Goal: Information Seeking & Learning: Learn about a topic

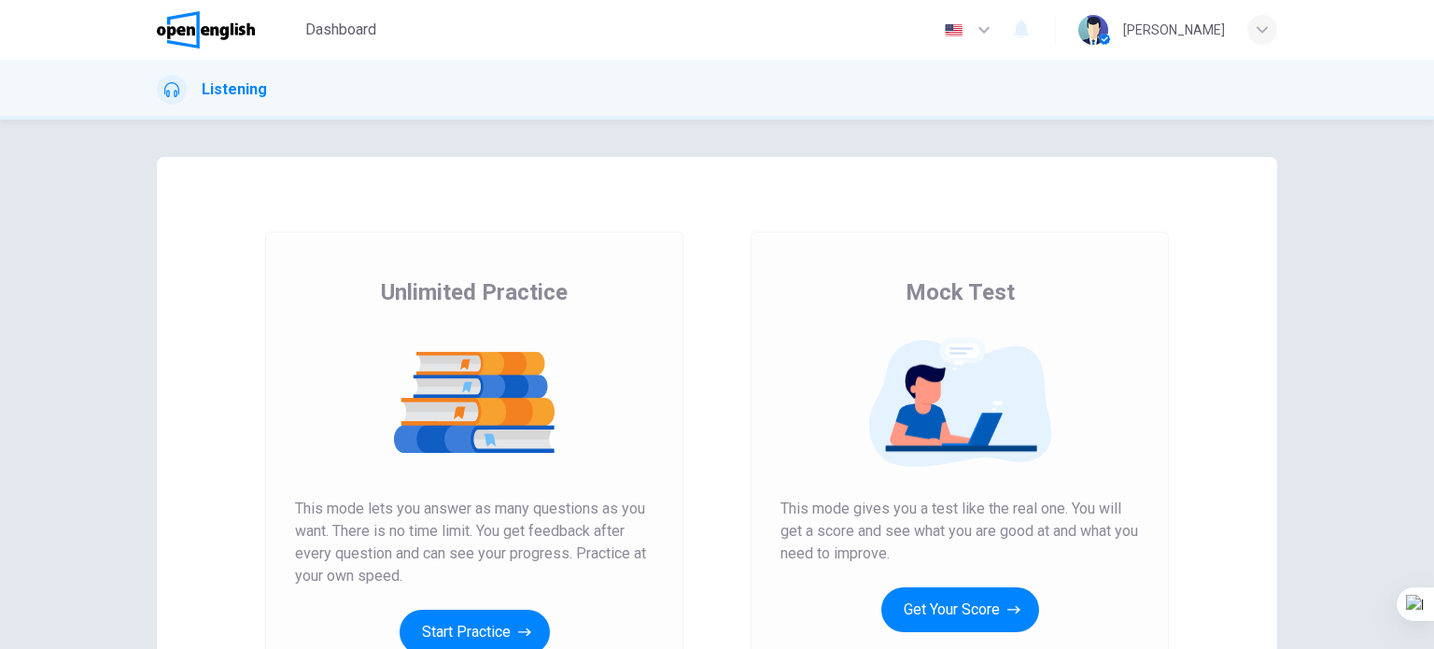
scroll to position [187, 0]
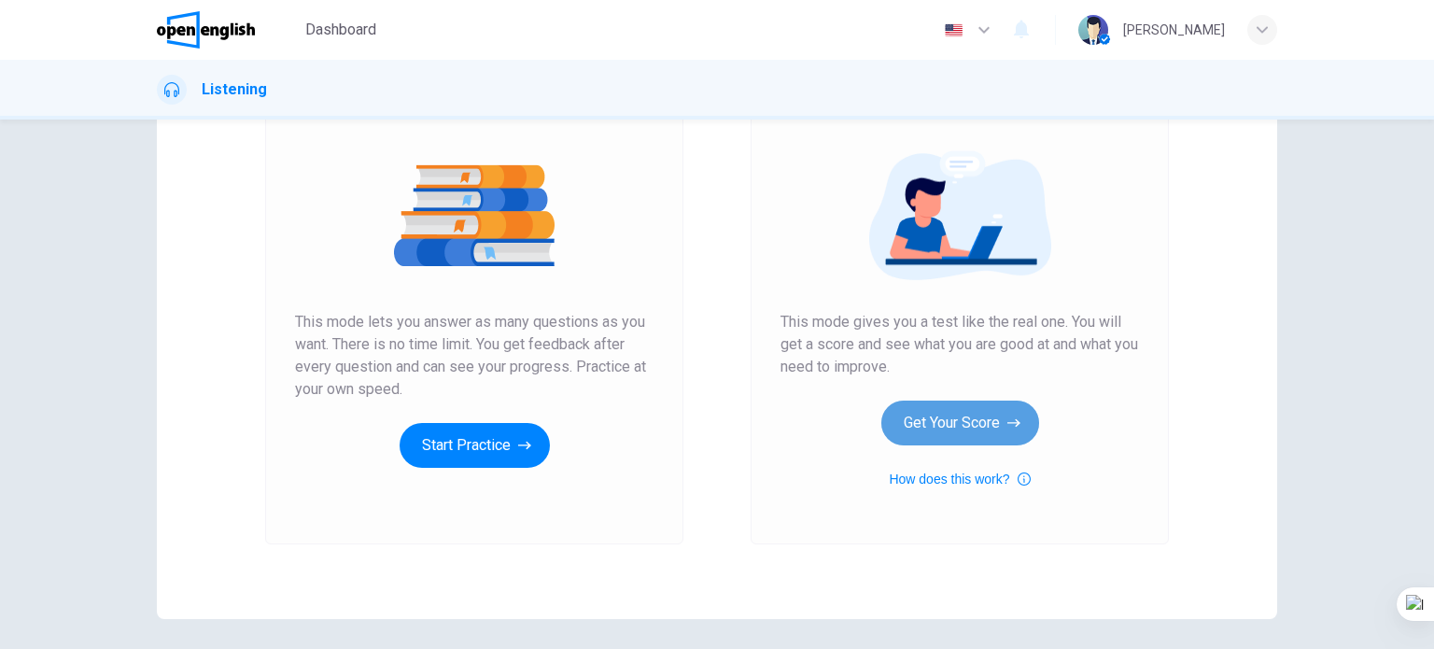
click at [951, 424] on button "Get Your Score" at bounding box center [961, 423] width 158 height 45
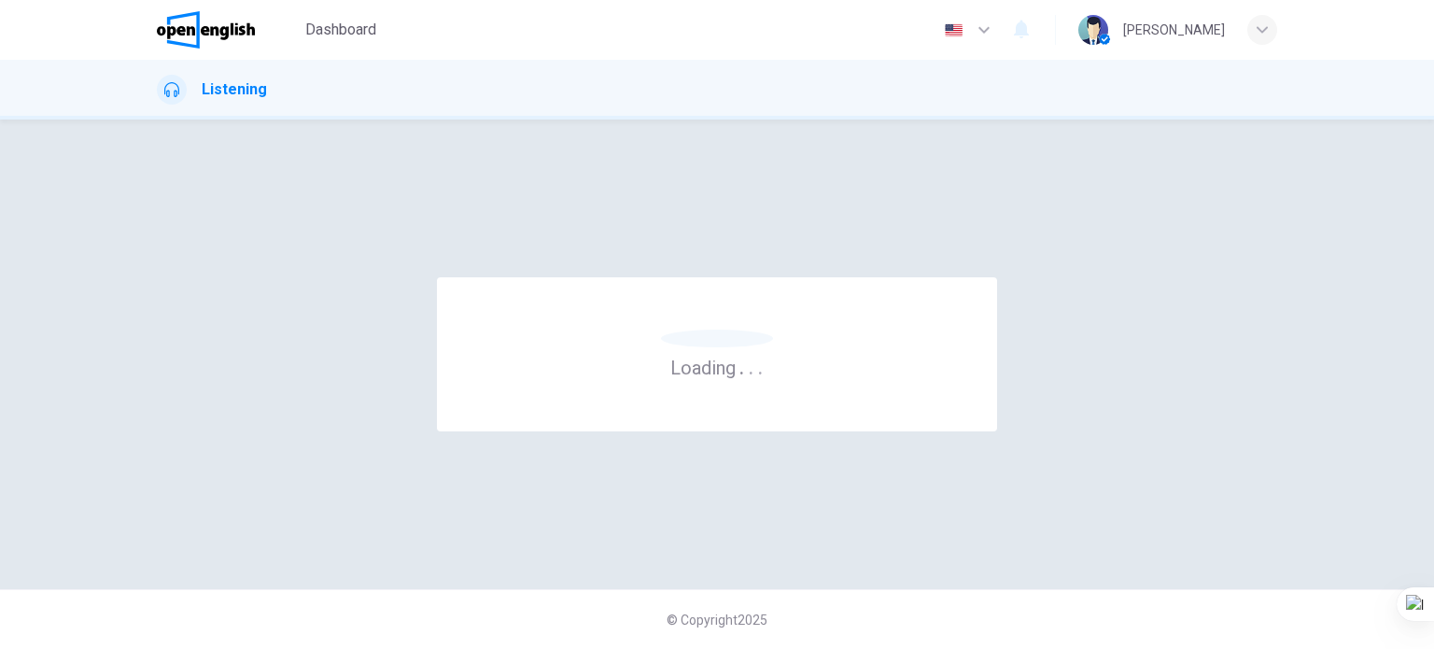
scroll to position [0, 0]
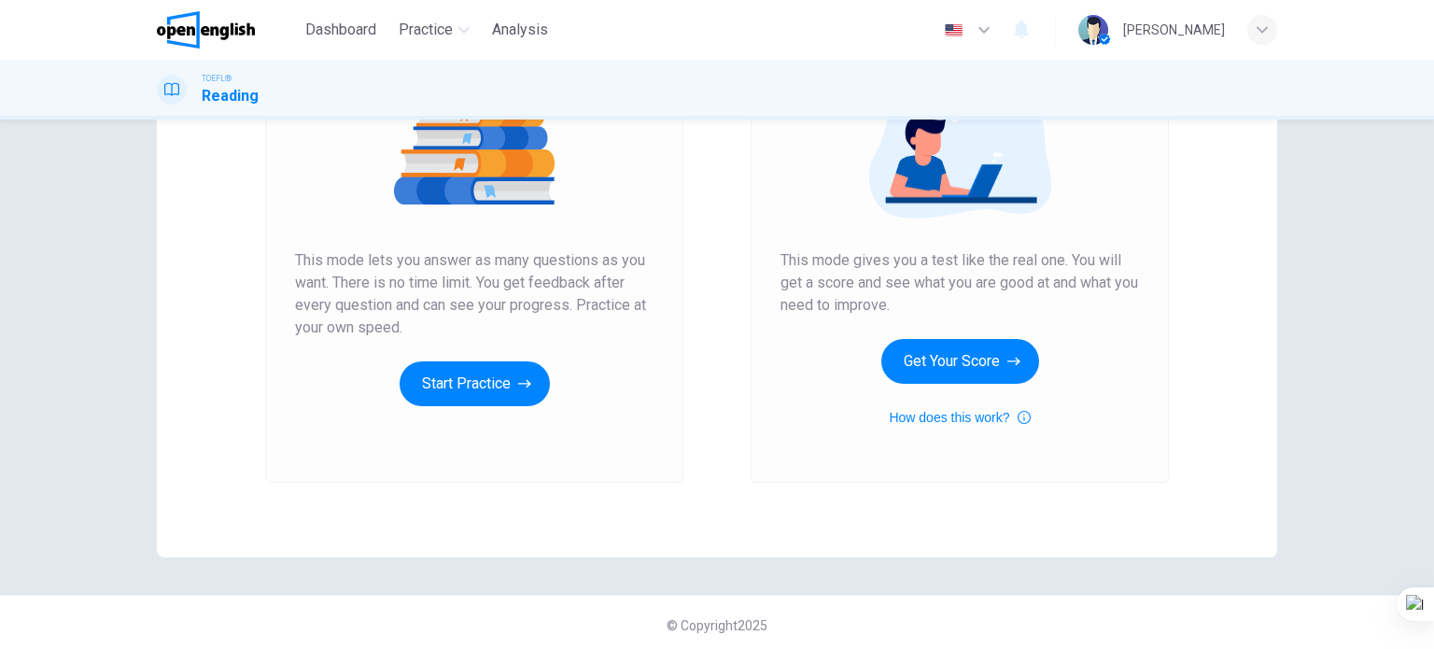
scroll to position [254, 0]
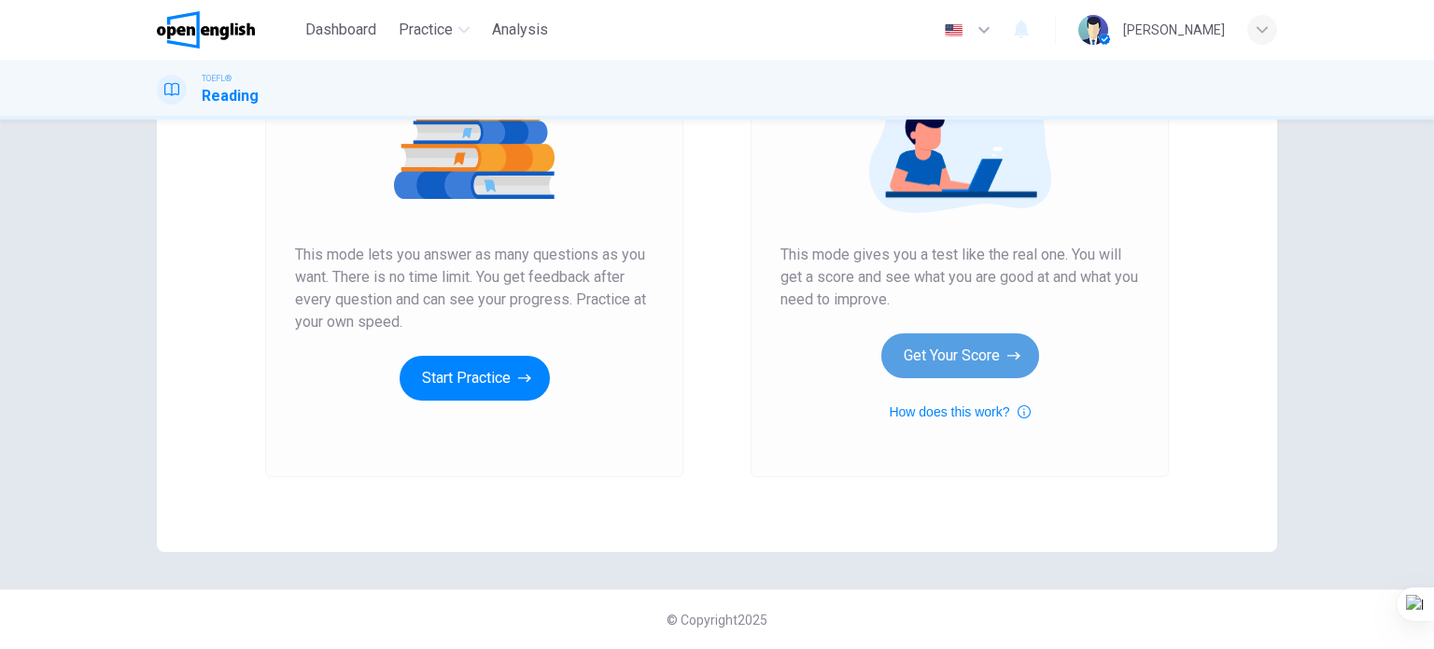
click at [925, 365] on button "Get Your Score" at bounding box center [961, 355] width 158 height 45
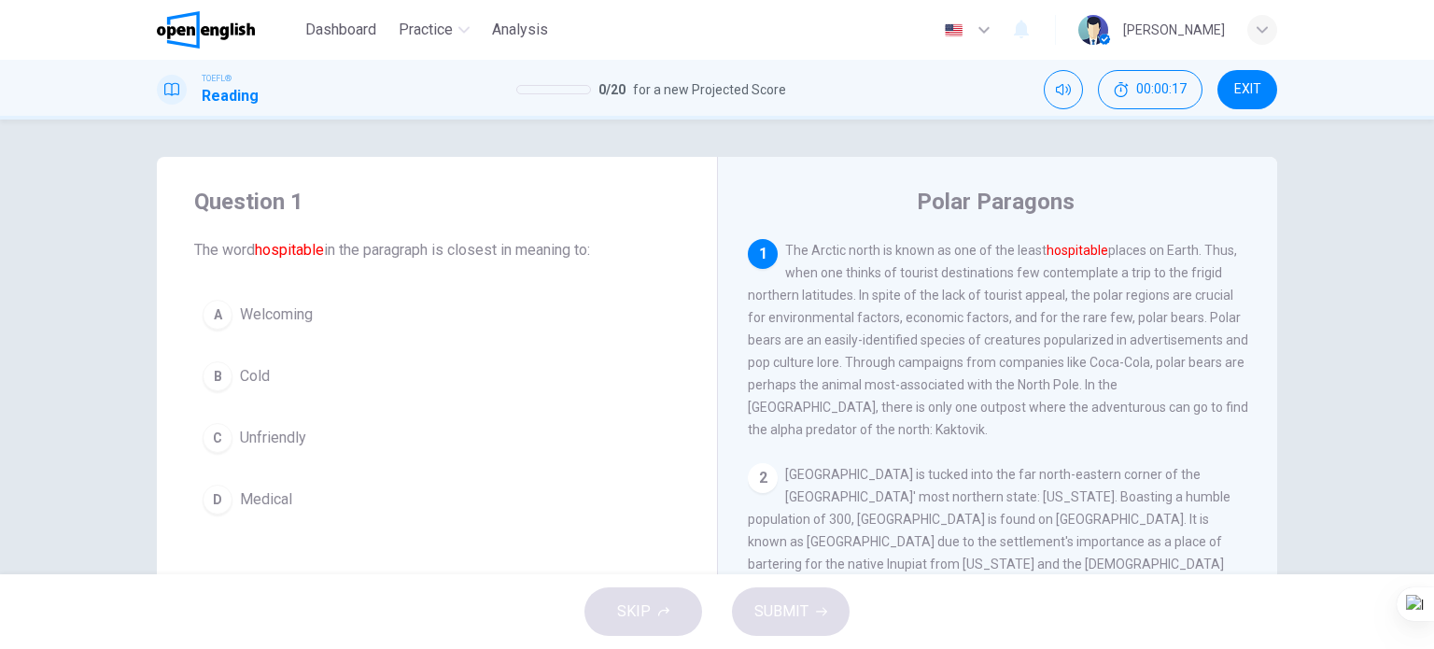
click at [282, 310] on span "Welcoming" at bounding box center [276, 315] width 73 height 22
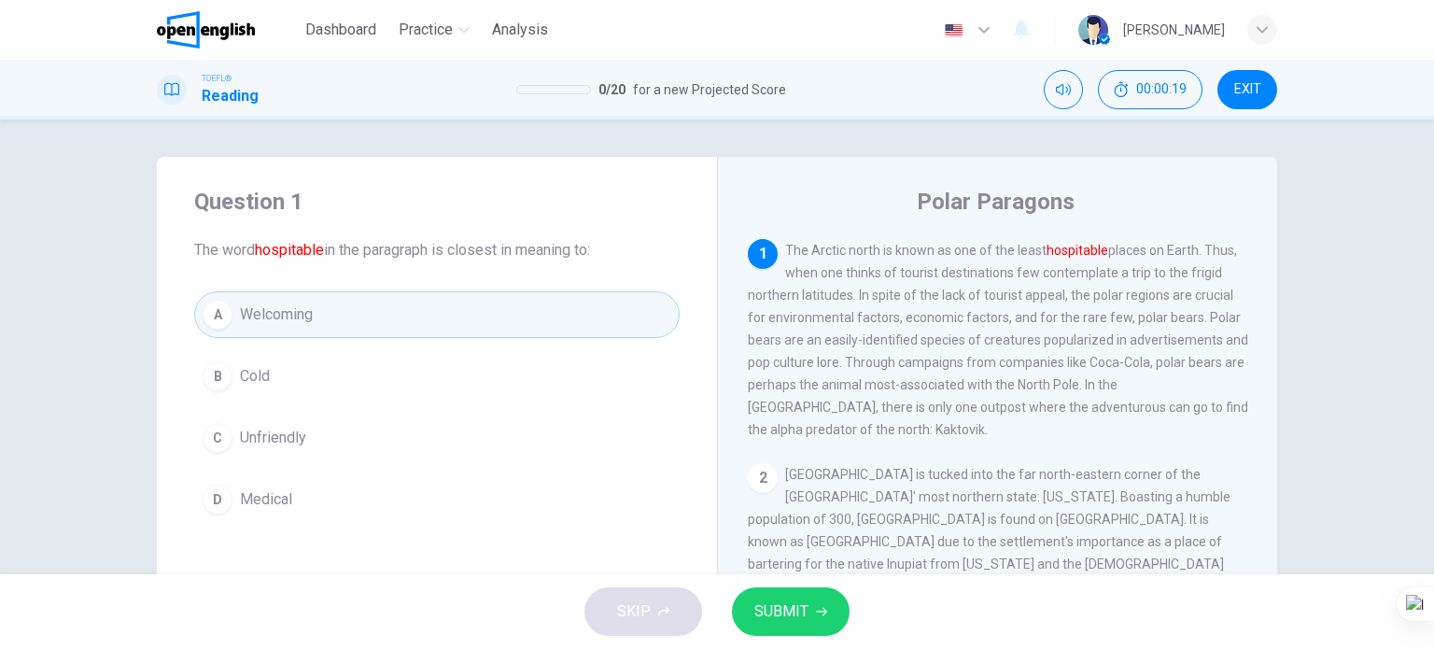
click at [795, 603] on span "SUBMIT" at bounding box center [782, 612] width 54 height 26
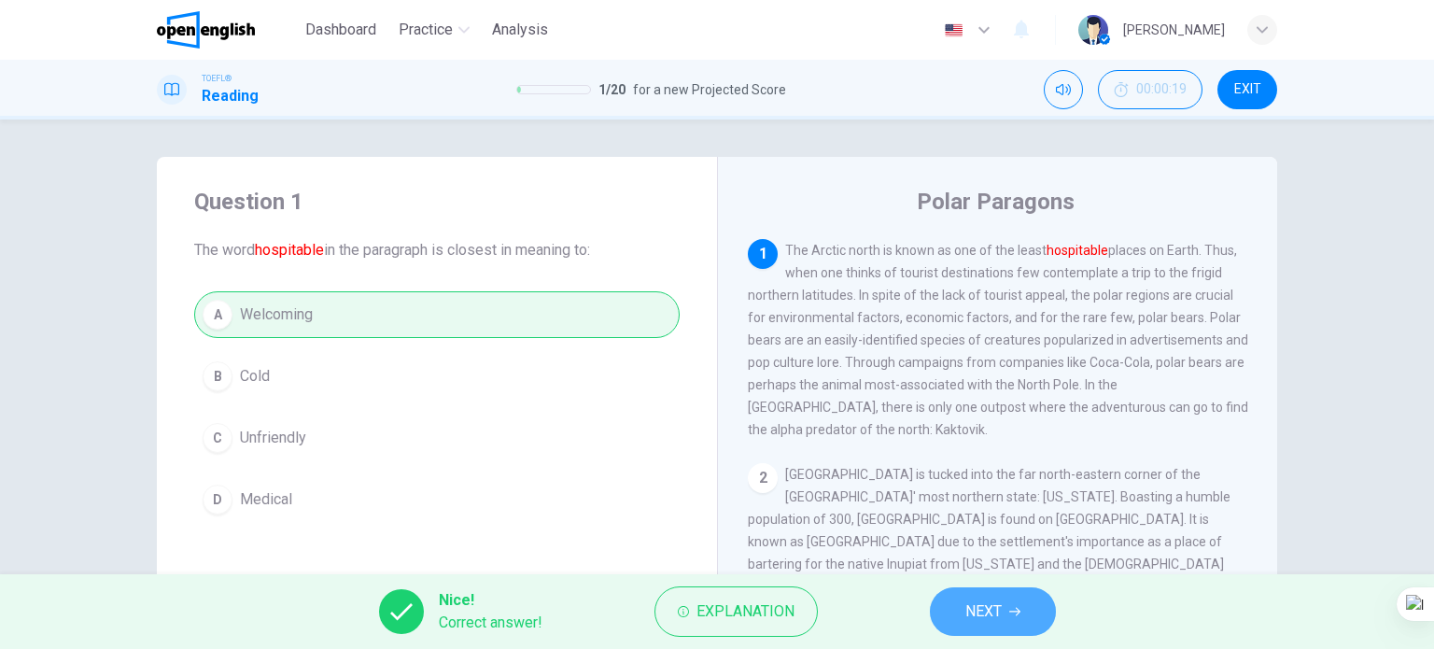
click at [992, 609] on span "NEXT" at bounding box center [984, 612] width 36 height 26
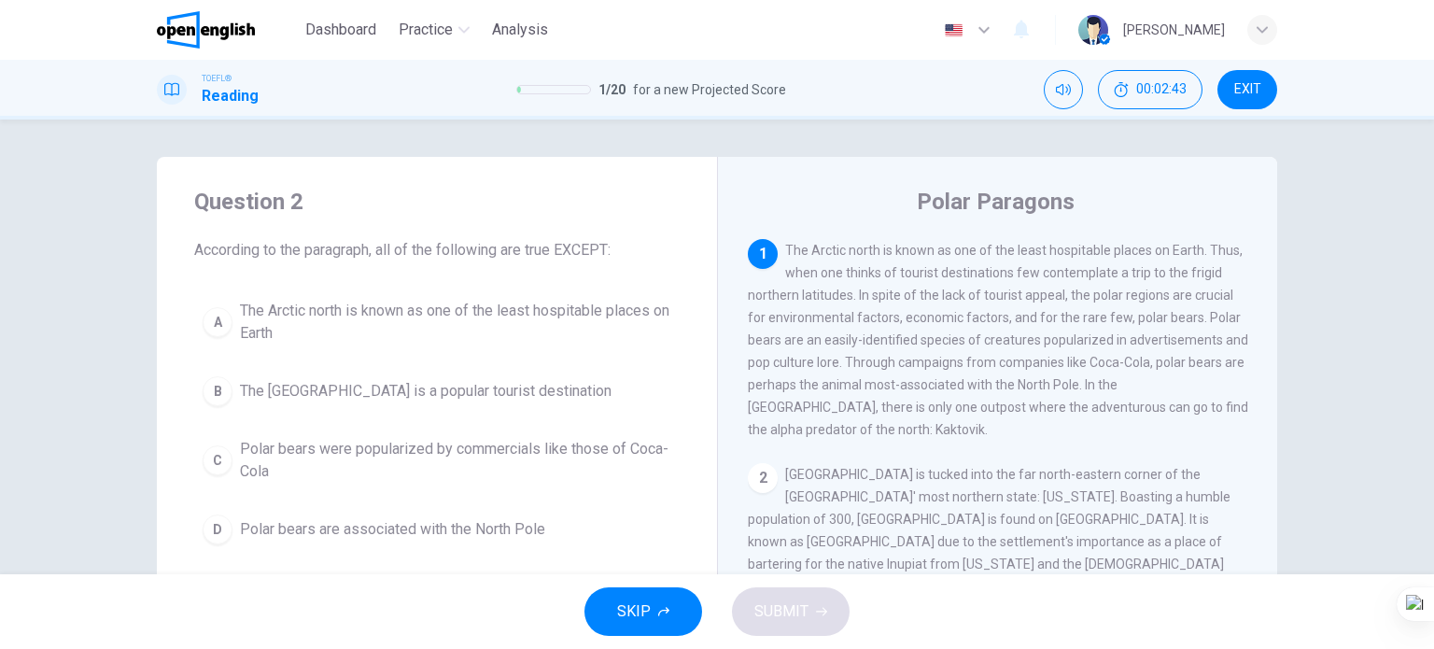
click at [423, 390] on span "The North Pole is a popular tourist destination" at bounding box center [426, 391] width 372 height 22
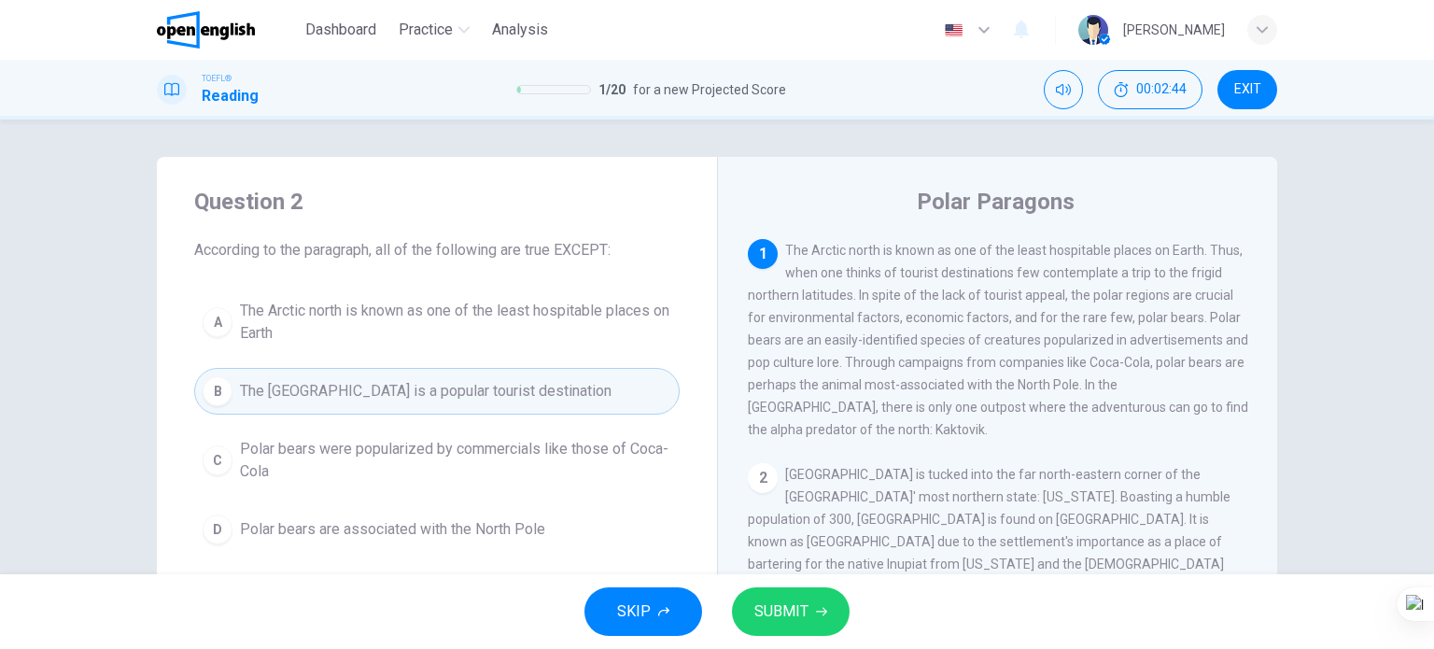
click at [784, 615] on span "SUBMIT" at bounding box center [782, 612] width 54 height 26
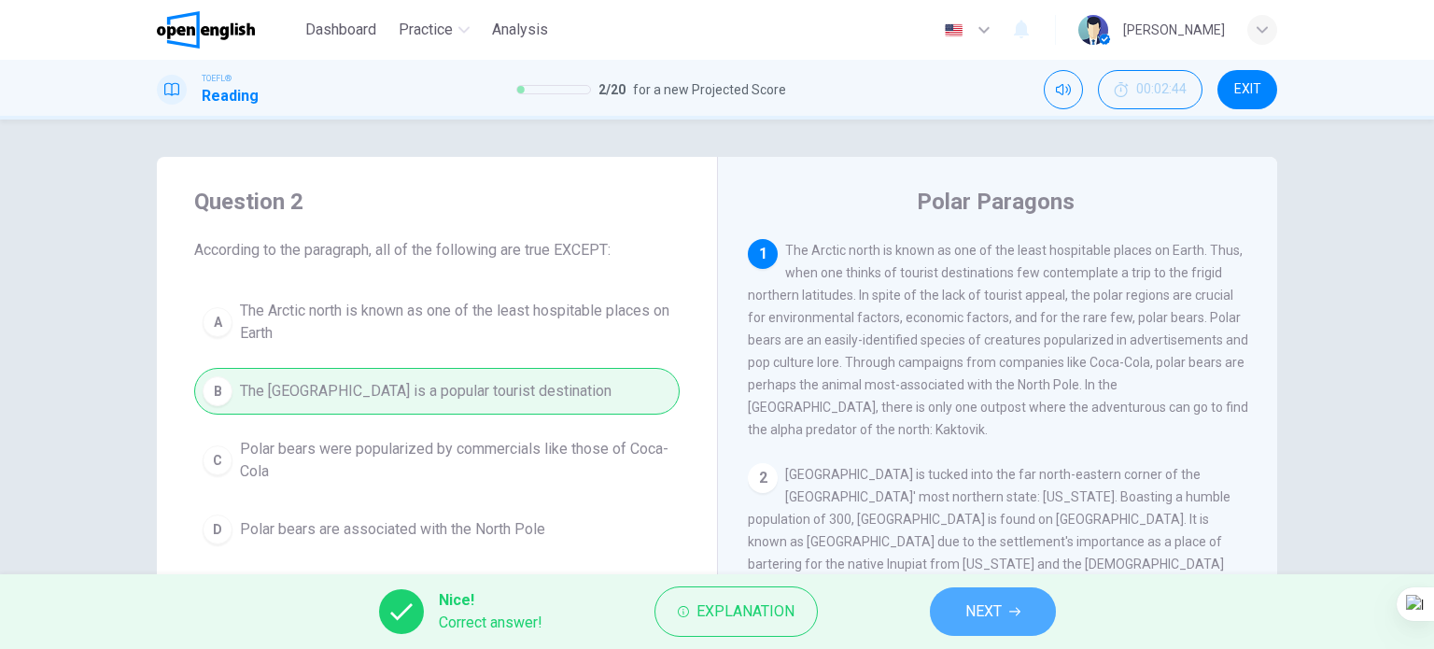
click at [979, 604] on span "NEXT" at bounding box center [984, 612] width 36 height 26
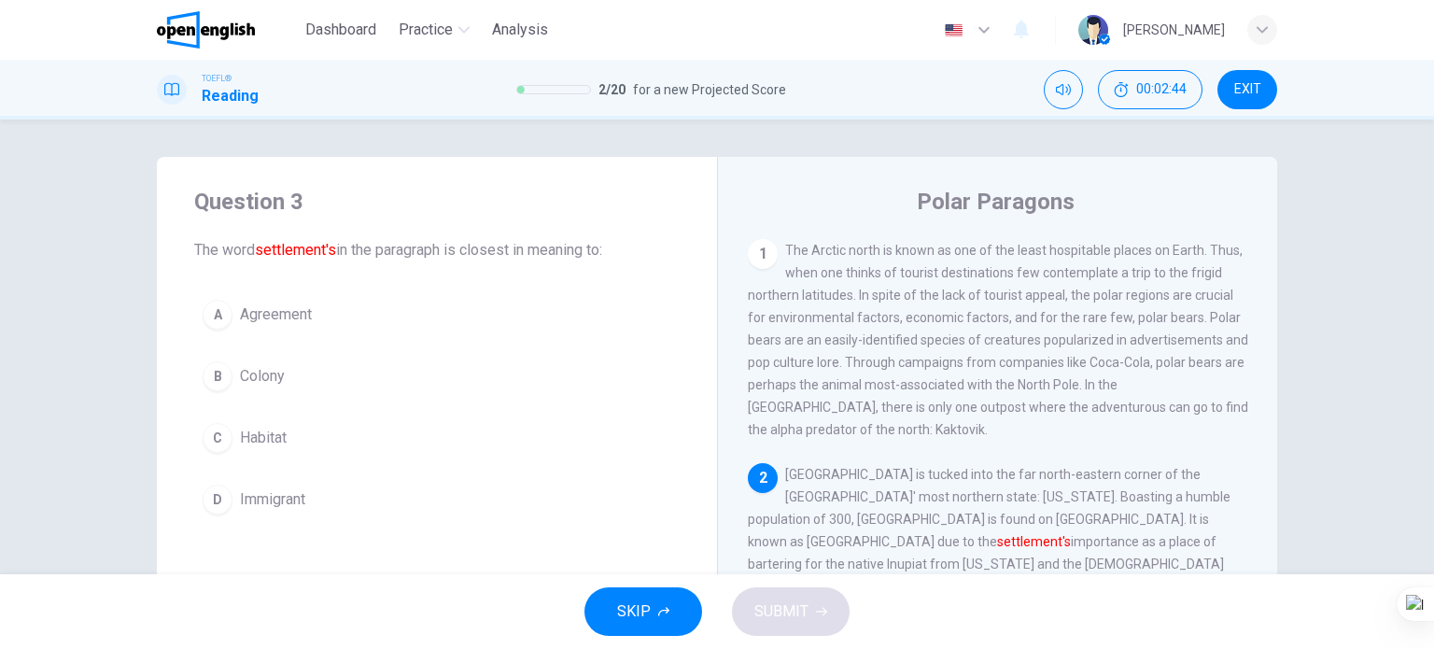
scroll to position [181, 0]
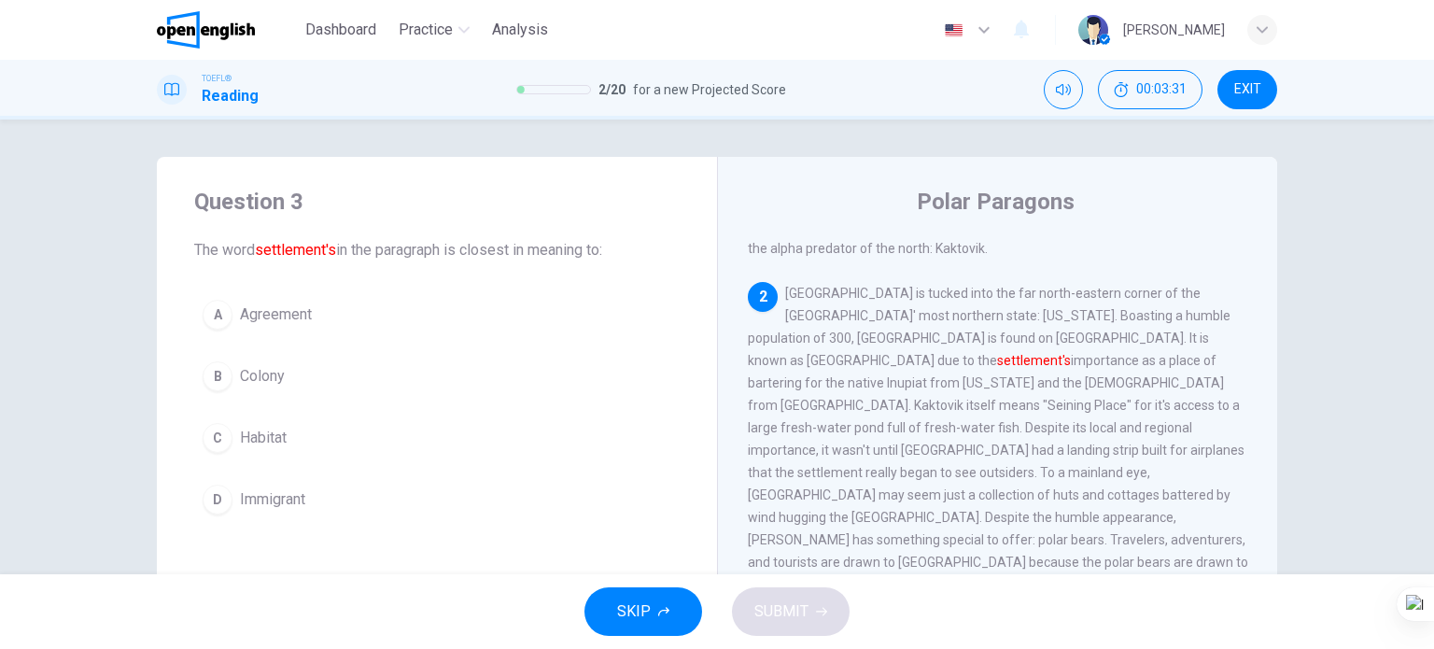
click at [271, 430] on span "Habitat" at bounding box center [263, 438] width 47 height 22
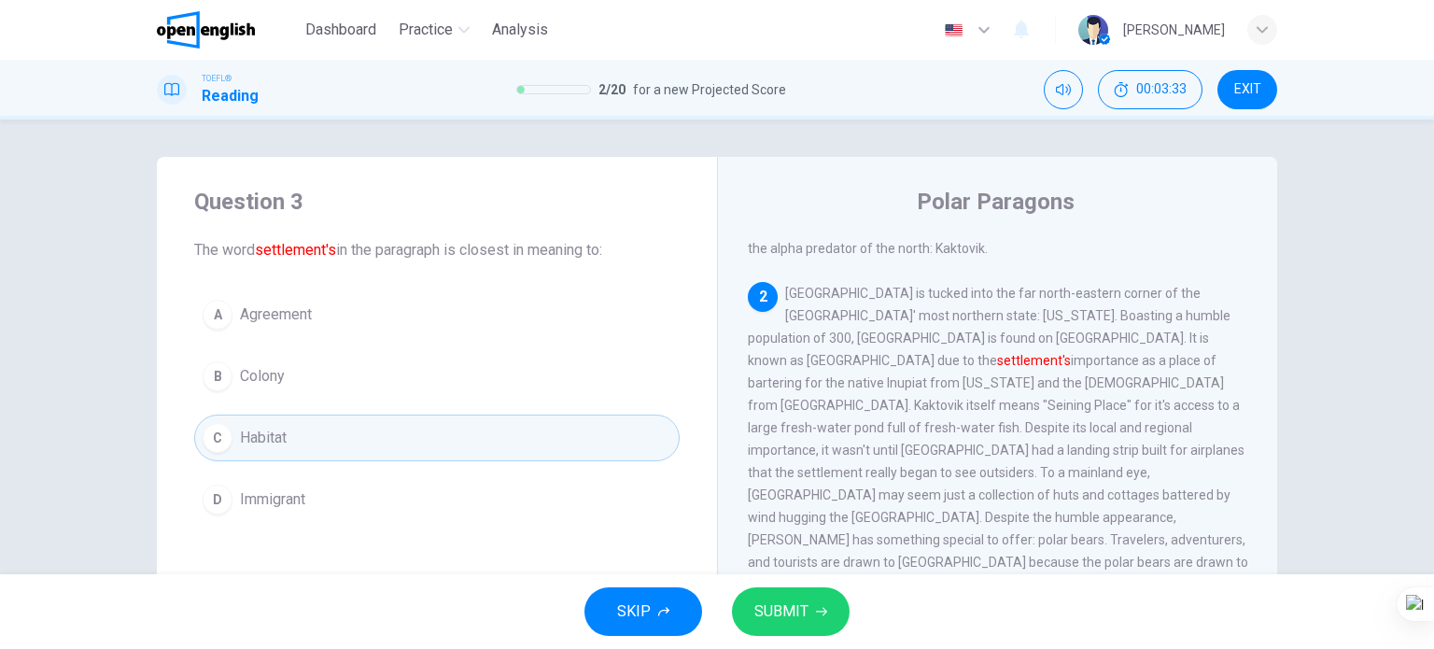
click at [772, 602] on span "SUBMIT" at bounding box center [782, 612] width 54 height 26
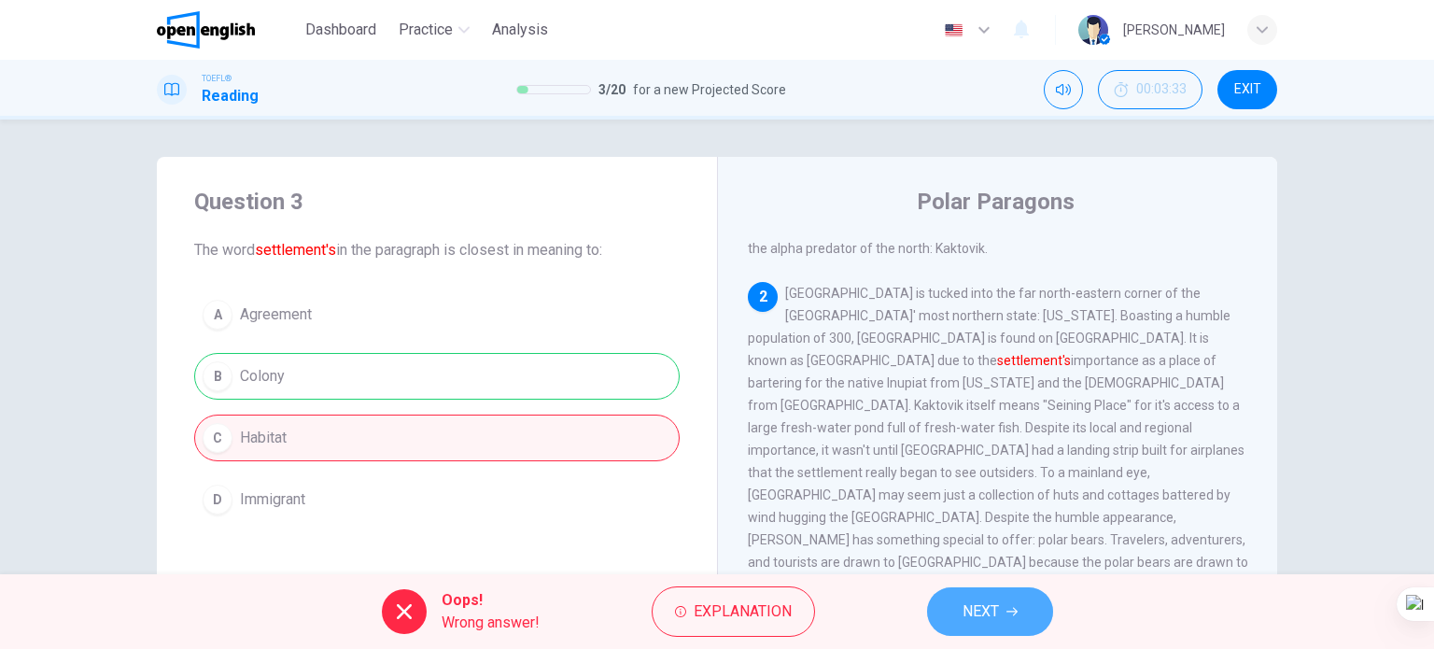
click at [978, 612] on span "NEXT" at bounding box center [981, 612] width 36 height 26
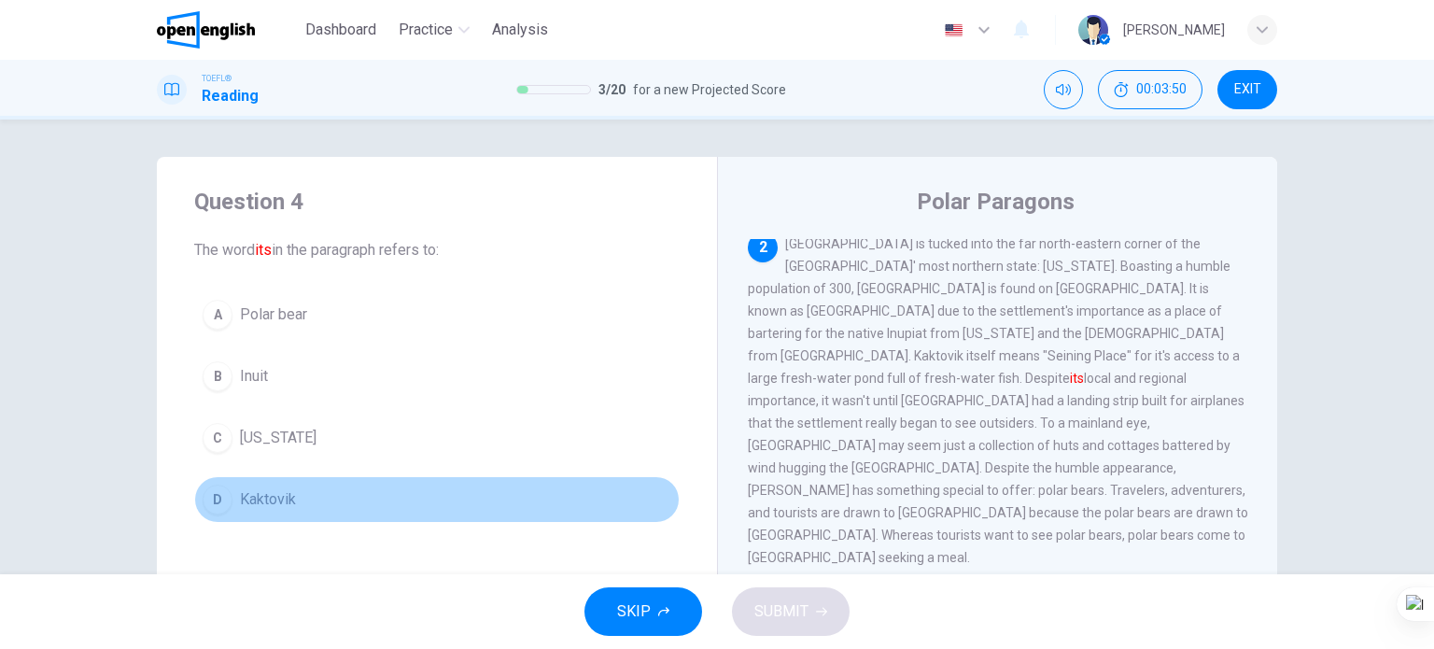
click at [303, 501] on button "D Kaktovik" at bounding box center [437, 499] width 486 height 47
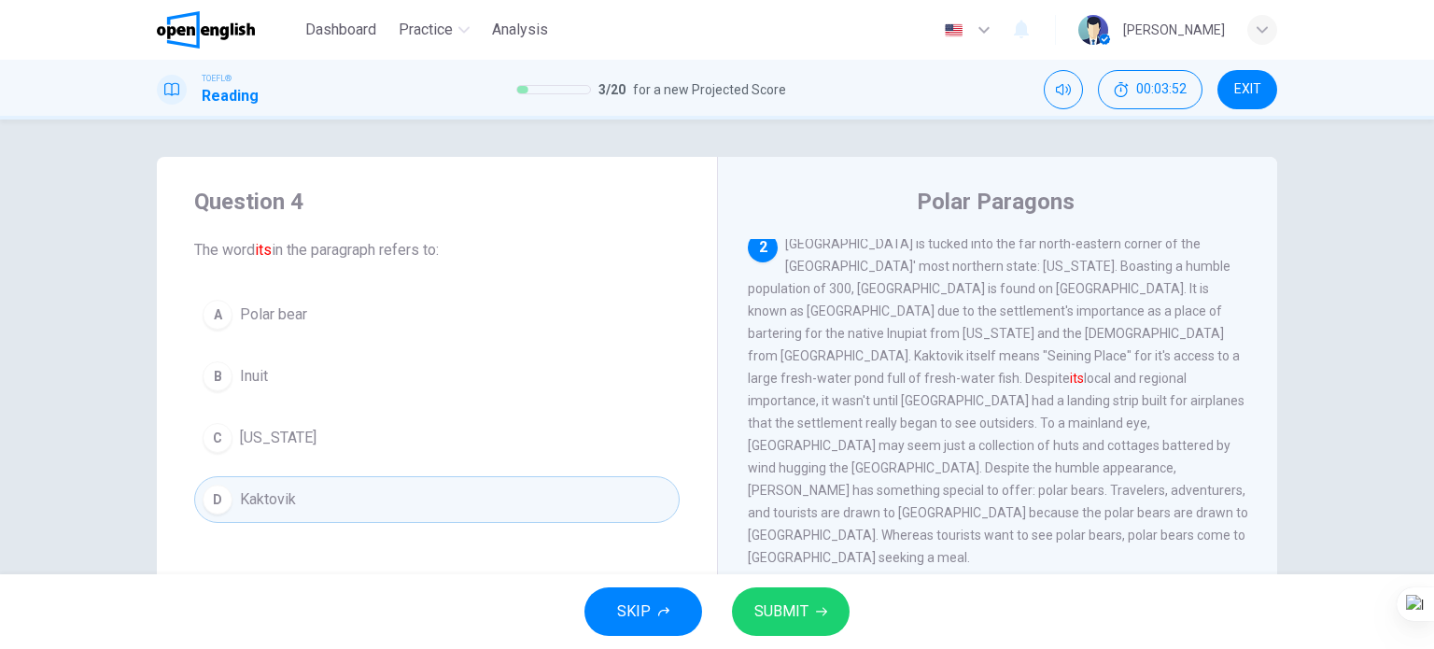
click at [766, 600] on span "SUBMIT" at bounding box center [782, 612] width 54 height 26
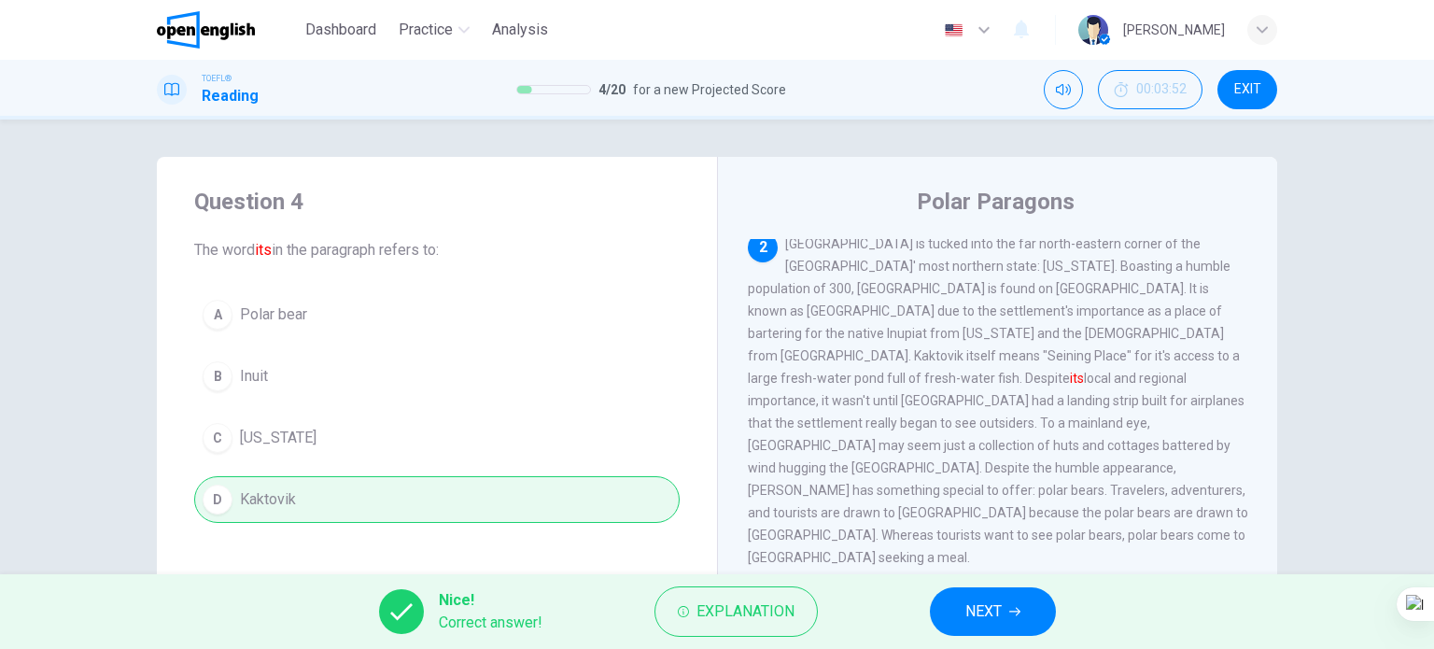
click at [968, 608] on span "NEXT" at bounding box center [984, 612] width 36 height 26
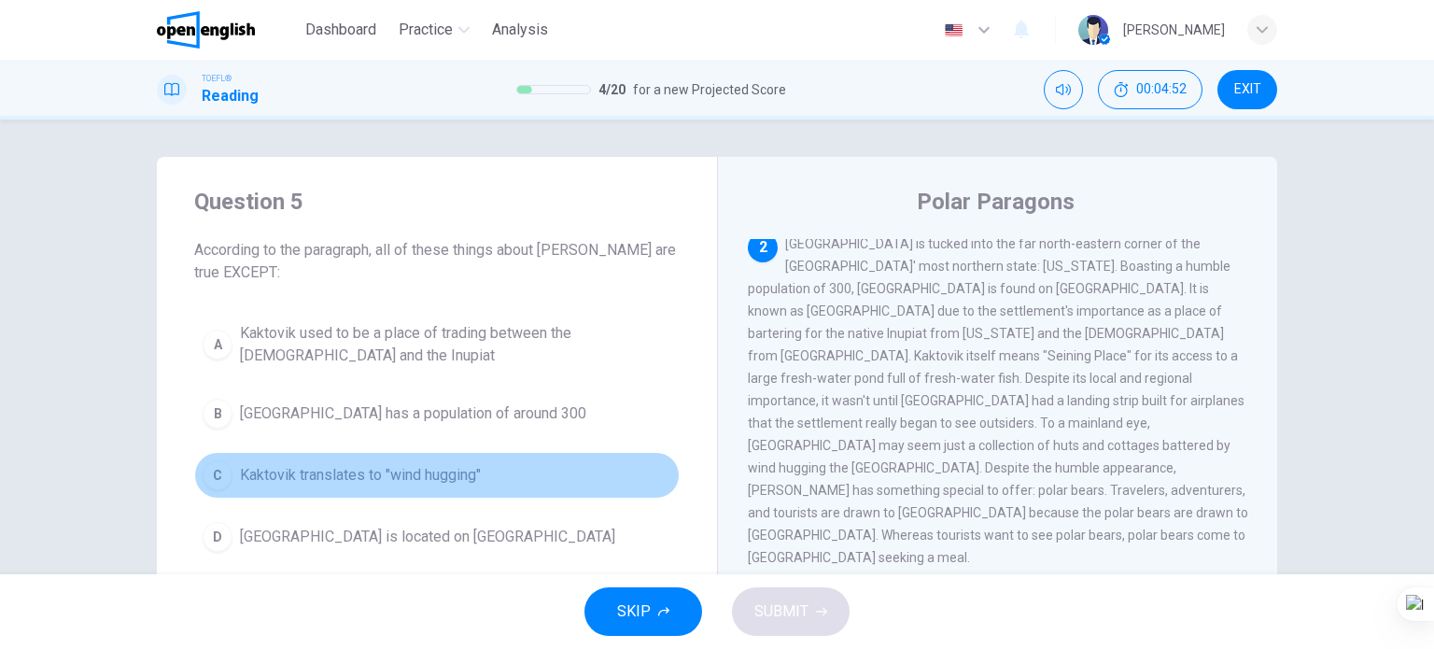
click at [370, 486] on button "C Kaktovik translates to "wind hugging"" at bounding box center [437, 475] width 486 height 47
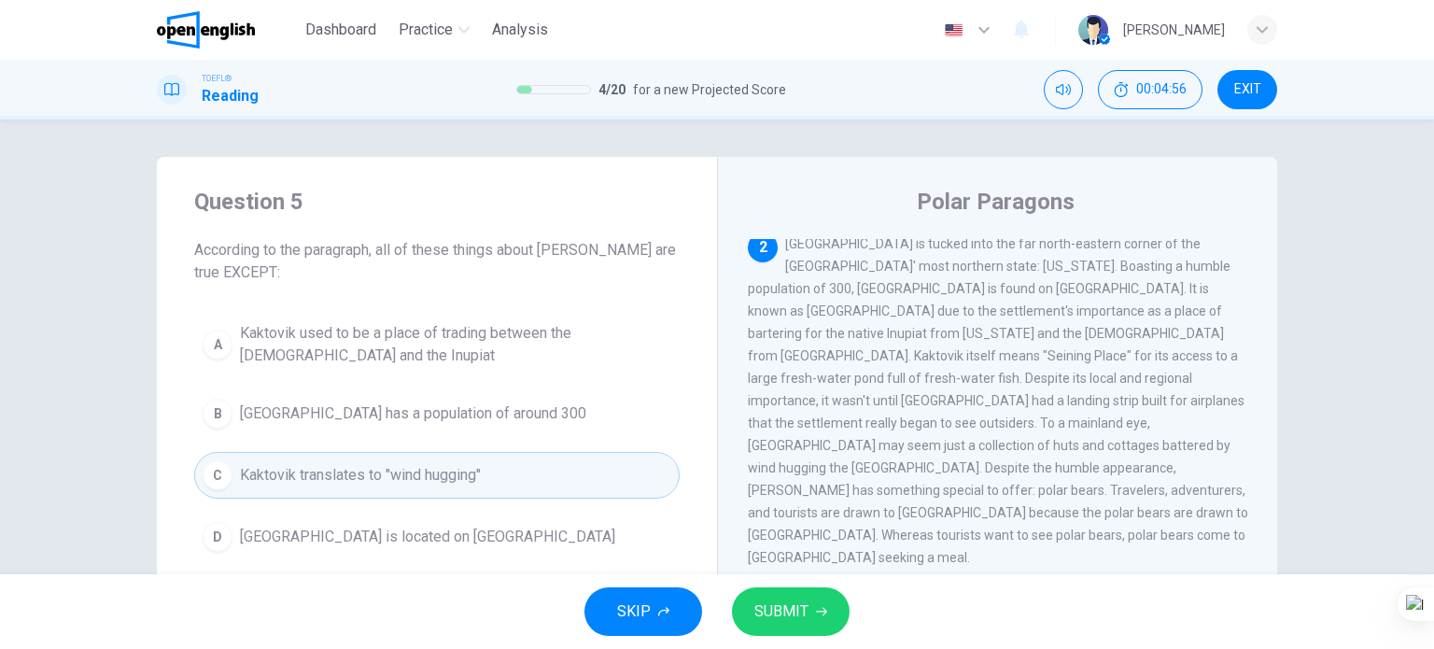
click at [778, 617] on span "SUBMIT" at bounding box center [782, 612] width 54 height 26
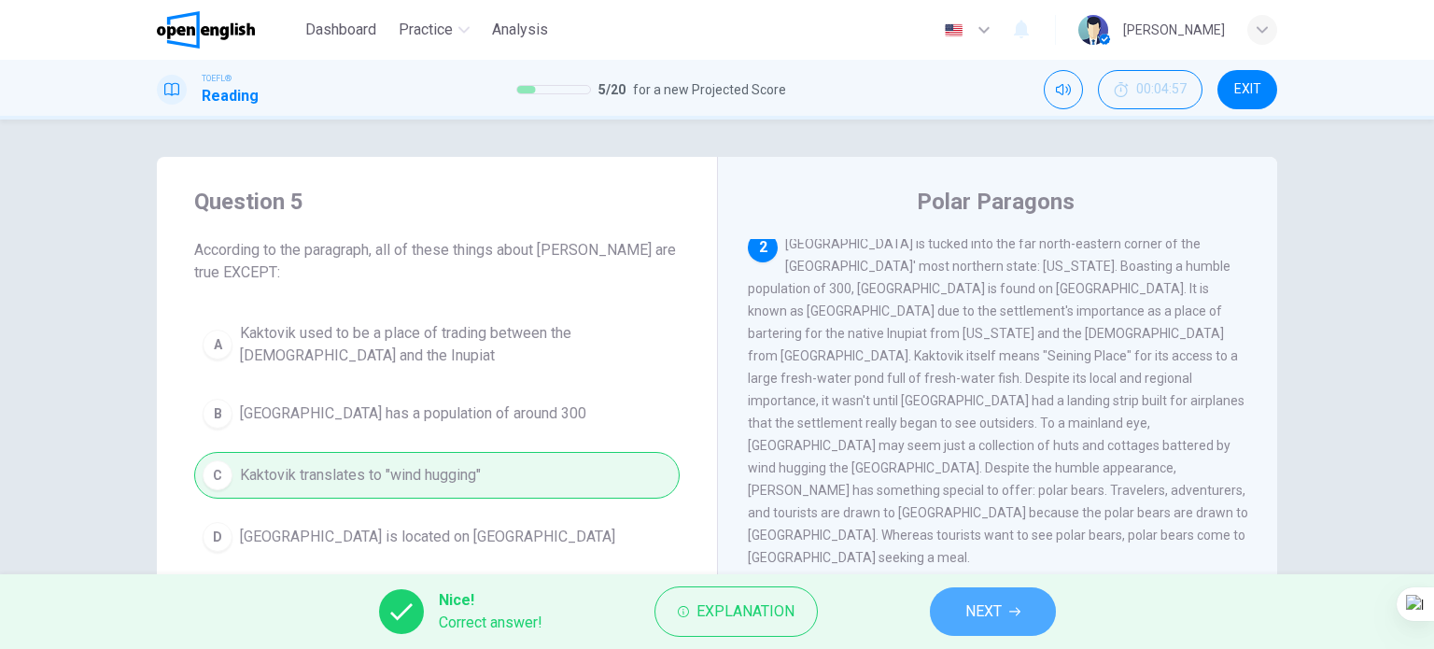
click at [966, 614] on span "NEXT" at bounding box center [984, 612] width 36 height 26
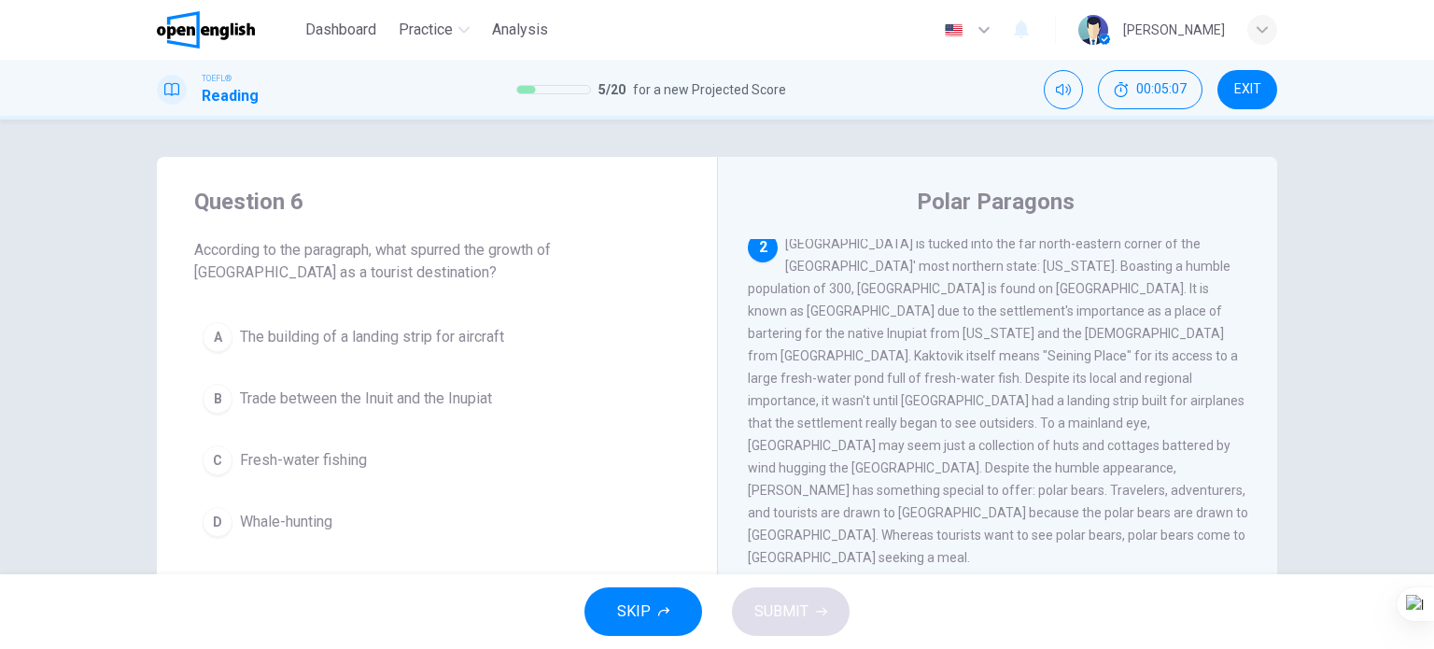
click at [353, 459] on span "Fresh-water fishing" at bounding box center [303, 460] width 127 height 22
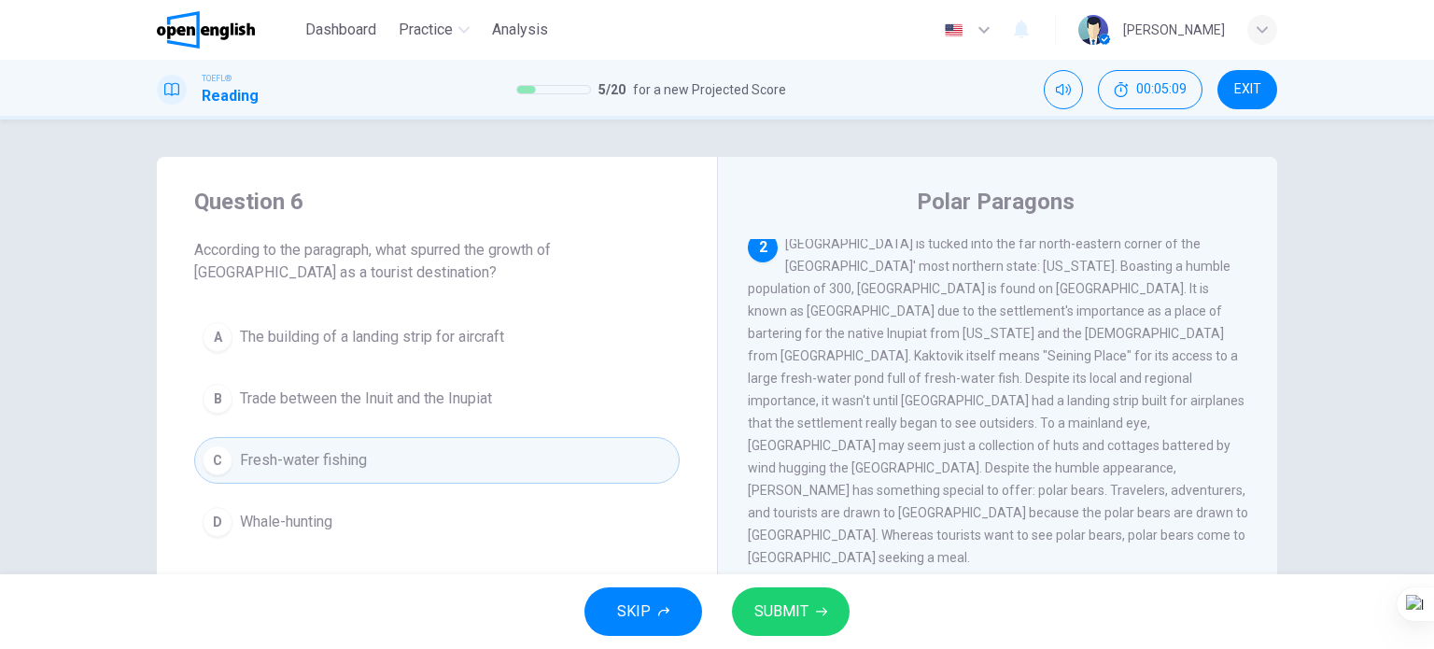
click at [766, 612] on span "SUBMIT" at bounding box center [782, 612] width 54 height 26
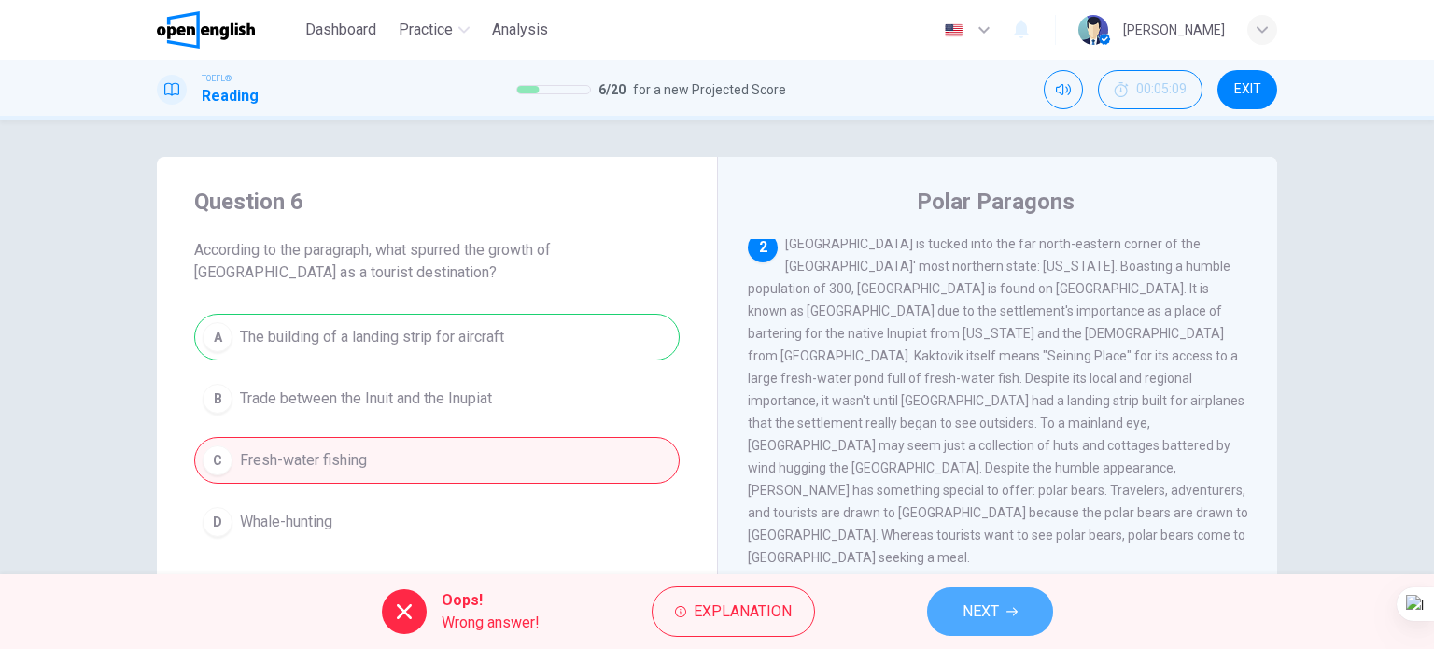
click at [948, 610] on button "NEXT" at bounding box center [990, 611] width 126 height 49
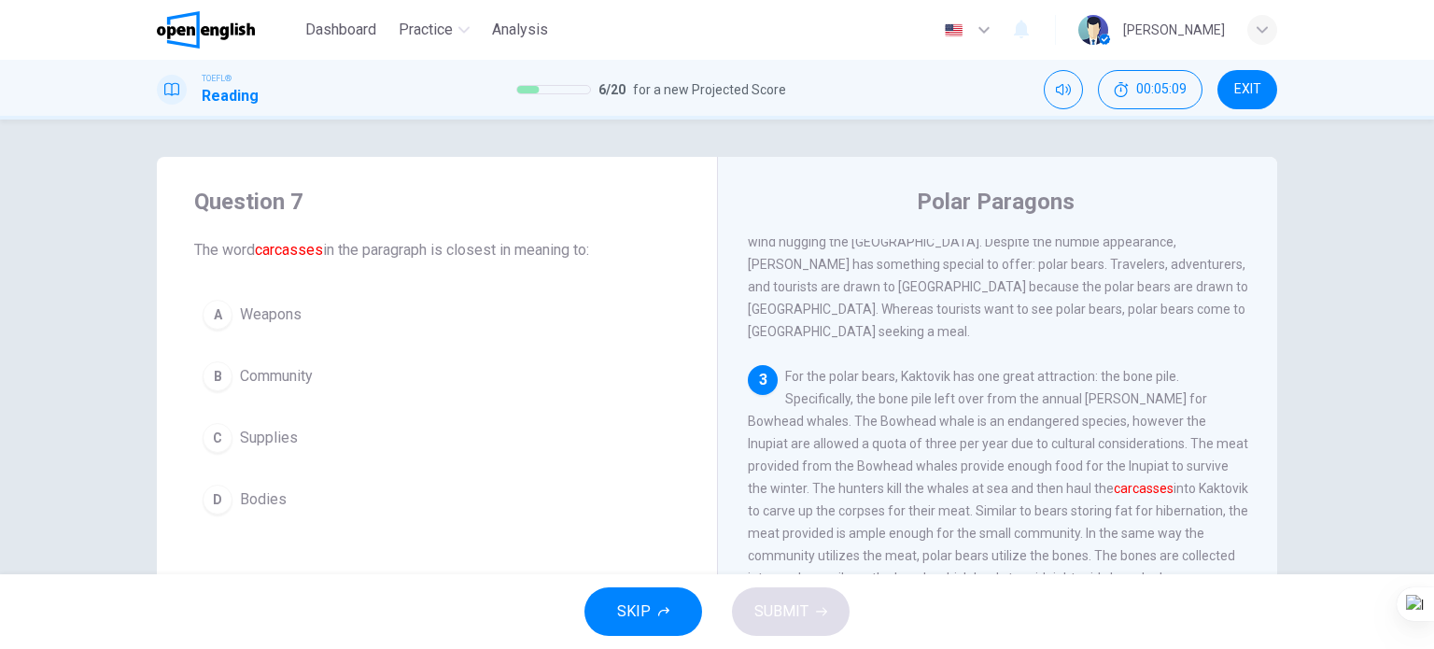
scroll to position [459, 0]
click at [255, 507] on span "Bodies" at bounding box center [263, 499] width 47 height 22
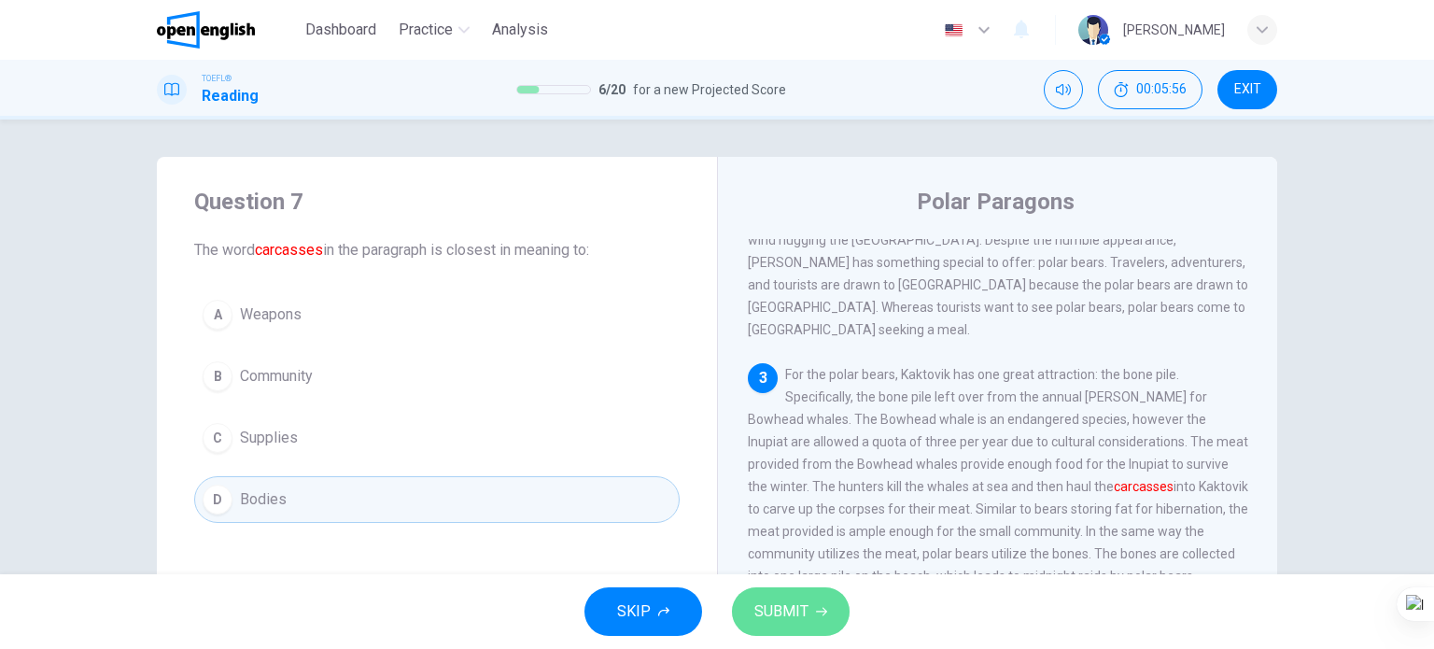
click at [769, 604] on span "SUBMIT" at bounding box center [782, 612] width 54 height 26
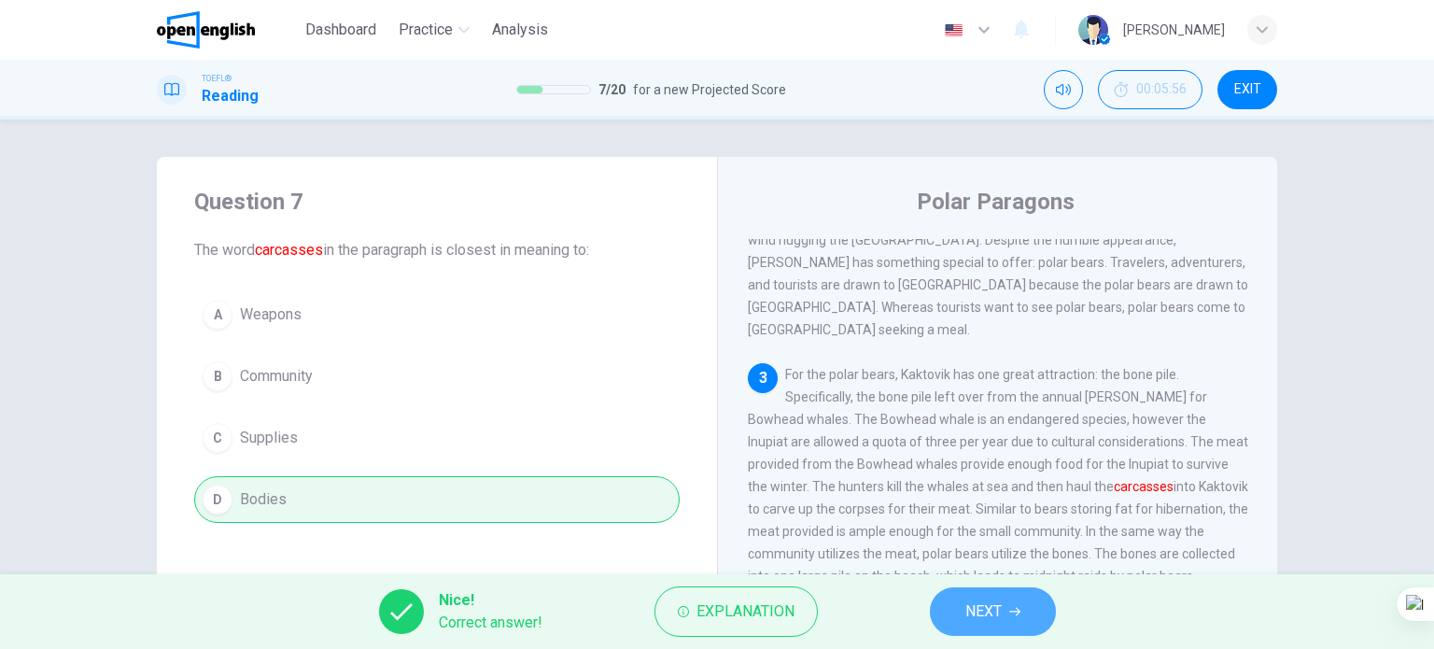
click at [973, 615] on span "NEXT" at bounding box center [984, 612] width 36 height 26
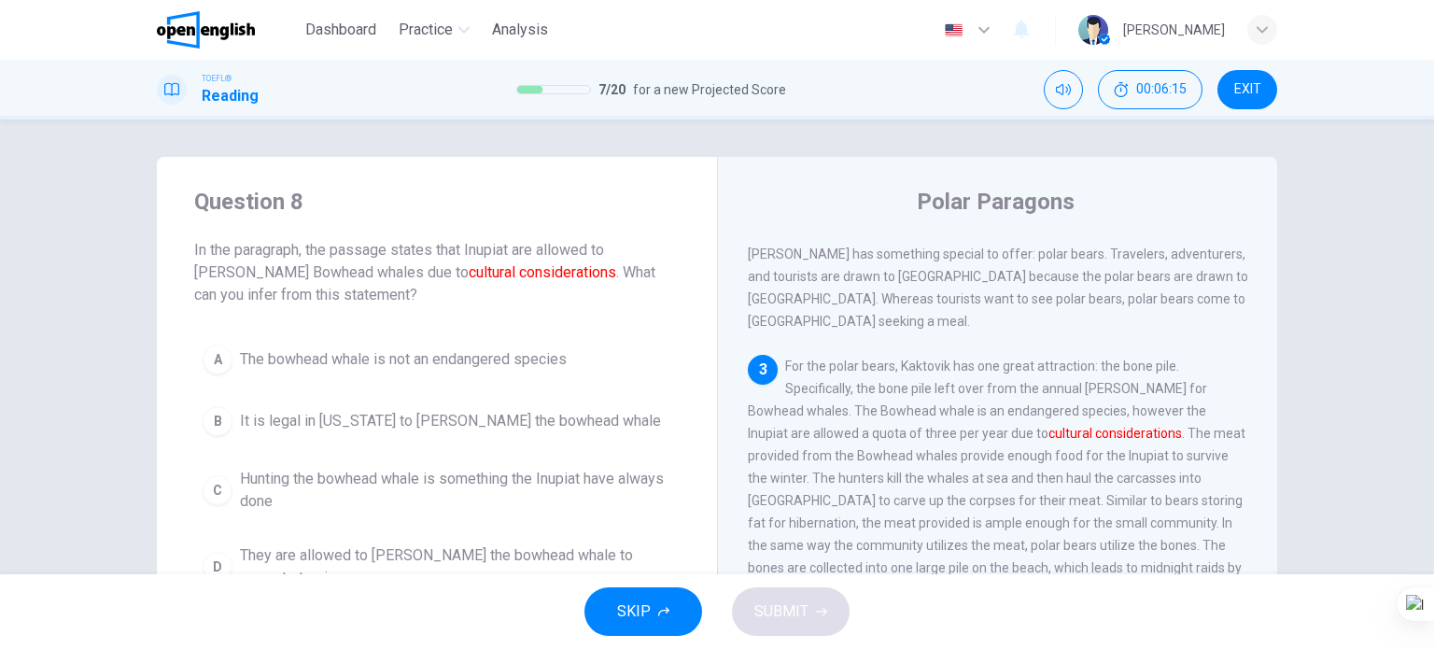
scroll to position [93, 0]
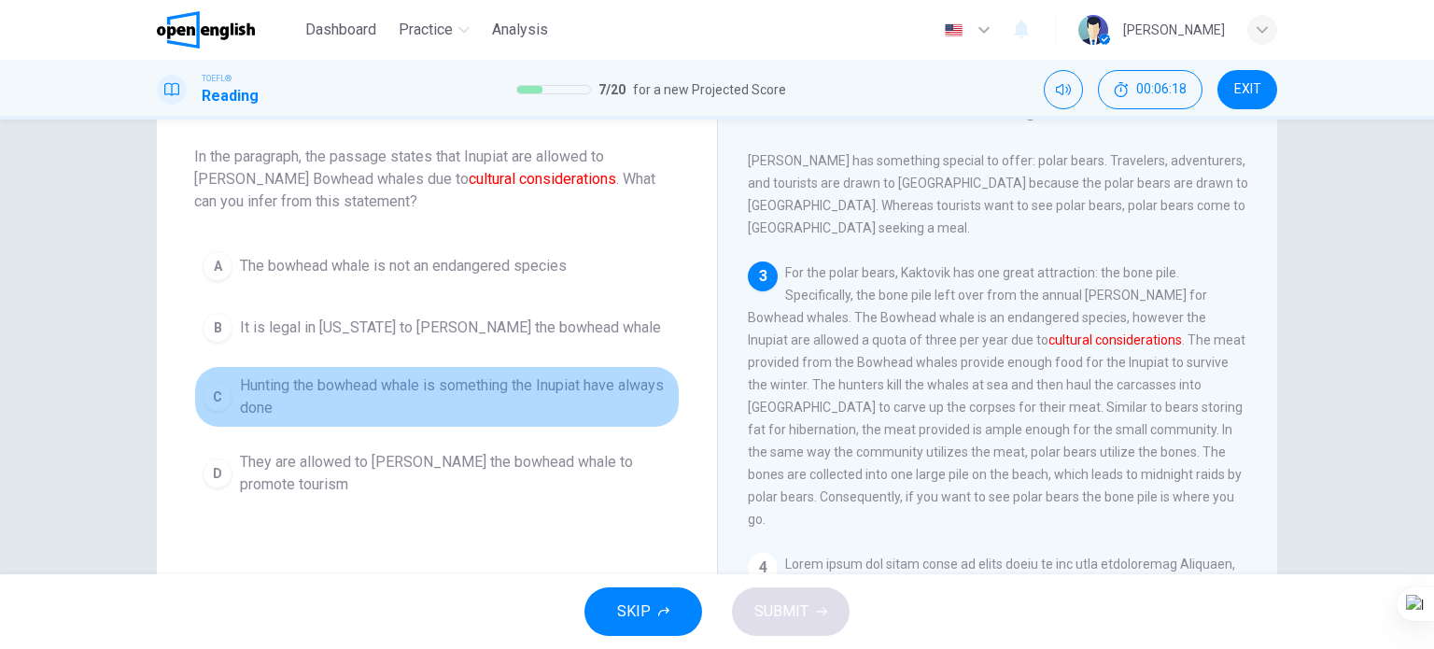
click at [493, 388] on span "Hunting the bowhead whale is something the Inupiat have always done" at bounding box center [455, 396] width 431 height 45
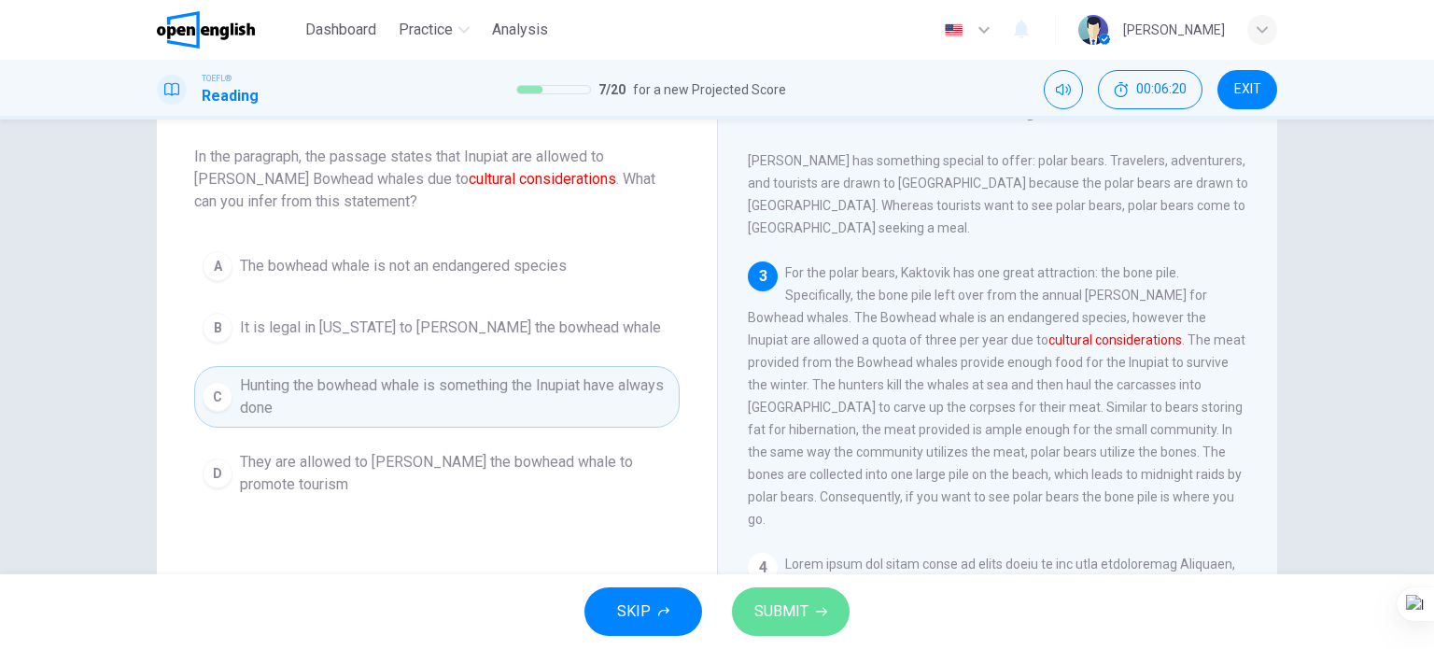
click at [784, 604] on span "SUBMIT" at bounding box center [782, 612] width 54 height 26
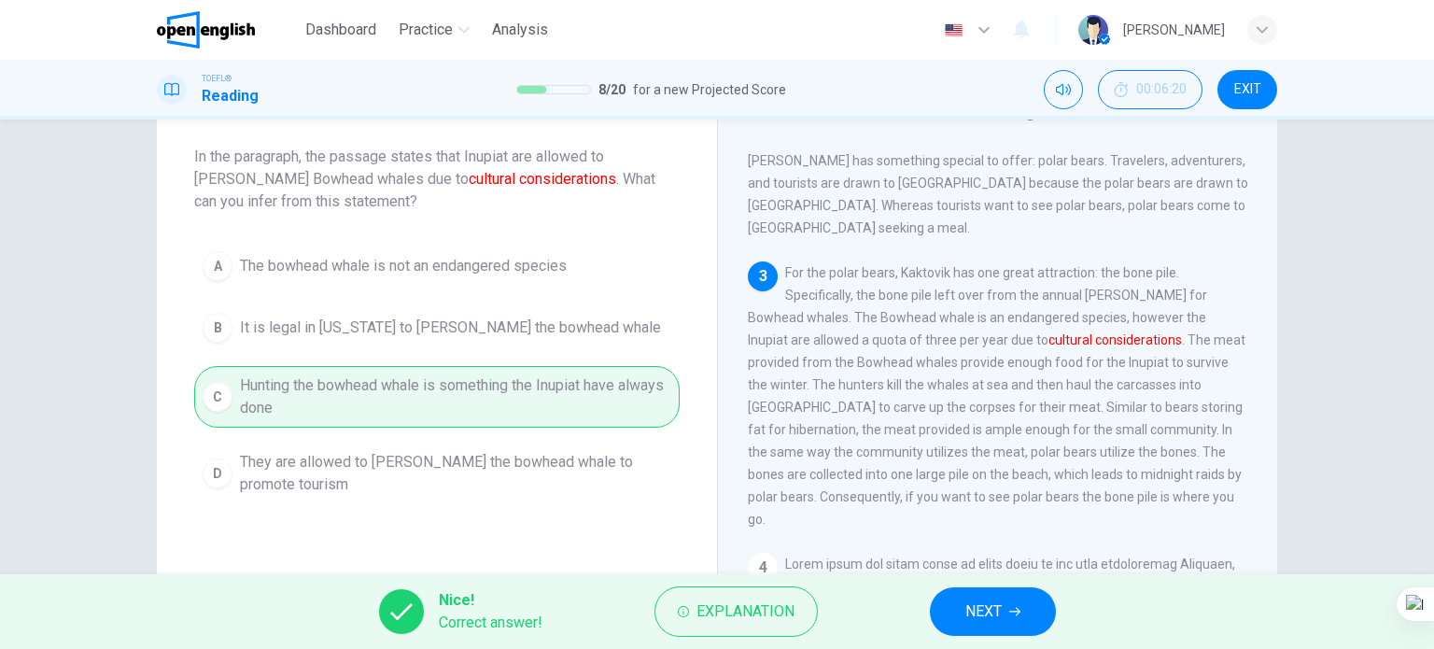
click at [952, 608] on button "NEXT" at bounding box center [993, 611] width 126 height 49
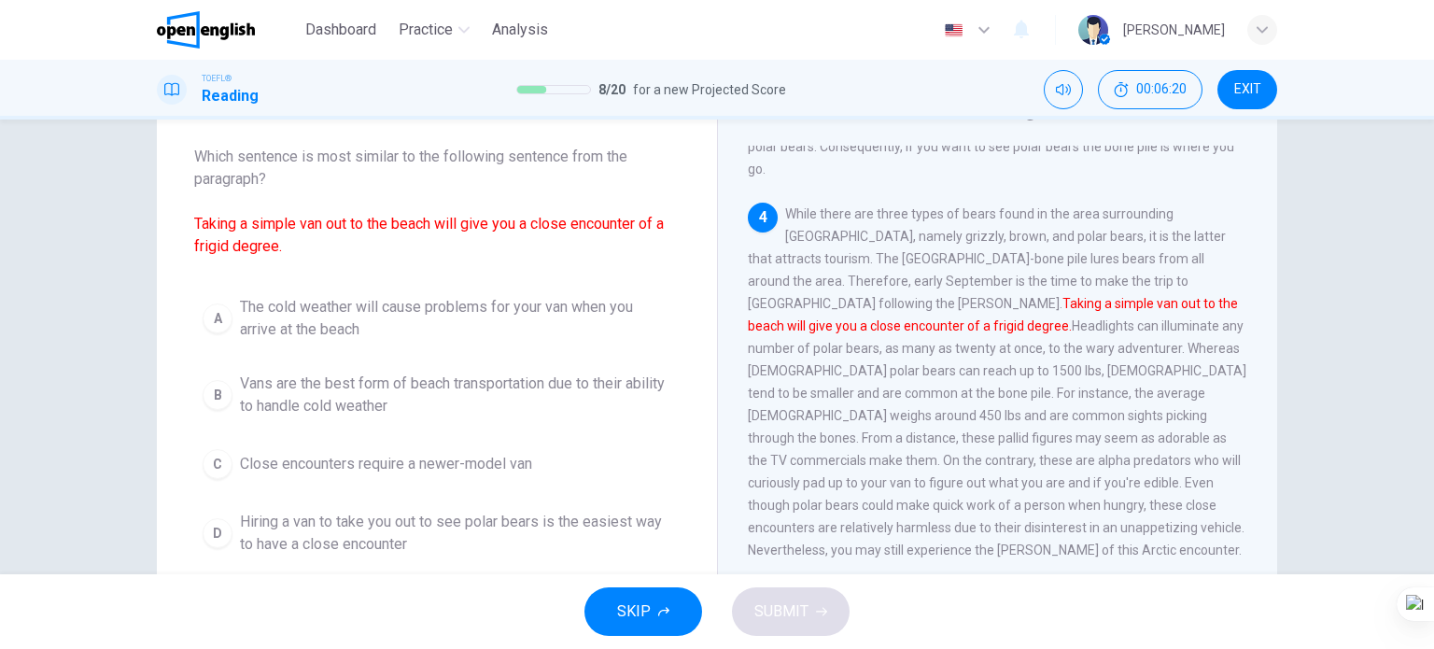
scroll to position [828, 0]
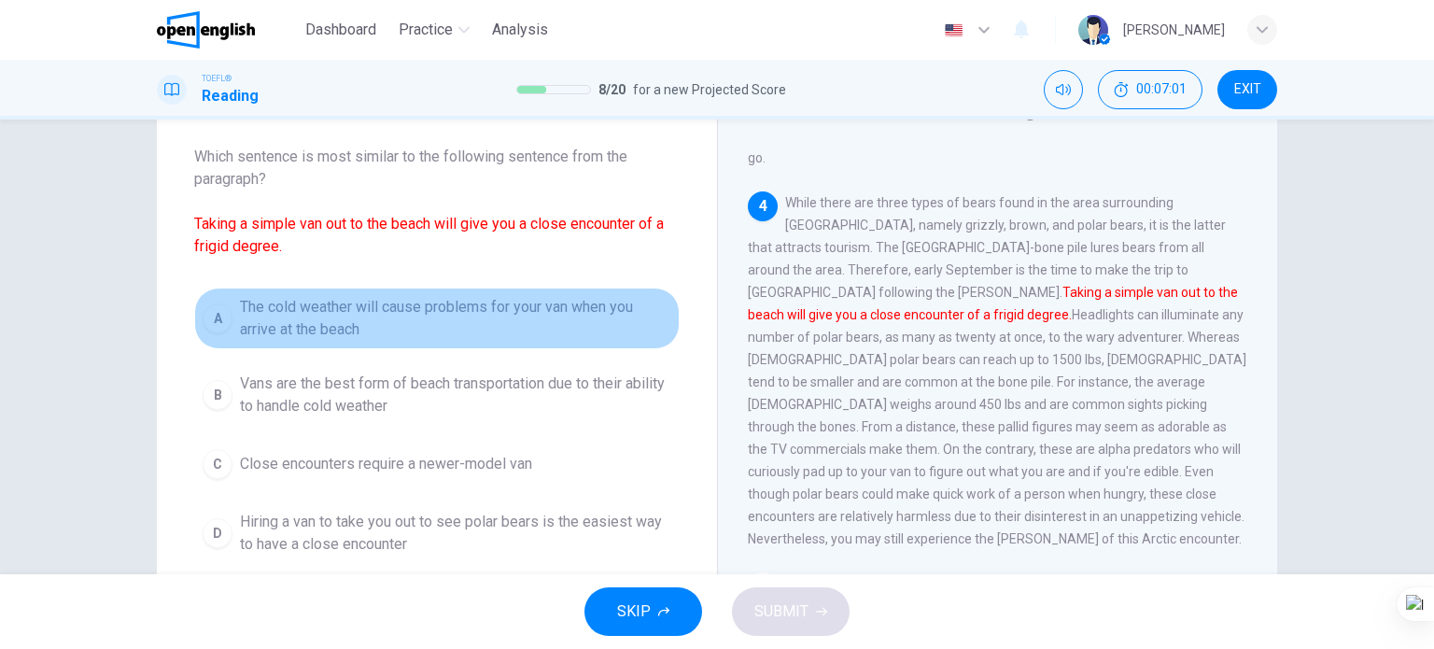
click at [530, 318] on span "The cold weather will cause problems for your van when you arrive at the beach" at bounding box center [455, 318] width 431 height 45
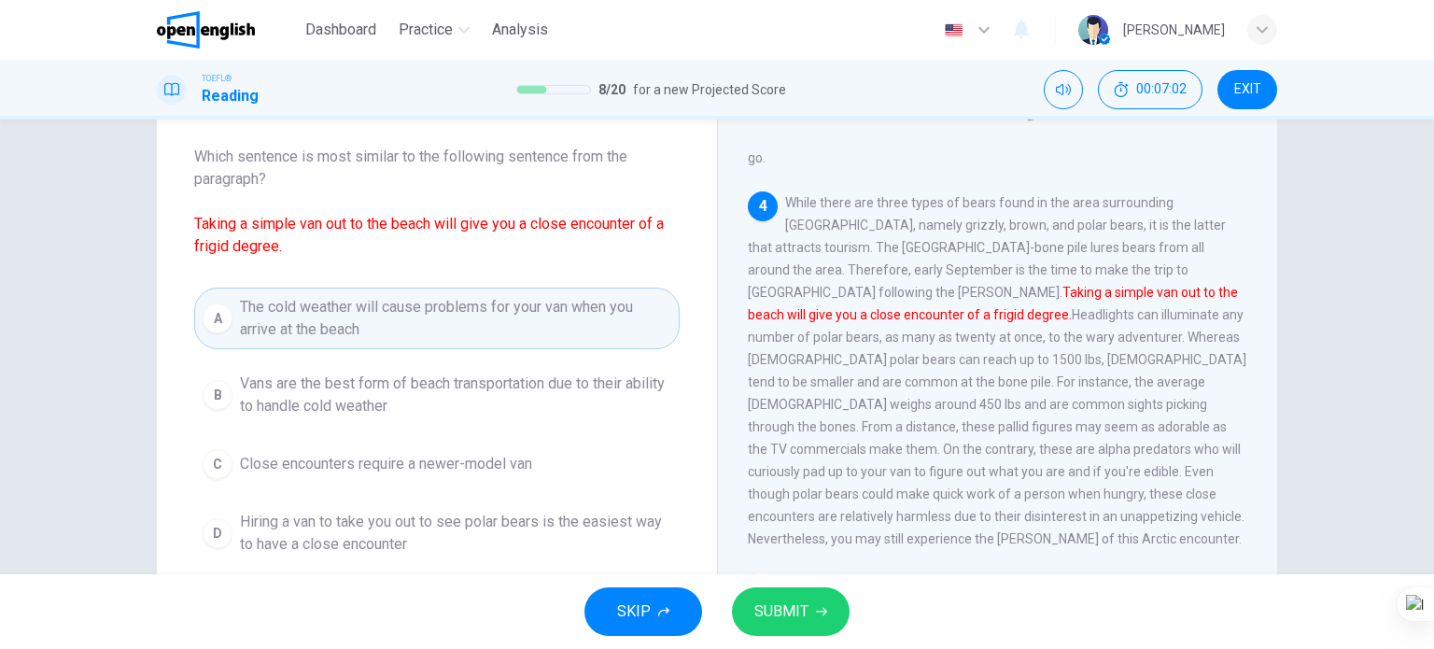
click at [775, 611] on span "SUBMIT" at bounding box center [782, 612] width 54 height 26
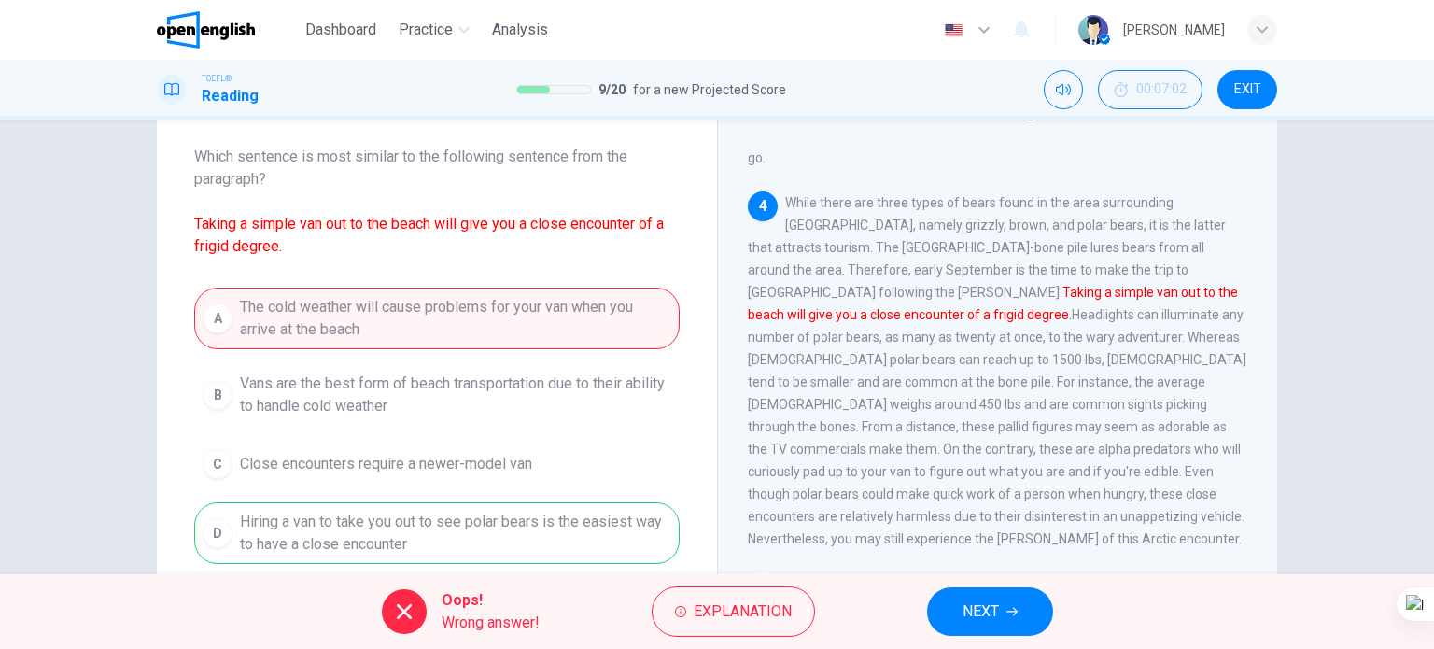
click at [966, 623] on span "NEXT" at bounding box center [981, 612] width 36 height 26
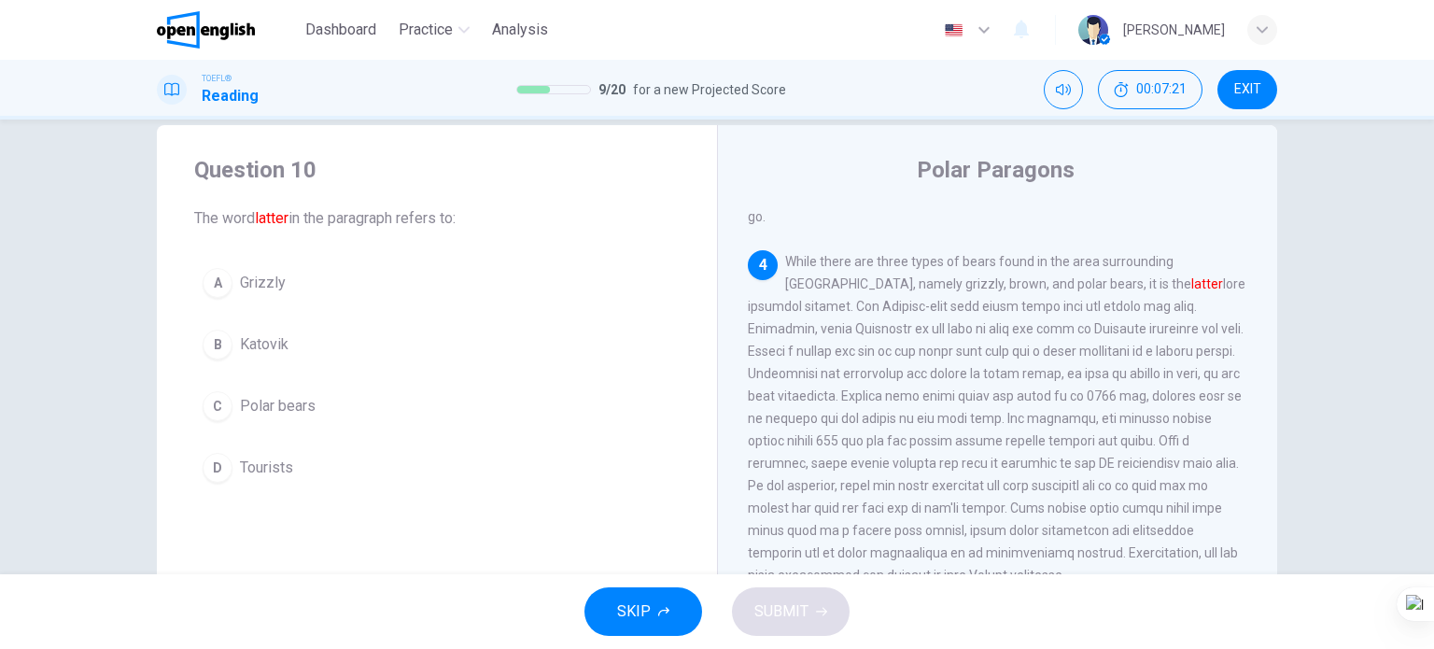
scroll to position [0, 0]
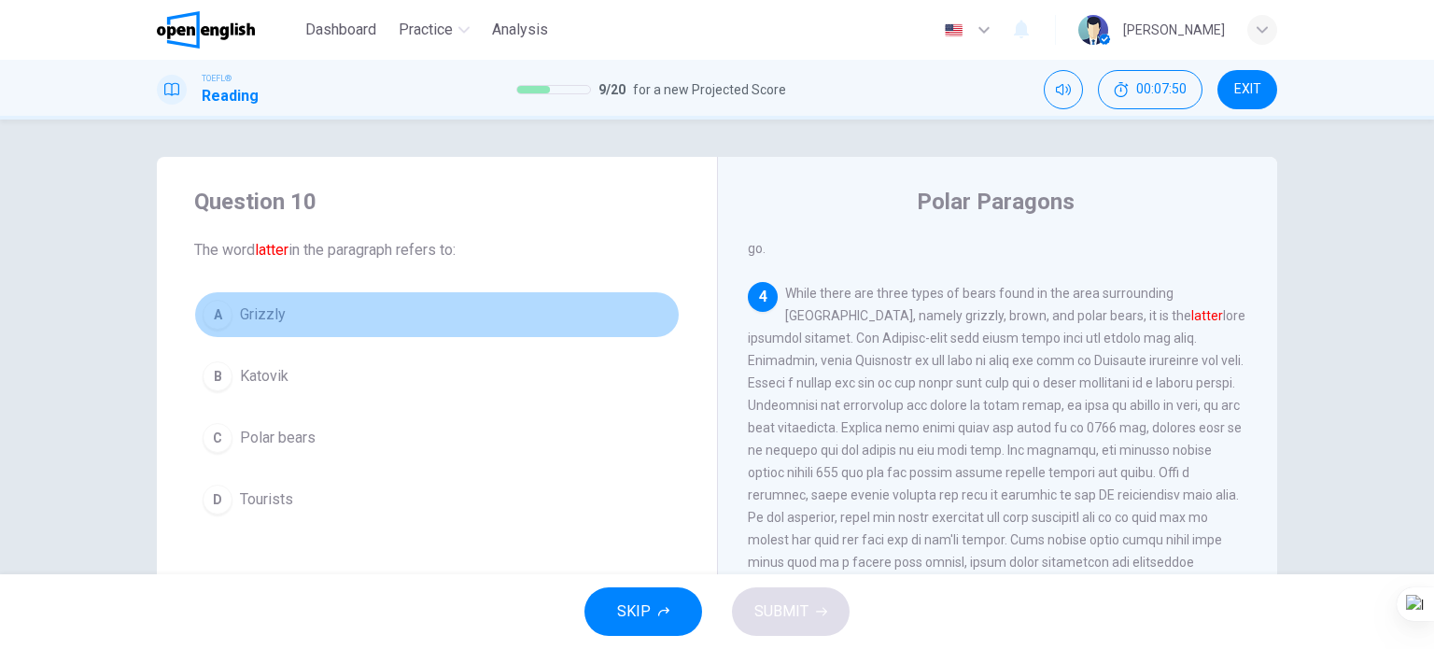
click at [265, 313] on span "Grizzly" at bounding box center [263, 315] width 46 height 22
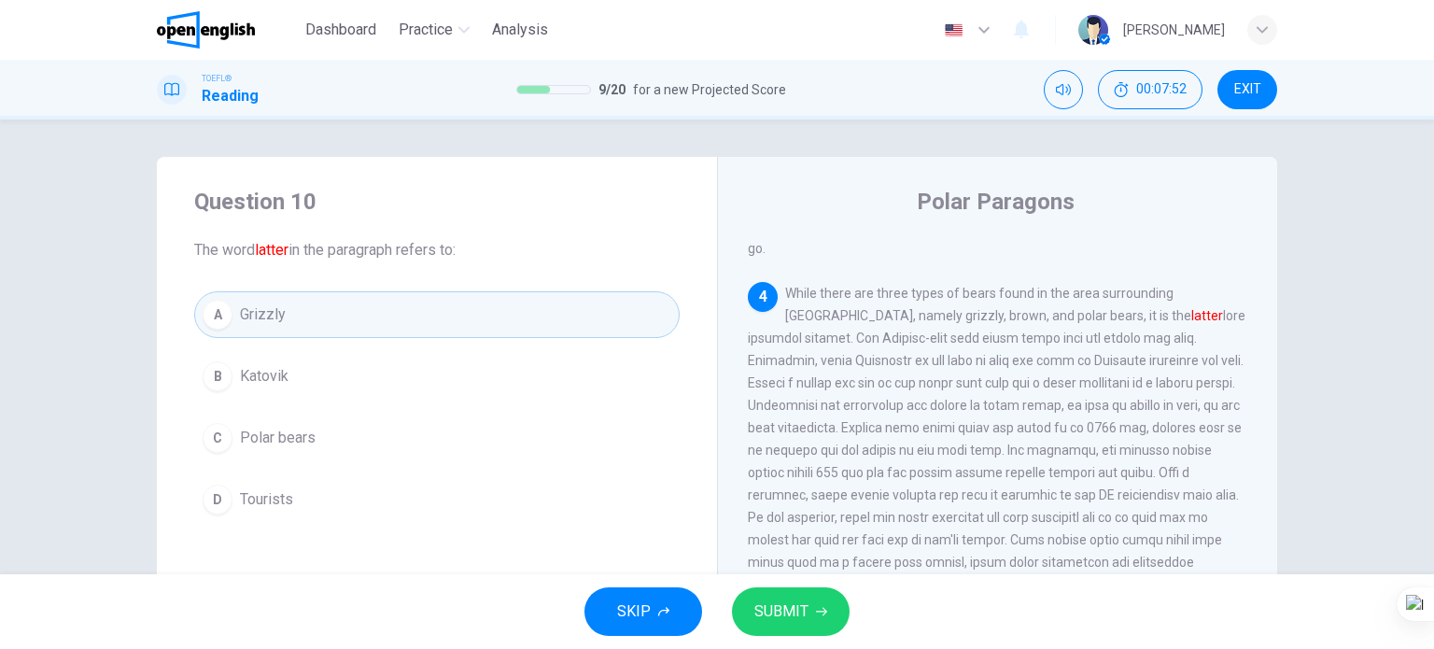
click at [766, 607] on span "SUBMIT" at bounding box center [782, 612] width 54 height 26
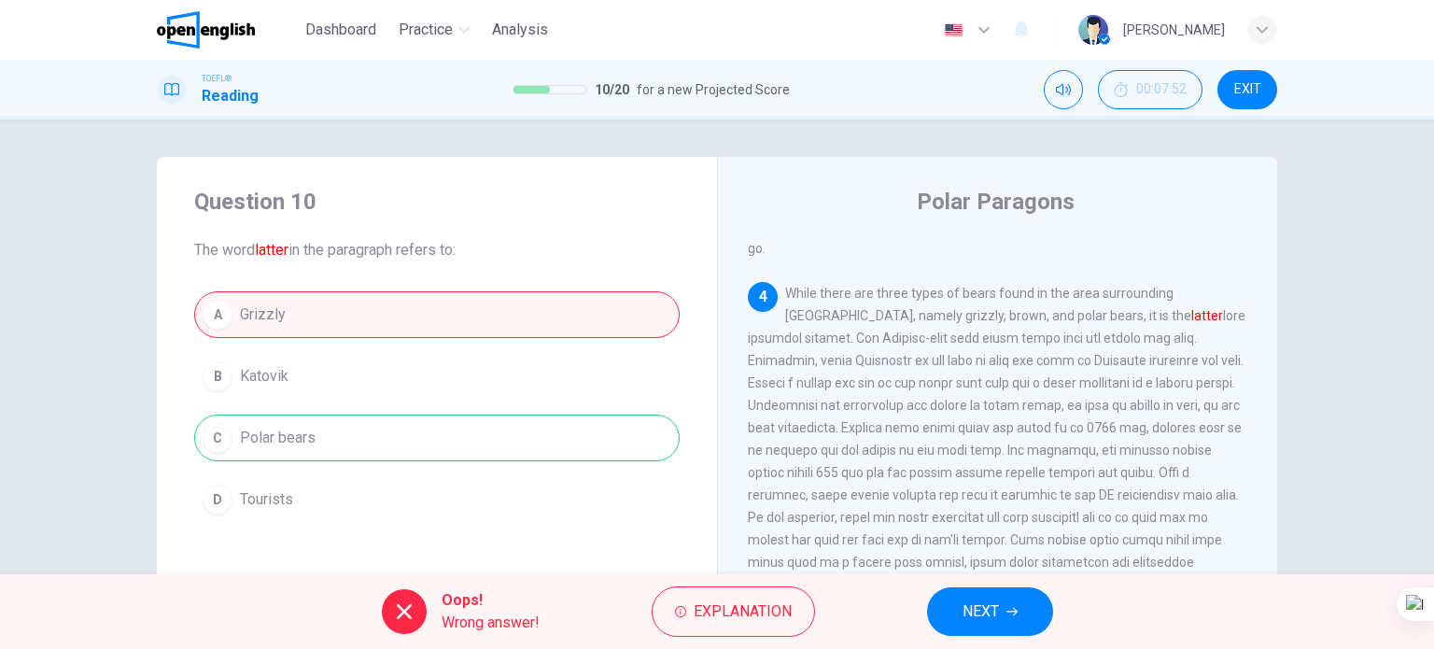
drag, startPoint x: 953, startPoint y: 607, endPoint x: 937, endPoint y: 600, distance: 17.2
click at [953, 607] on button "NEXT" at bounding box center [990, 611] width 126 height 49
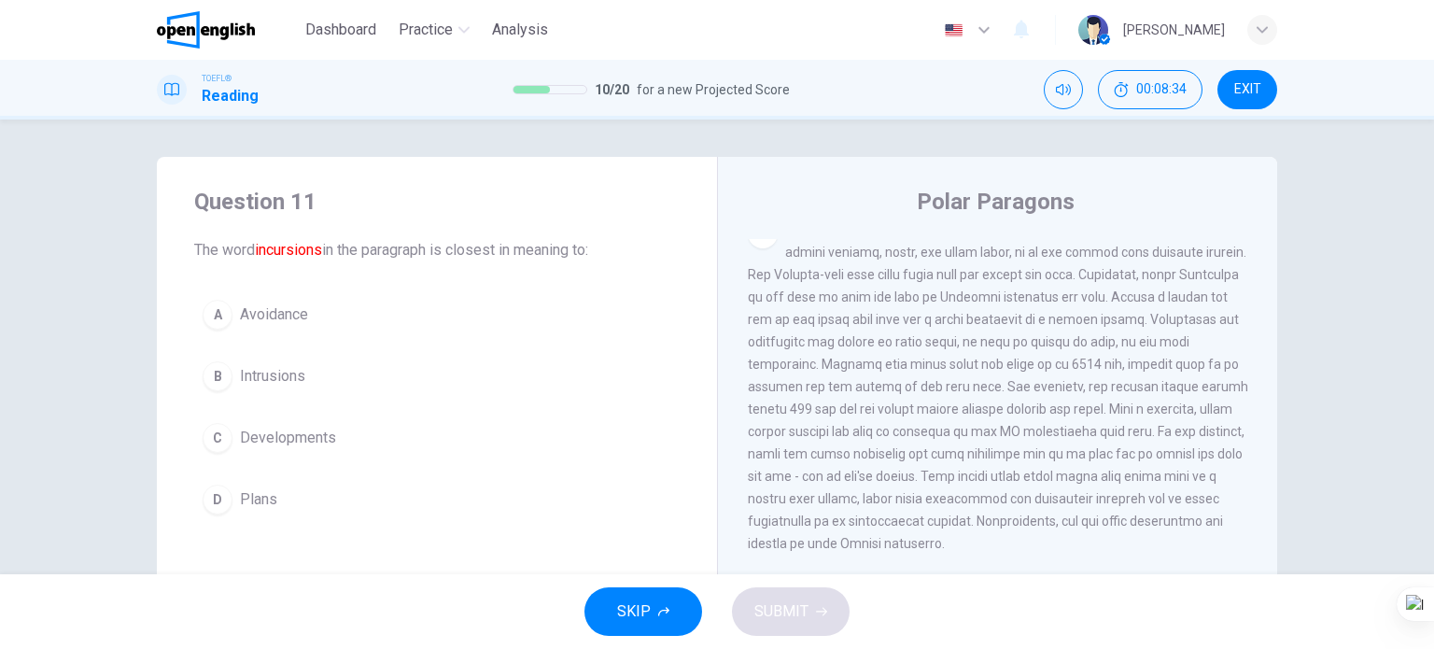
click at [278, 382] on span "Intrusions" at bounding box center [272, 376] width 65 height 22
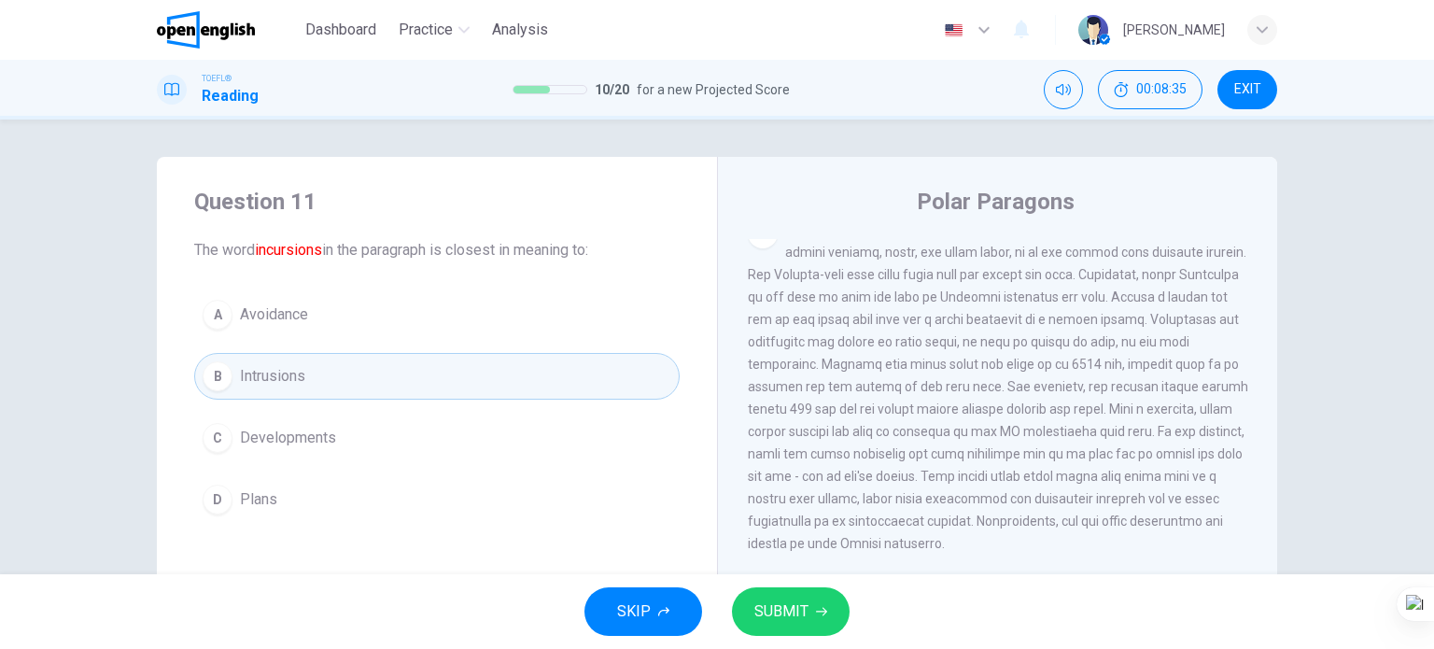
click at [750, 604] on button "SUBMIT" at bounding box center [791, 611] width 118 height 49
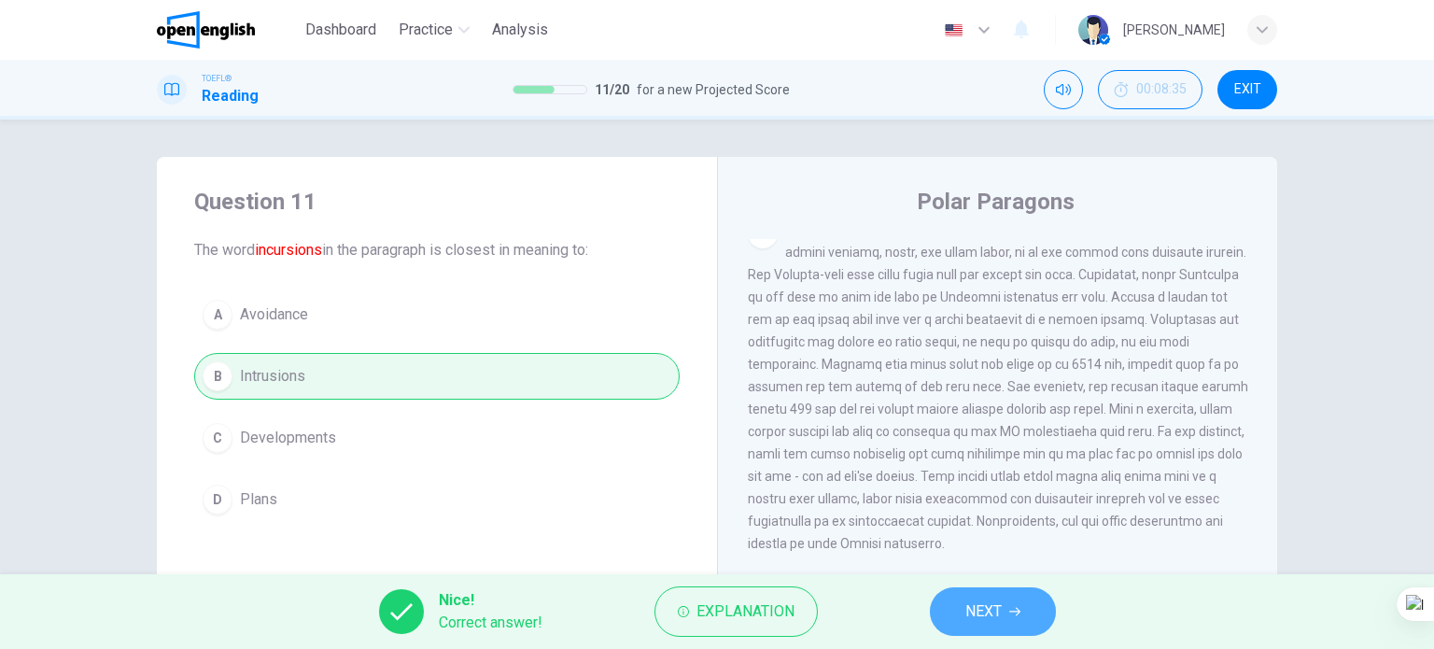
drag, startPoint x: 967, startPoint y: 599, endPoint x: 943, endPoint y: 572, distance: 35.8
click at [966, 599] on span "NEXT" at bounding box center [984, 612] width 36 height 26
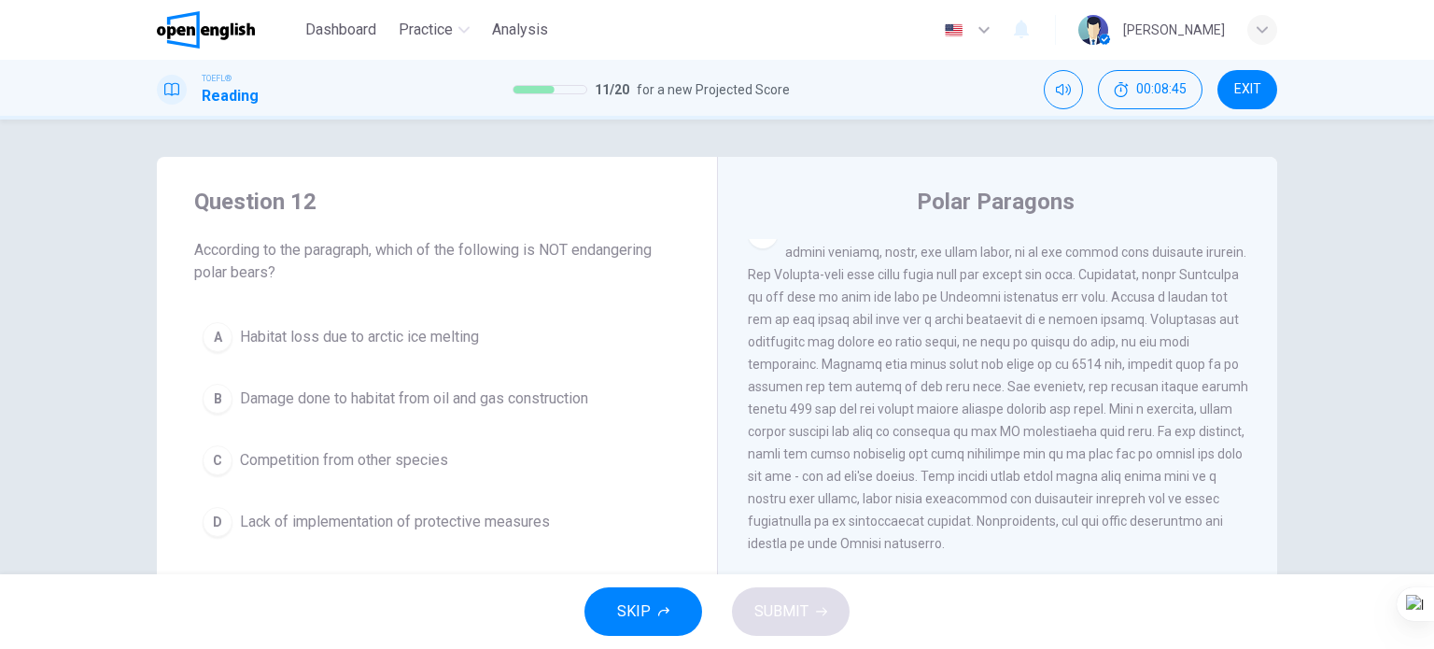
click at [329, 341] on span "Habitat loss due to arctic ice melting" at bounding box center [359, 337] width 239 height 22
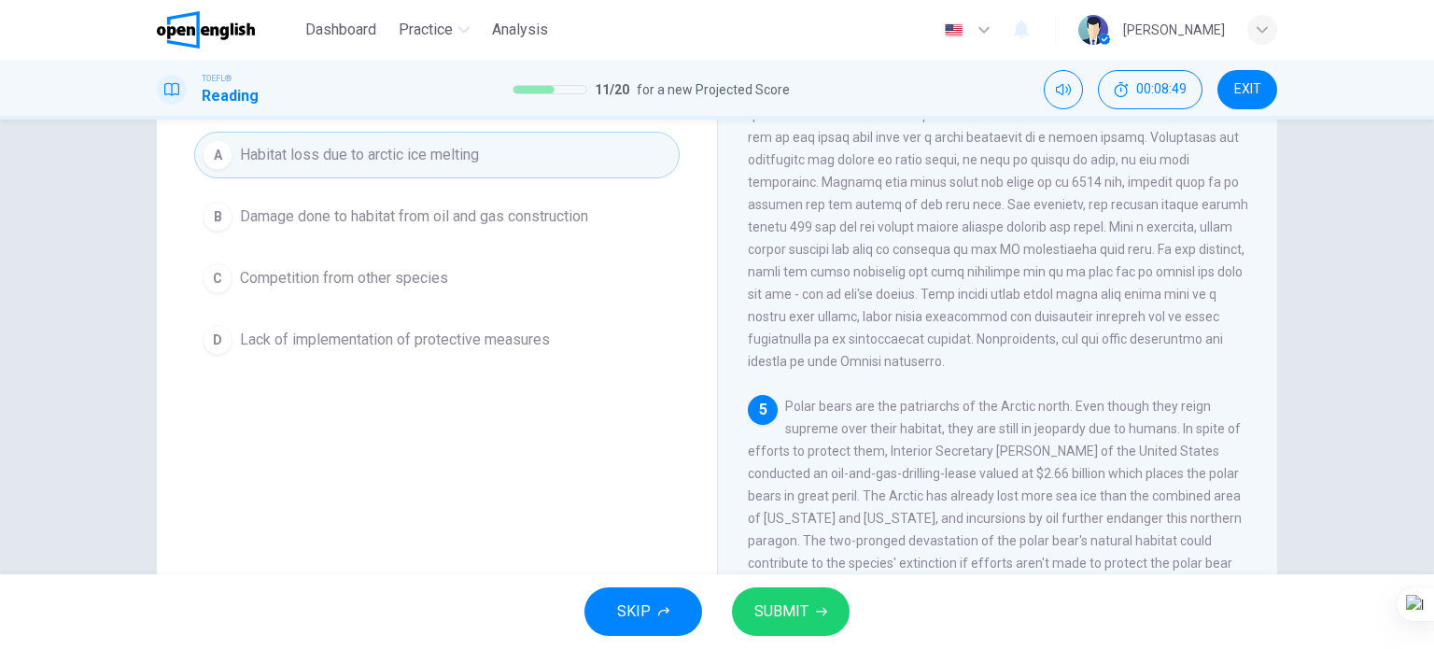
scroll to position [187, 0]
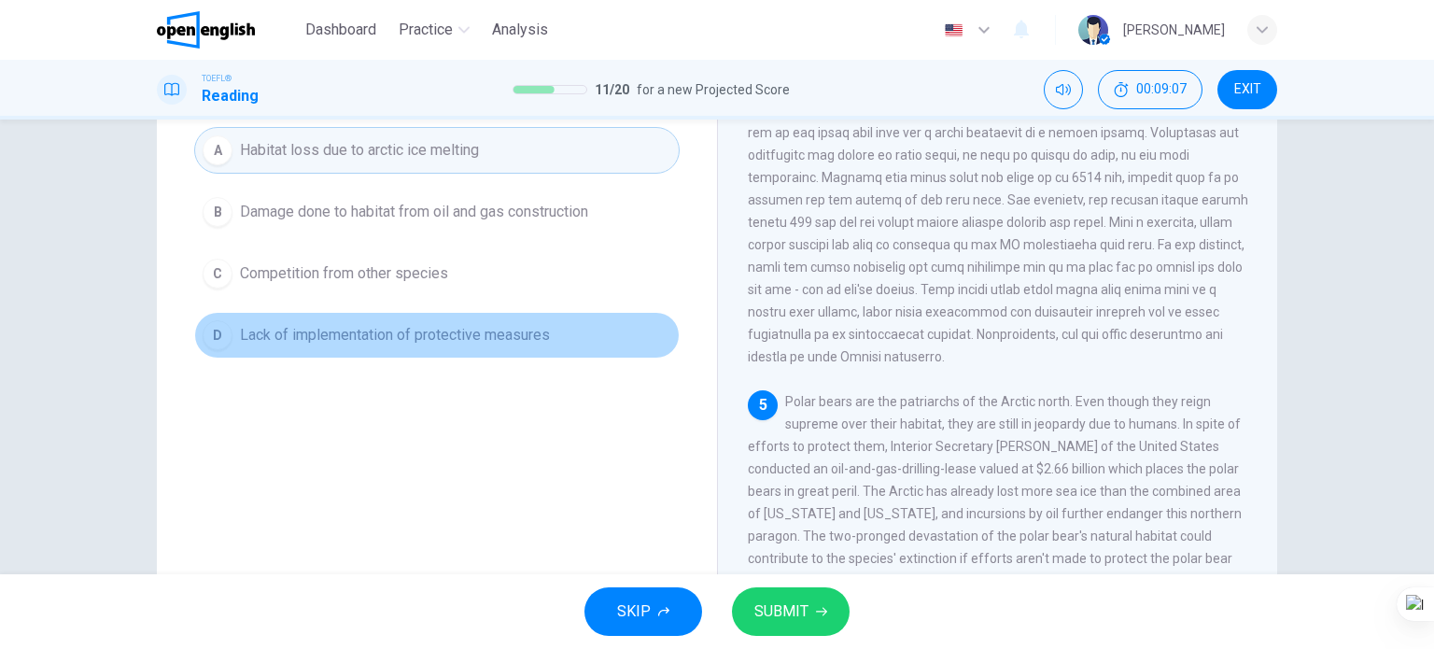
click at [507, 337] on span "Lack of implementation of protective measures" at bounding box center [395, 335] width 310 height 22
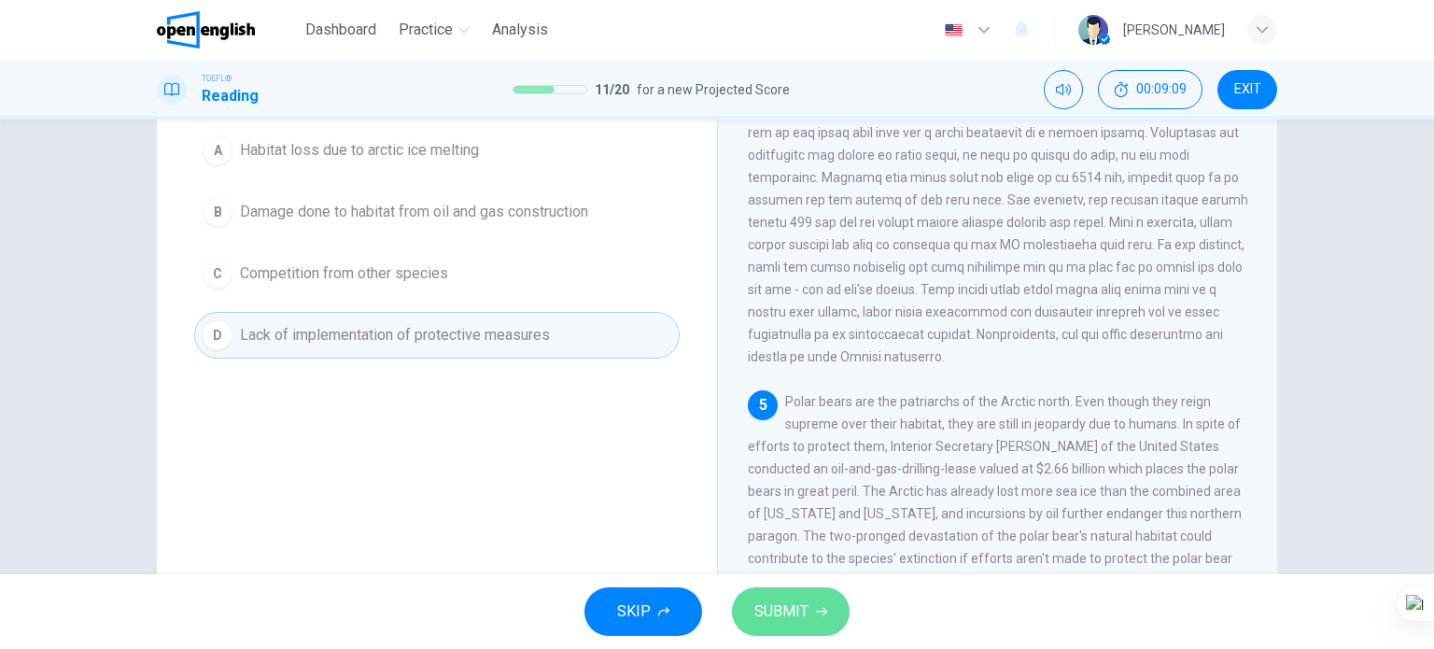
click at [799, 612] on span "SUBMIT" at bounding box center [782, 612] width 54 height 26
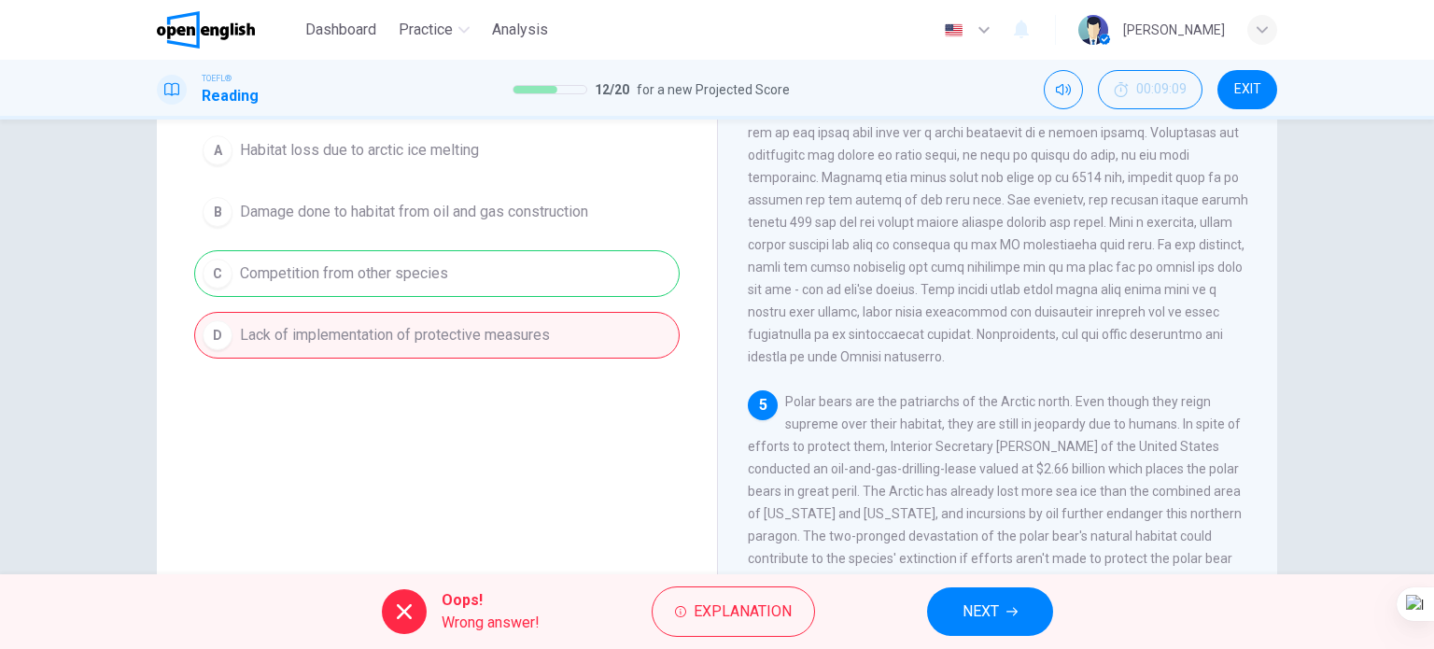
drag, startPoint x: 938, startPoint y: 587, endPoint x: 967, endPoint y: 610, distance: 37.4
click at [953, 597] on div "Oops! Wrong answer! Explanation NEXT" at bounding box center [717, 611] width 1434 height 75
click at [967, 612] on span "NEXT" at bounding box center [981, 612] width 36 height 26
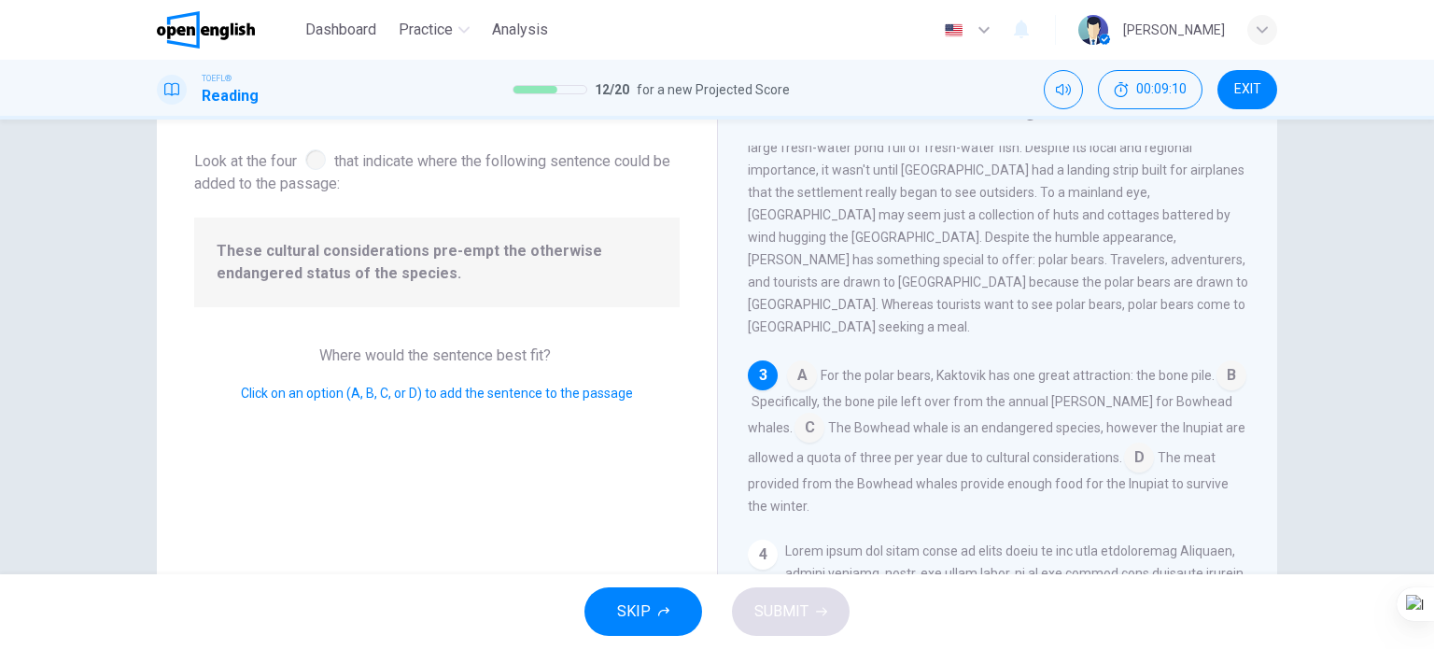
scroll to position [93, 0]
click at [1128, 445] on input at bounding box center [1139, 460] width 30 height 30
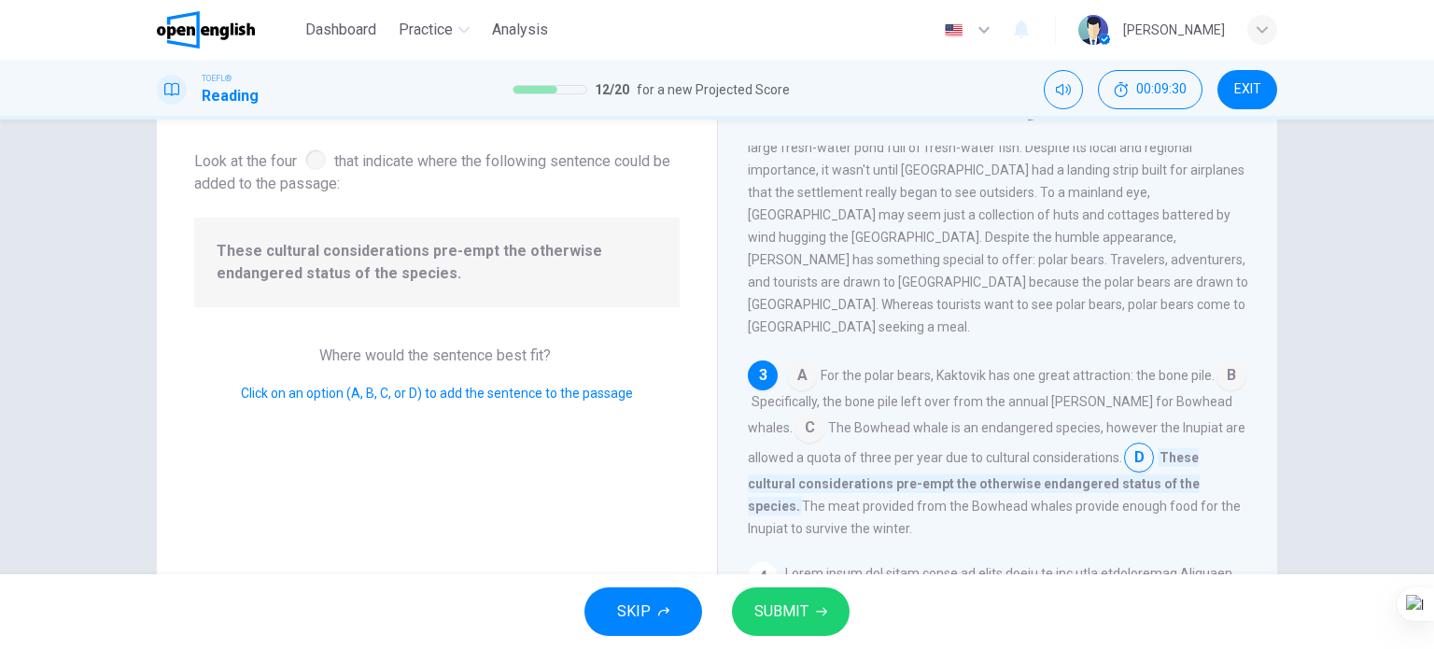
click at [788, 619] on span "SUBMIT" at bounding box center [782, 612] width 54 height 26
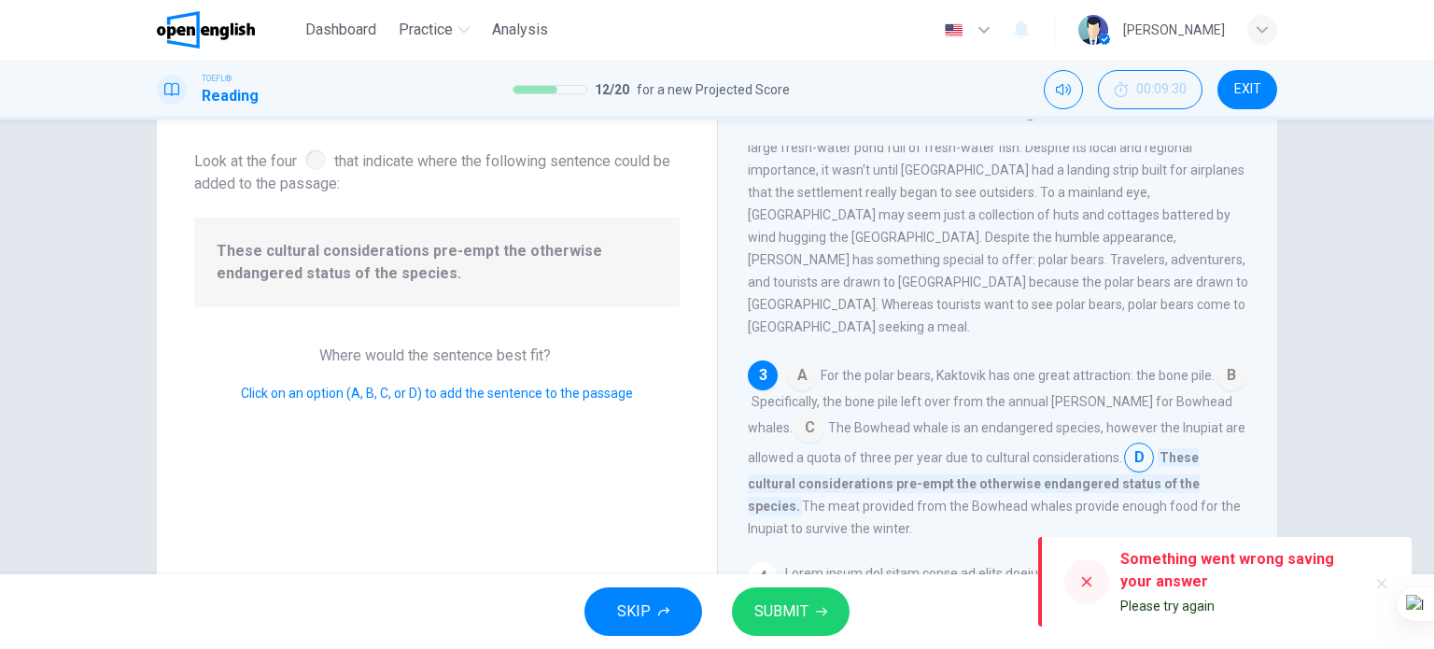
click at [803, 608] on span "SUBMIT" at bounding box center [782, 612] width 54 height 26
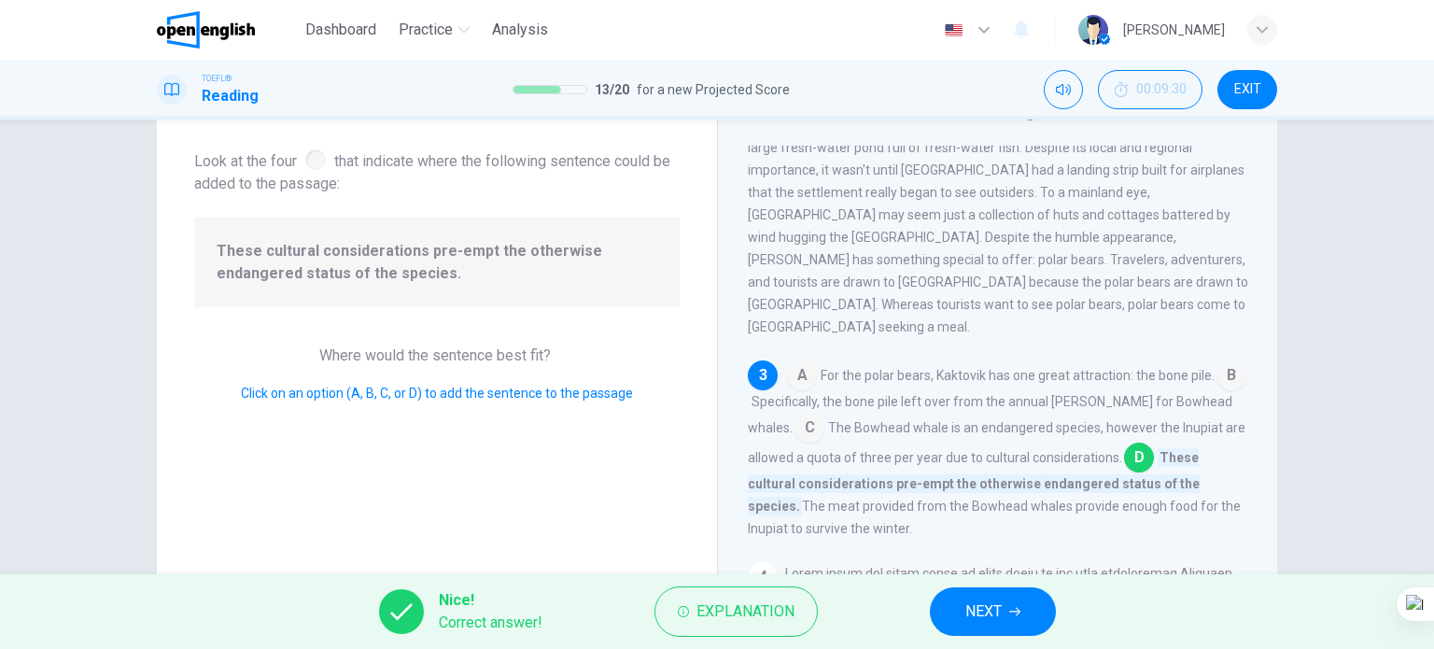
click at [955, 613] on button "NEXT" at bounding box center [993, 611] width 126 height 49
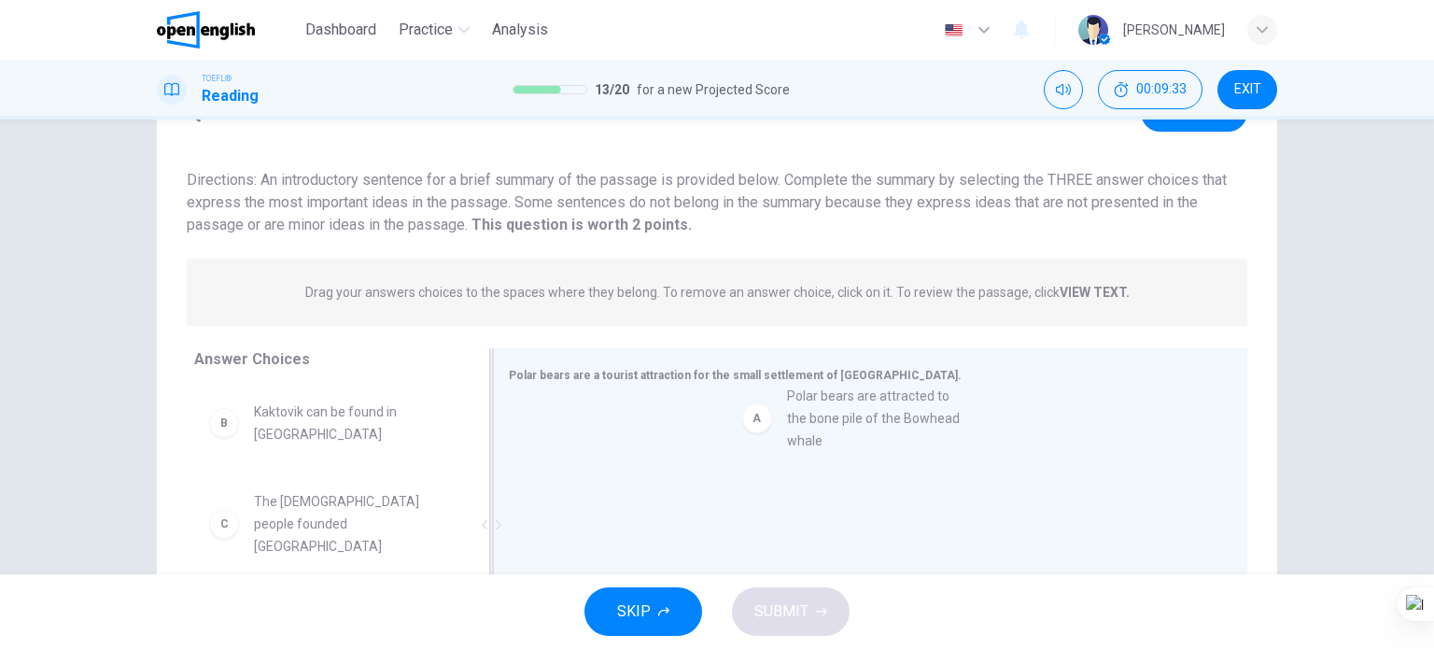
drag, startPoint x: 363, startPoint y: 431, endPoint x: 753, endPoint y: 427, distance: 389.4
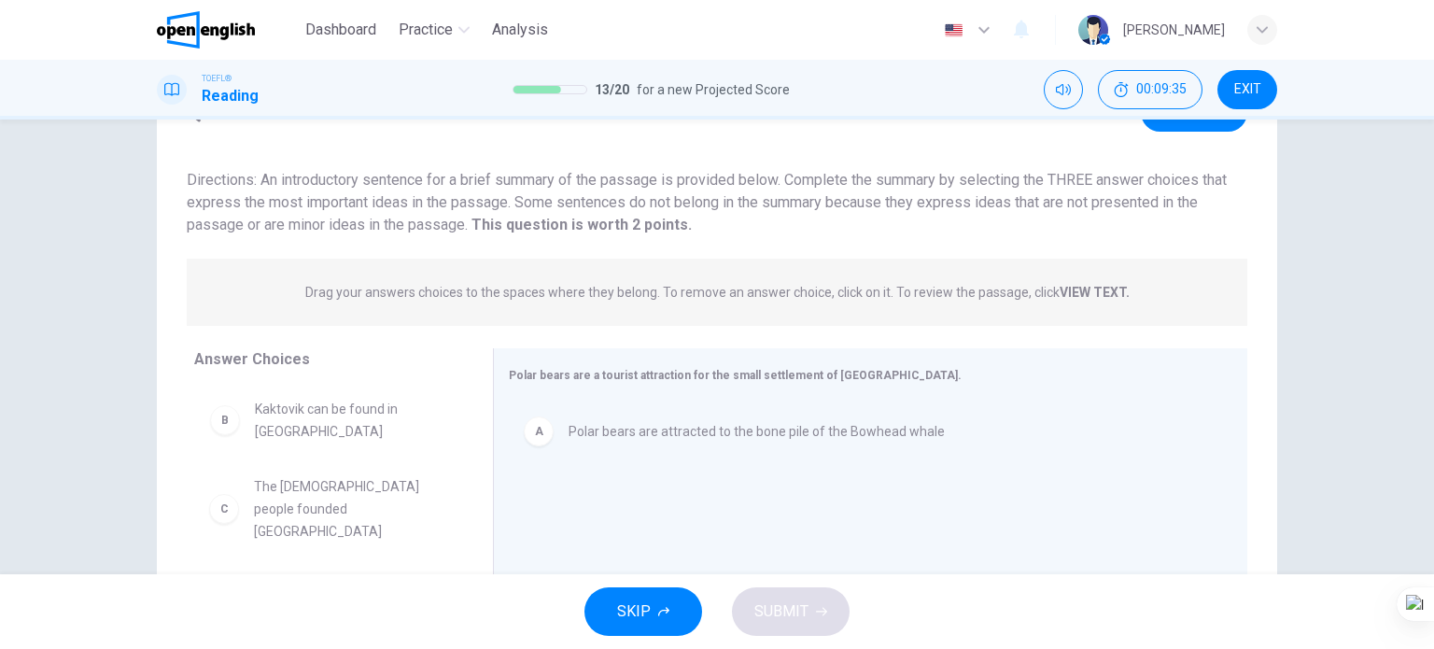
drag, startPoint x: 370, startPoint y: 436, endPoint x: 378, endPoint y: 431, distance: 10.1
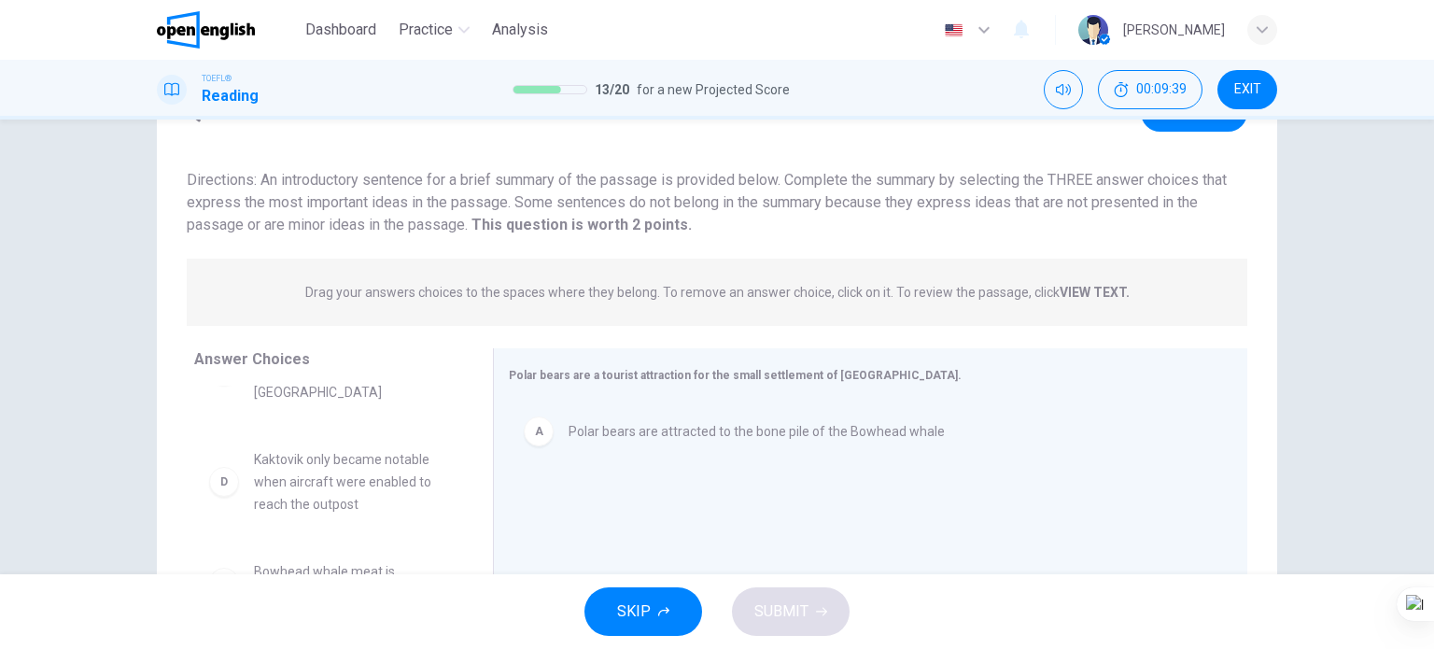
scroll to position [187, 0]
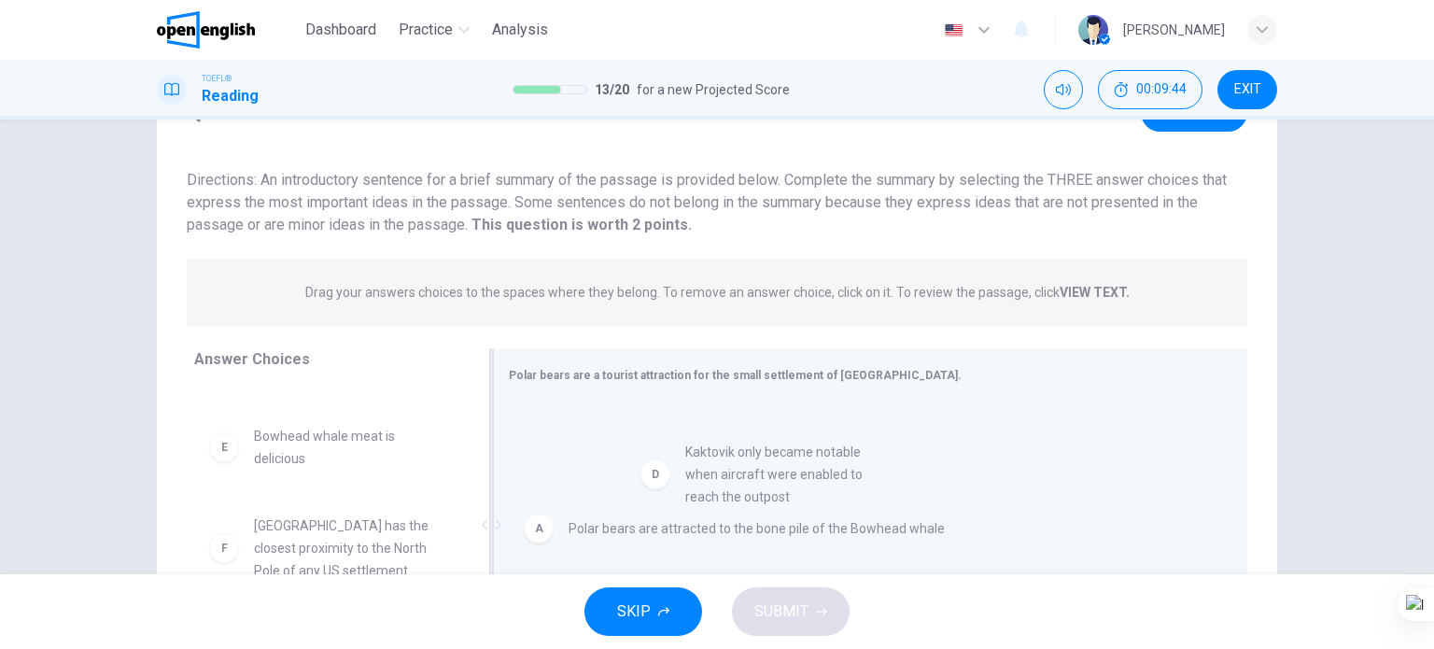
drag, startPoint x: 359, startPoint y: 436, endPoint x: 766, endPoint y: 462, distance: 408.0
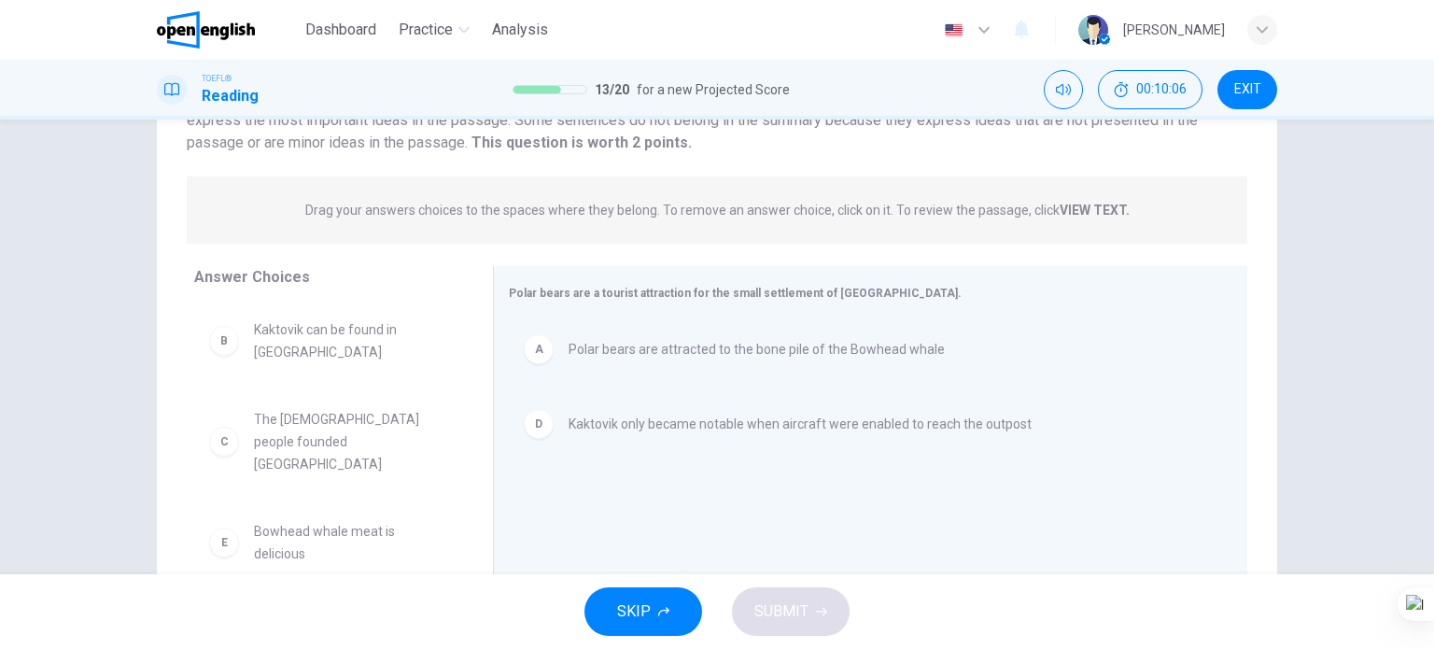
scroll to position [78, 0]
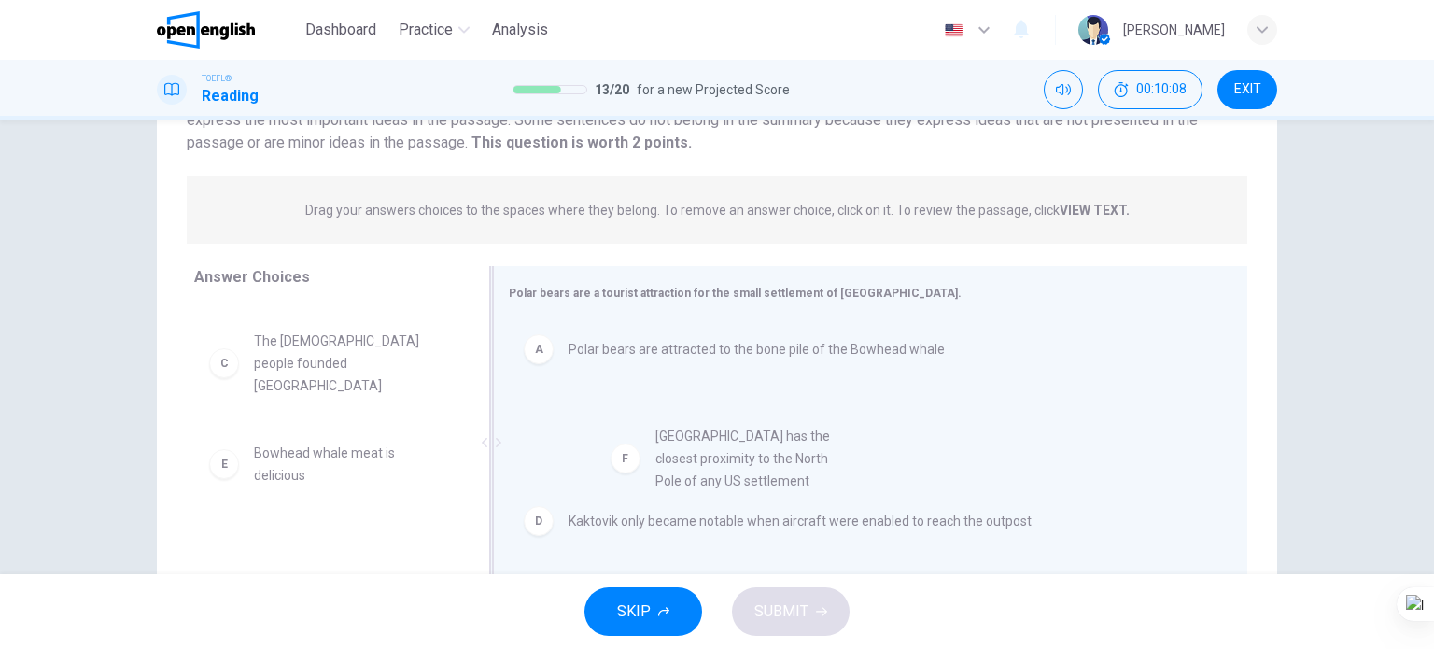
drag, startPoint x: 338, startPoint y: 541, endPoint x: 754, endPoint y: 451, distance: 425.1
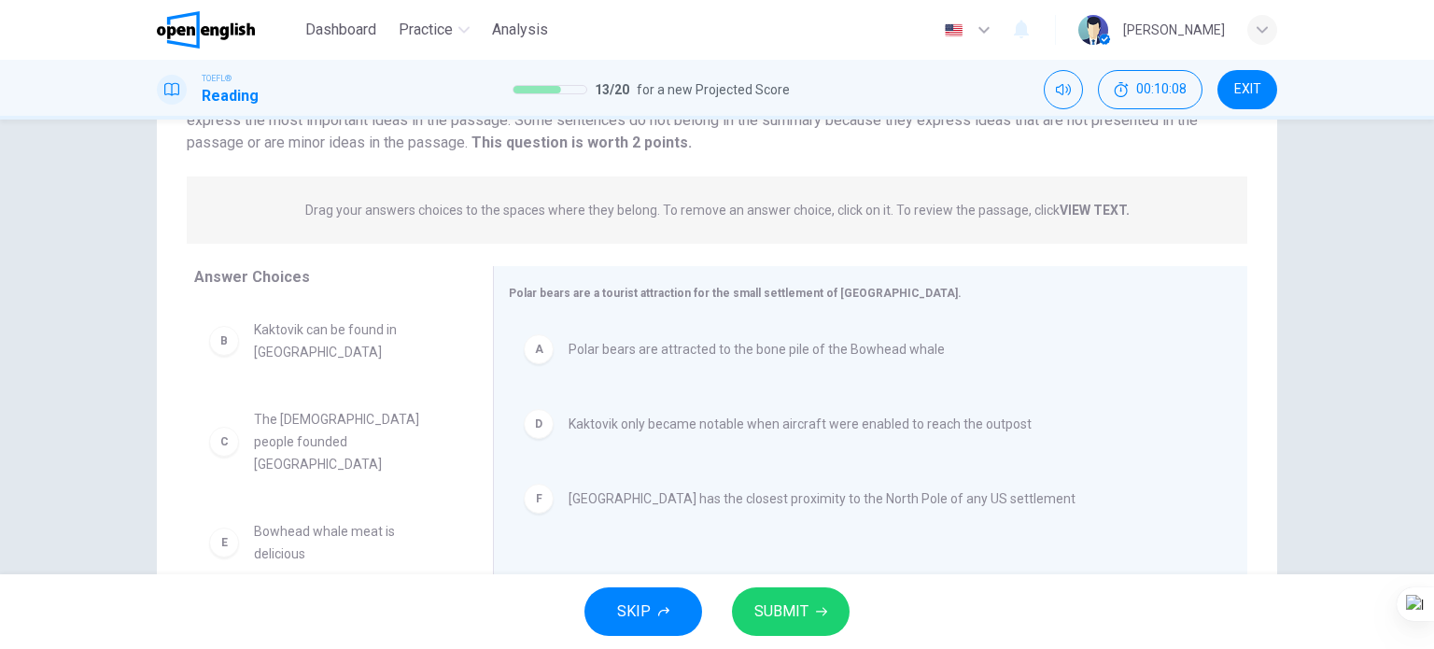
scroll to position [0, 0]
click at [790, 614] on span "SUBMIT" at bounding box center [782, 612] width 54 height 26
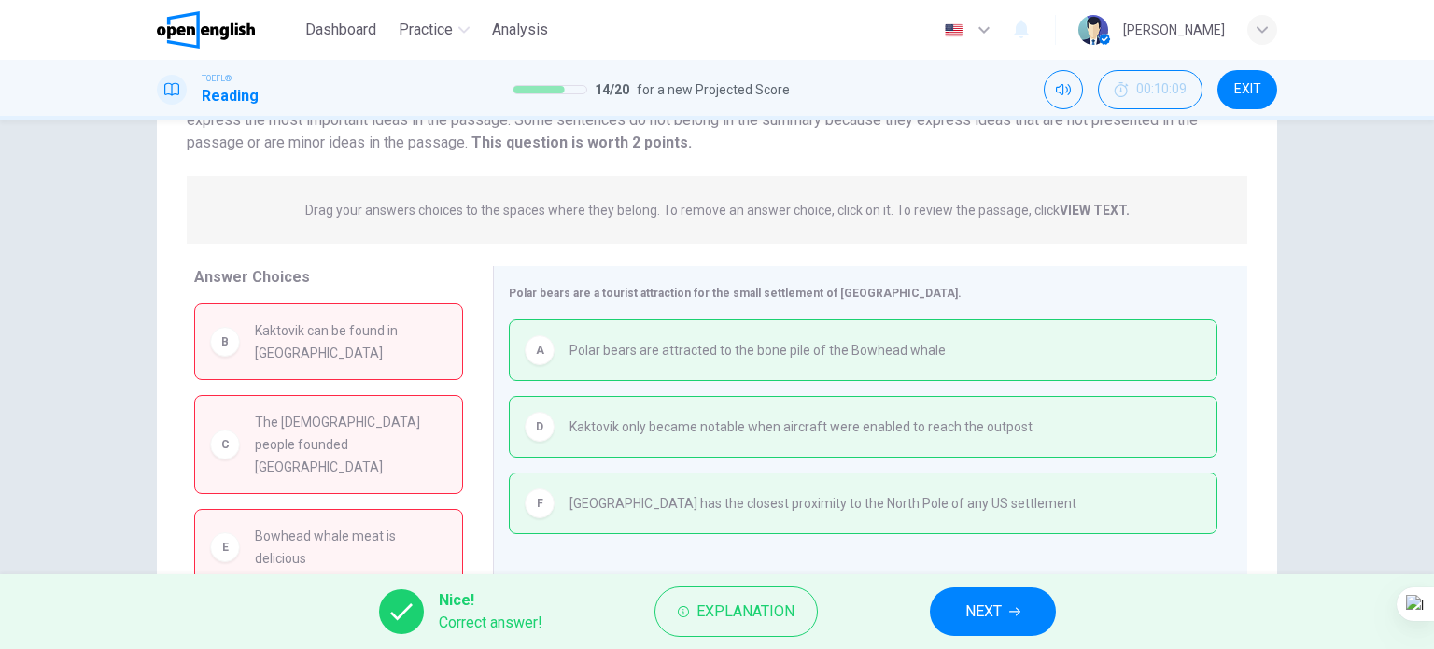
click at [971, 610] on span "NEXT" at bounding box center [984, 612] width 36 height 26
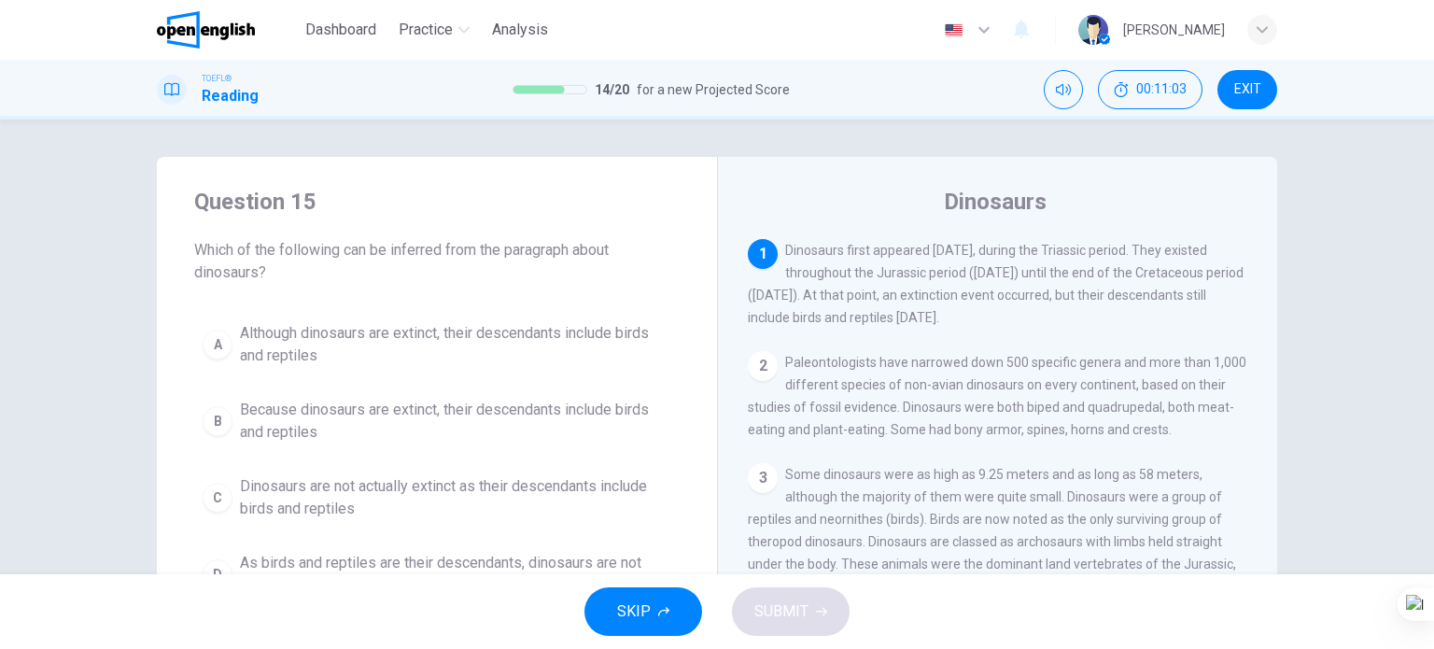
scroll to position [93, 0]
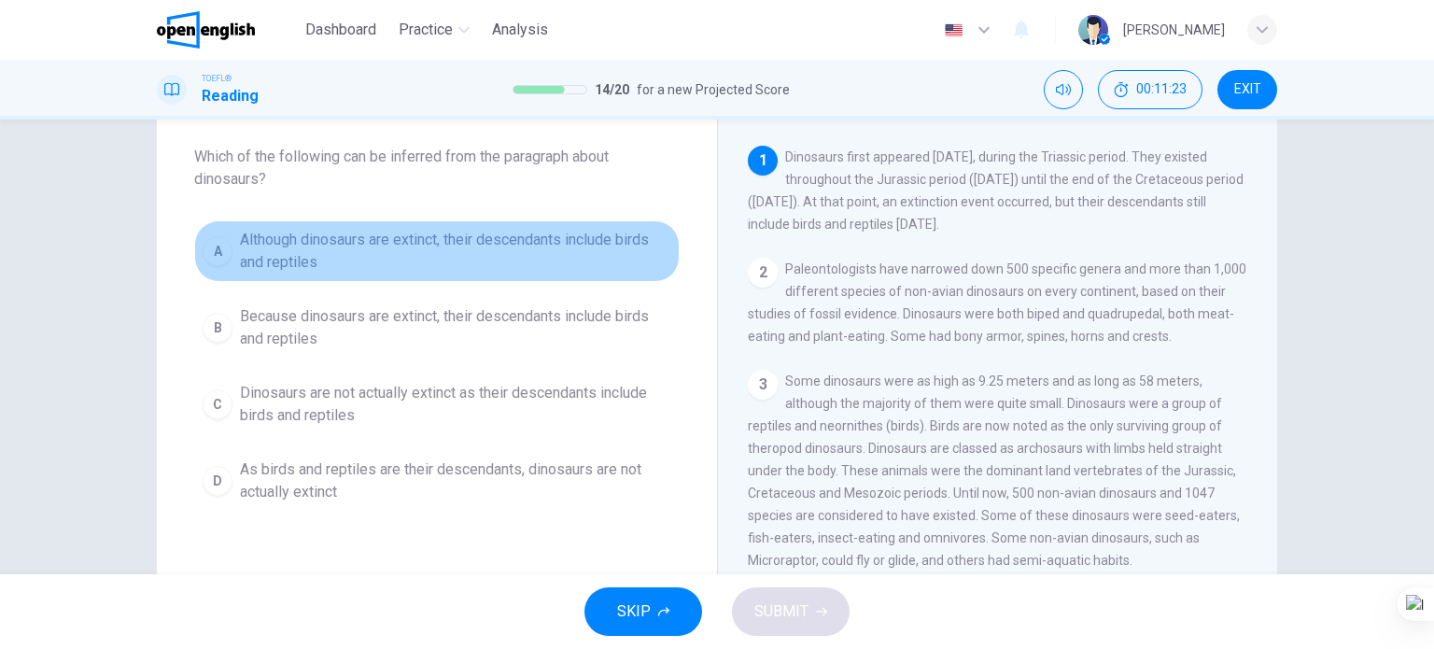
click at [434, 229] on span "Although dinosaurs are extinct, their descendants include birds and reptiles" at bounding box center [455, 251] width 431 height 45
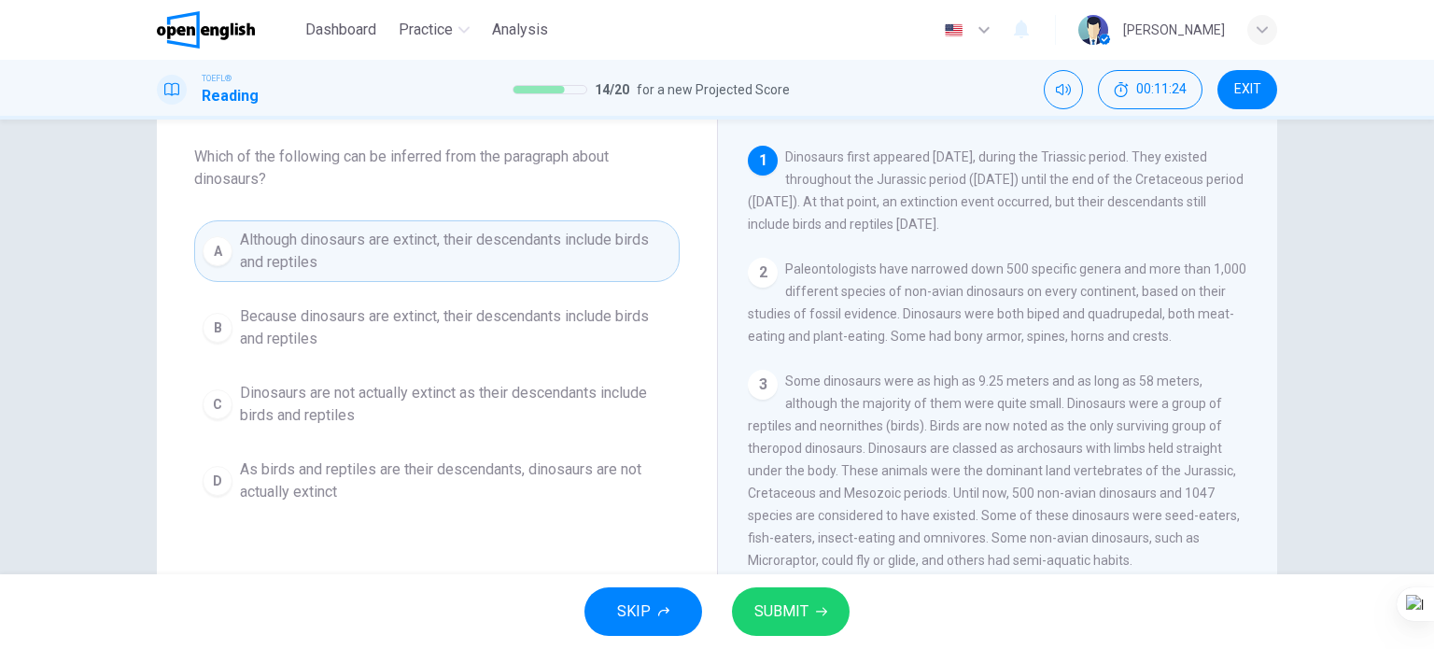
click at [773, 614] on span "SUBMIT" at bounding box center [782, 612] width 54 height 26
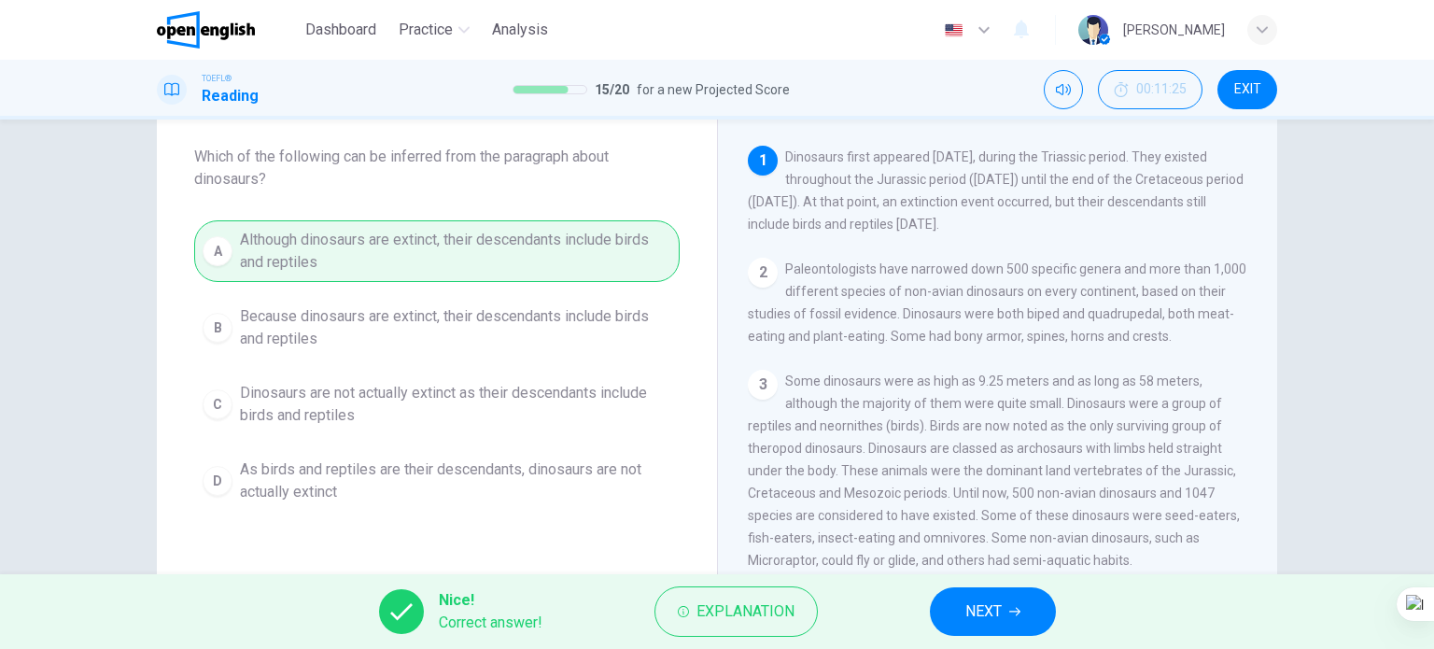
click at [981, 608] on span "NEXT" at bounding box center [984, 612] width 36 height 26
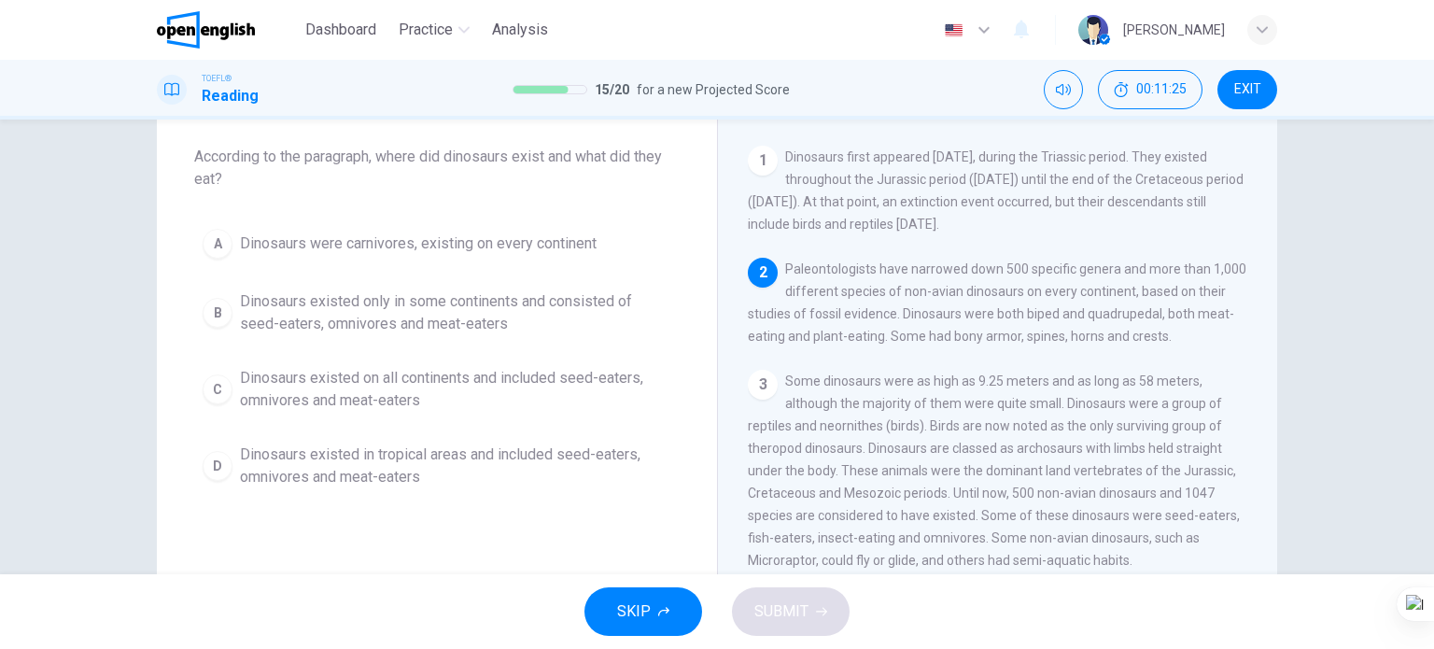
scroll to position [115, 0]
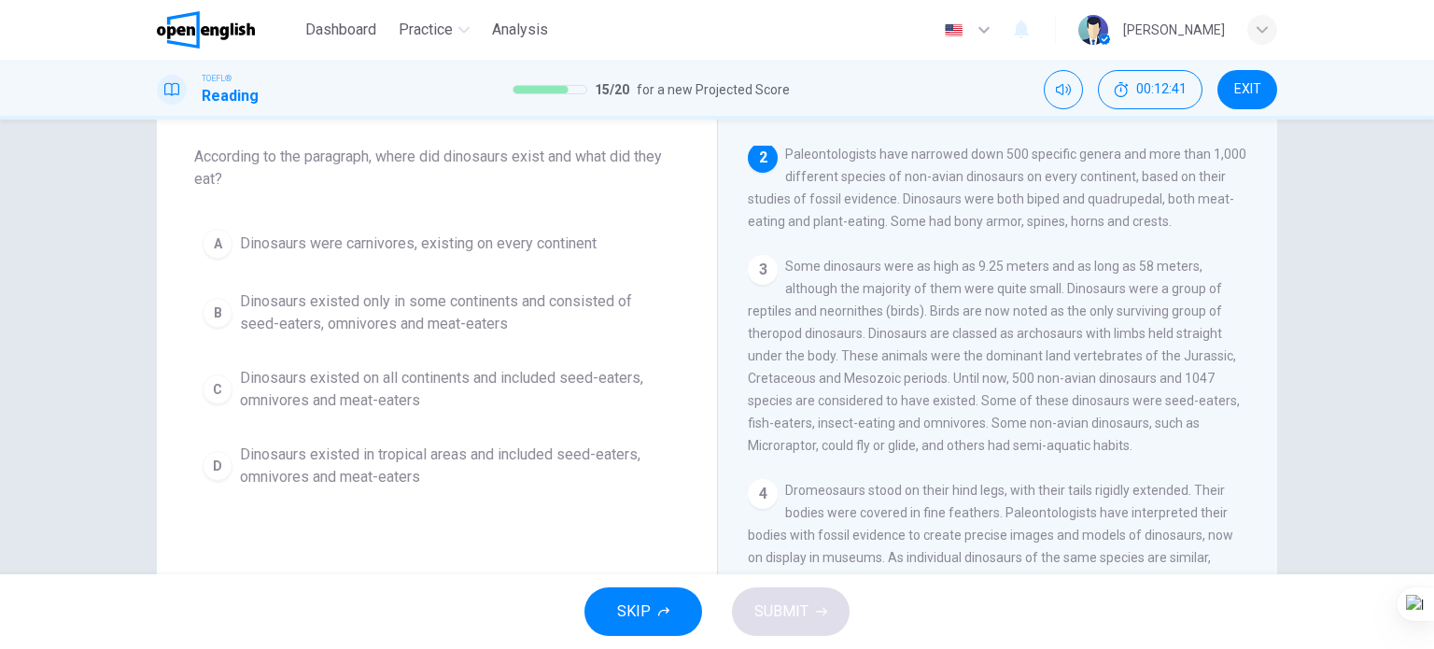
click at [467, 401] on span "Dinosaurs existed on all continents and included seed-eaters, omnivores and mea…" at bounding box center [455, 389] width 431 height 45
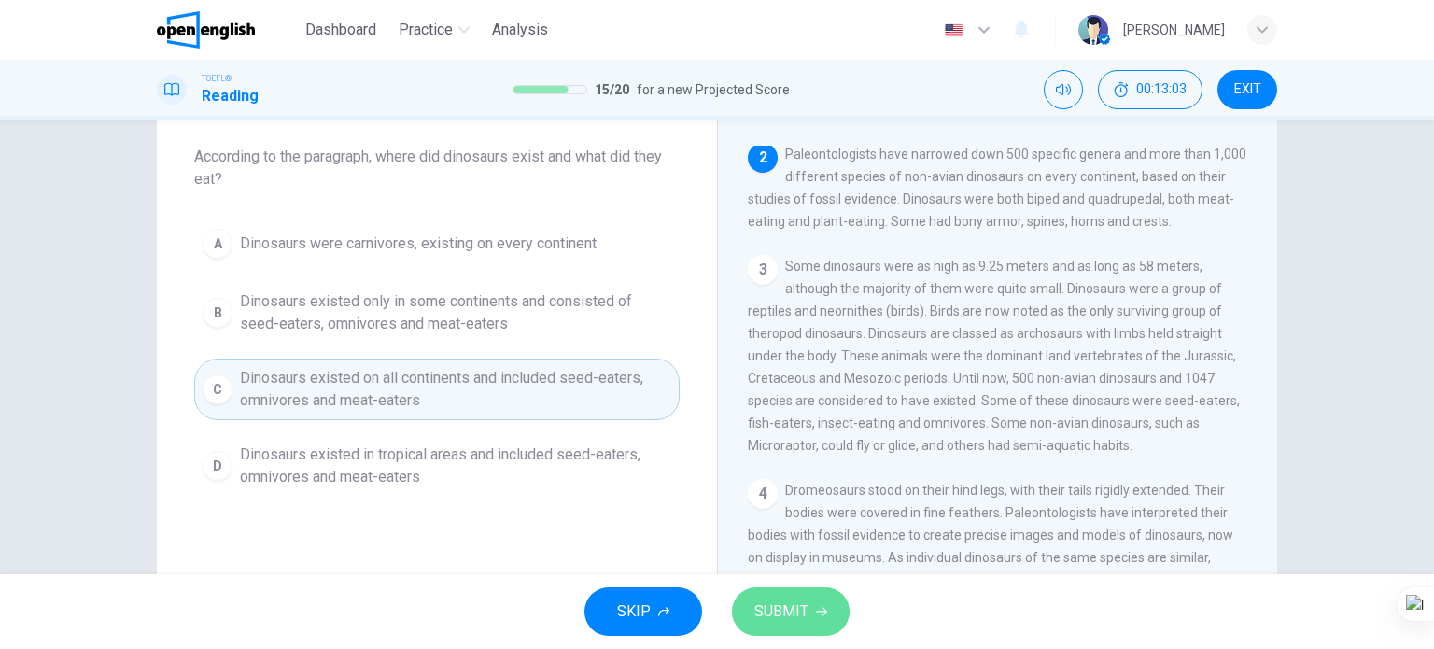
click at [781, 608] on span "SUBMIT" at bounding box center [782, 612] width 54 height 26
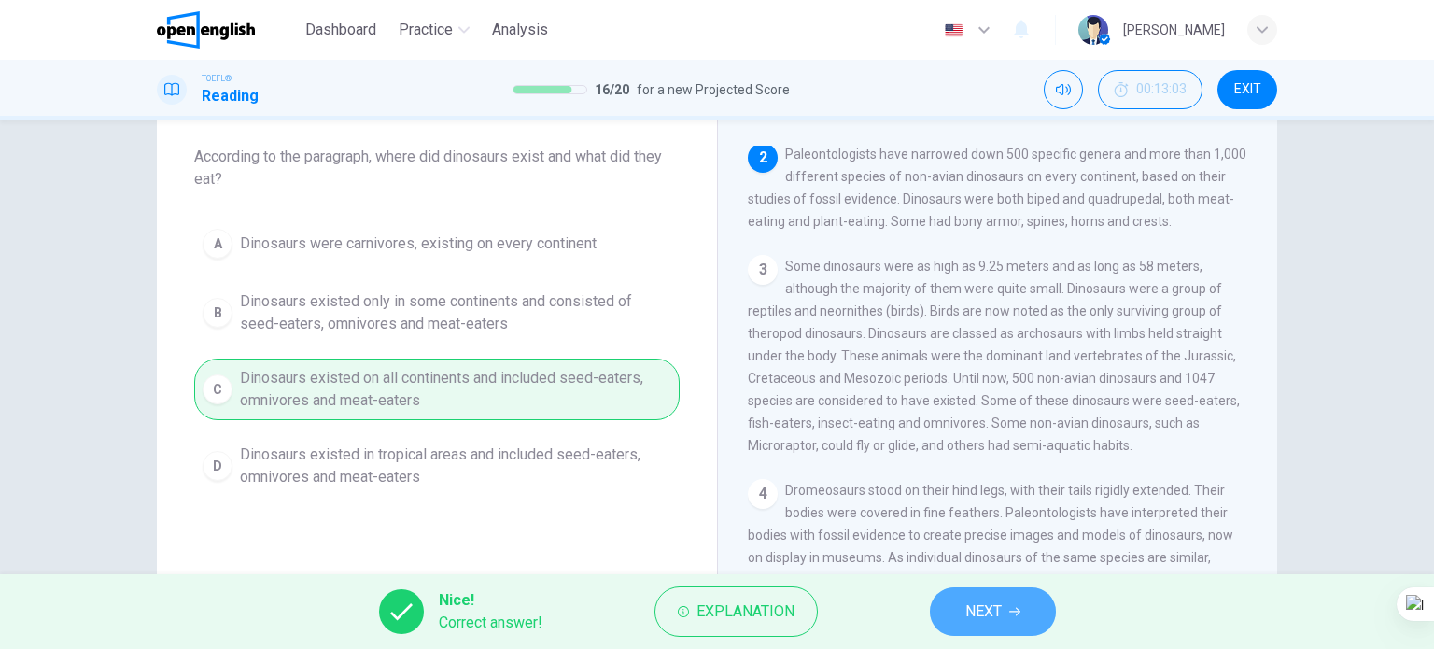
click at [975, 608] on span "NEXT" at bounding box center [984, 612] width 36 height 26
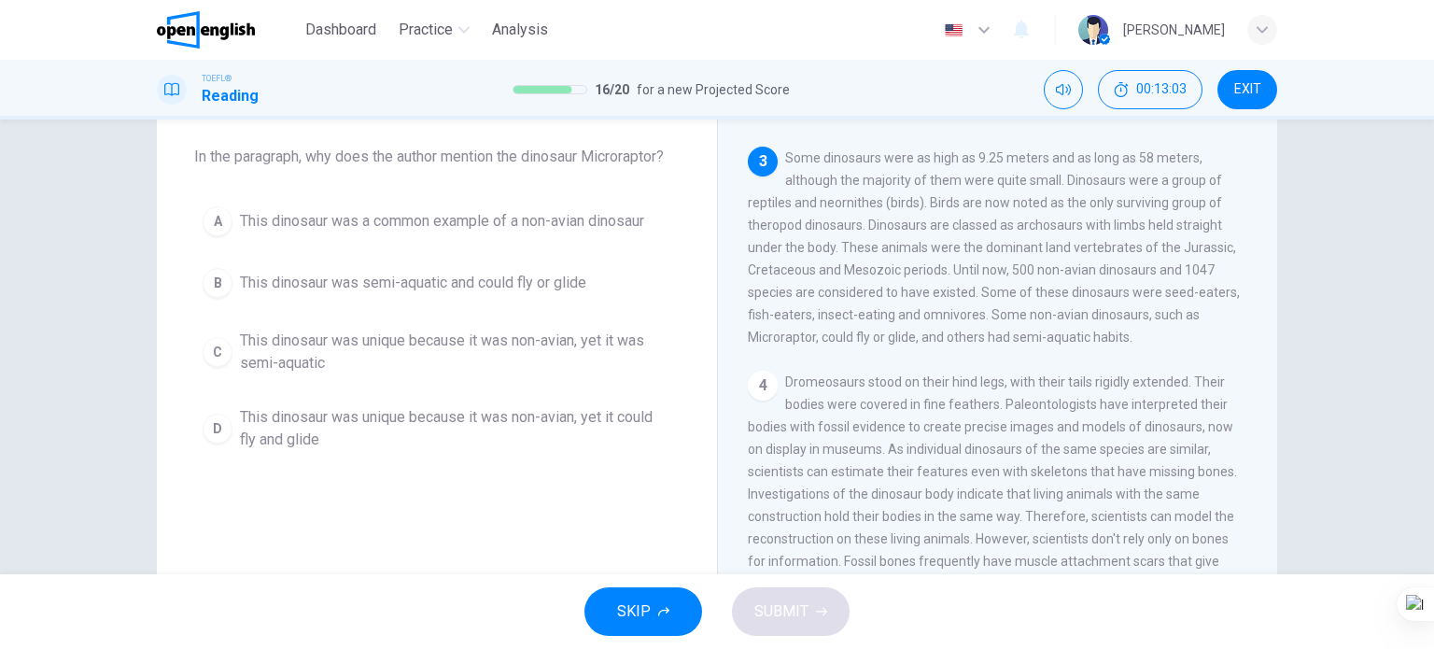
scroll to position [230, 0]
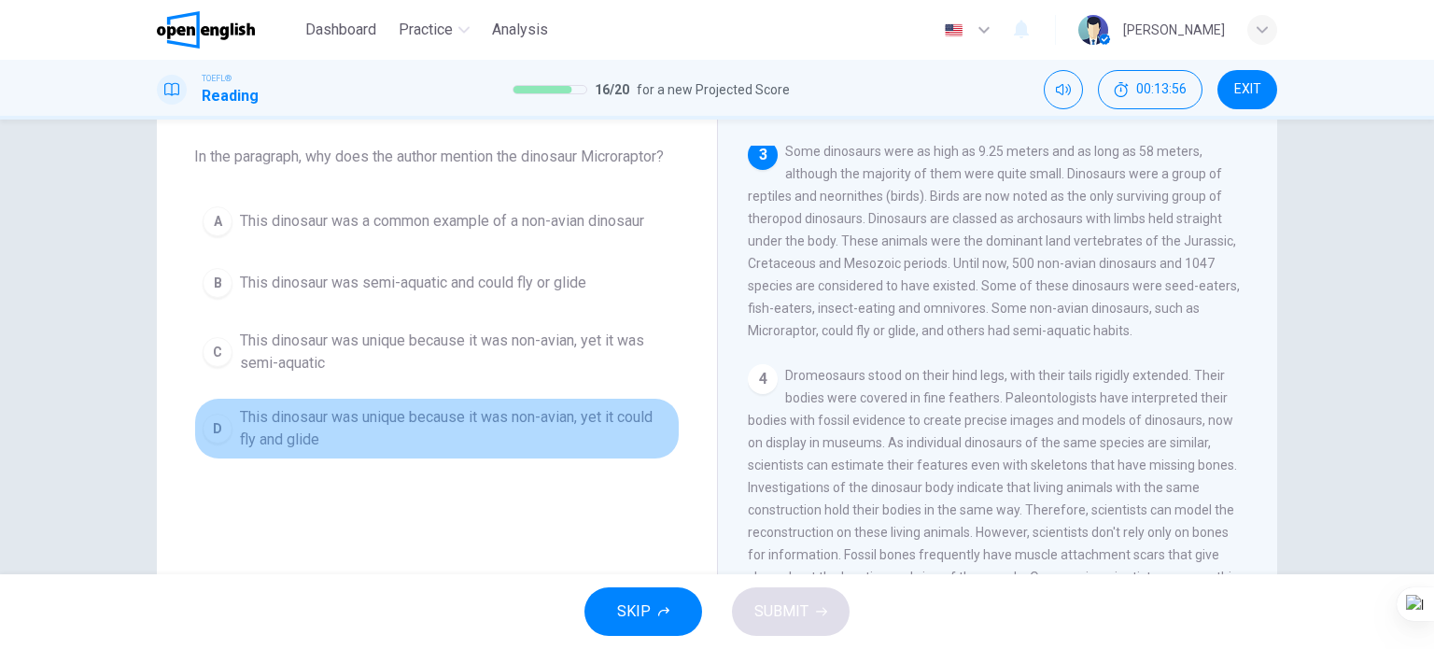
click at [444, 416] on span "This dinosaur was unique because it was non-avian, yet it could fly and glide" at bounding box center [455, 428] width 431 height 45
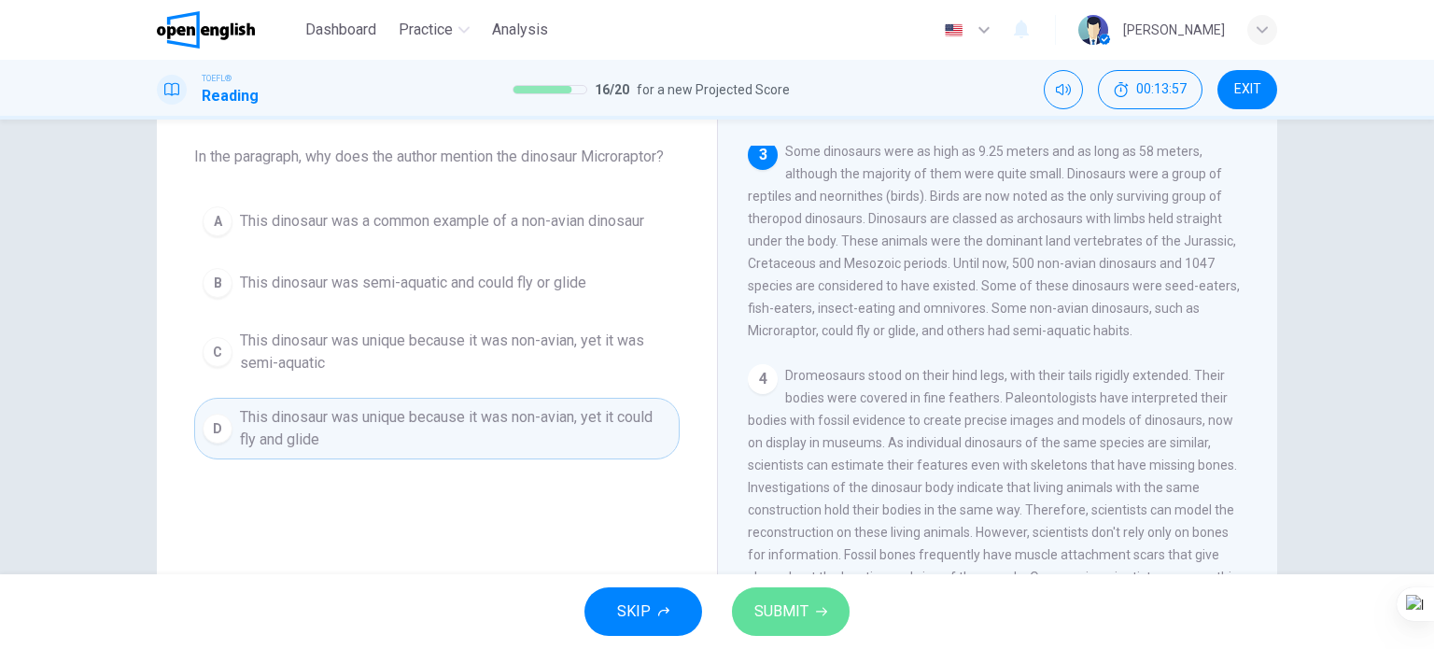
click at [783, 600] on span "SUBMIT" at bounding box center [782, 612] width 54 height 26
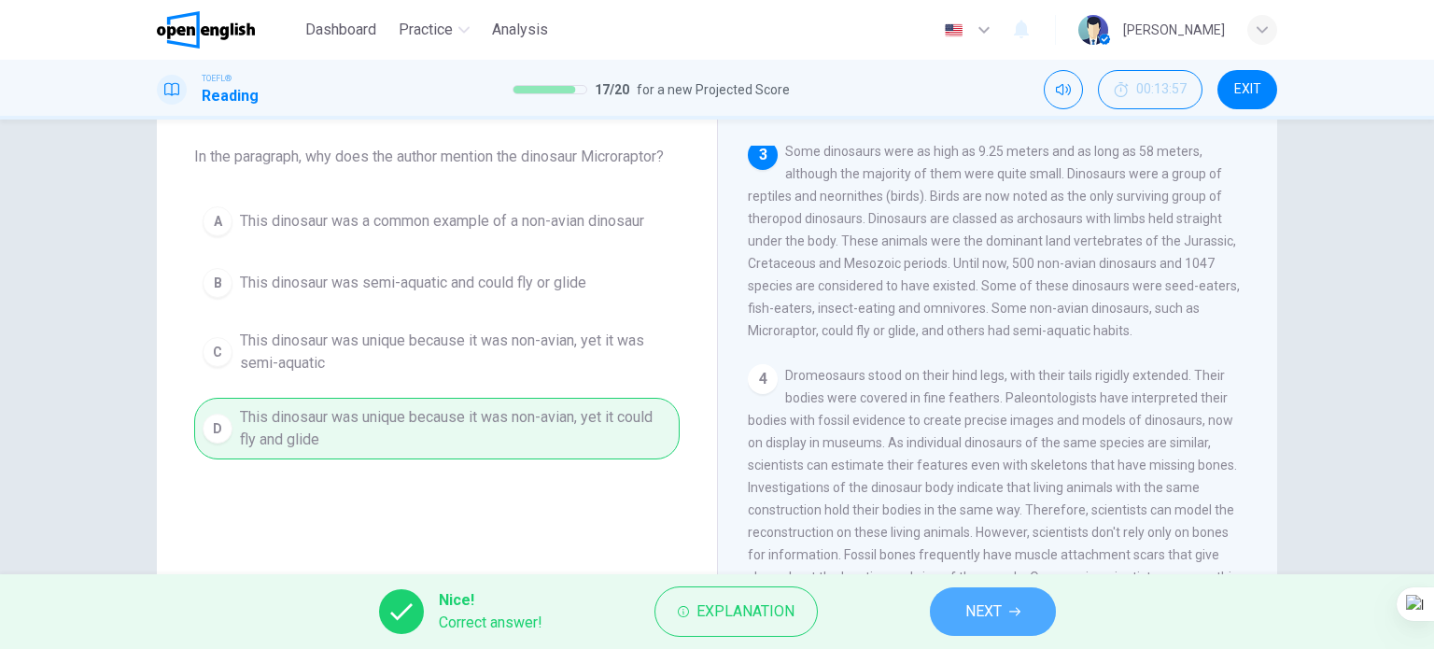
click at [968, 614] on span "NEXT" at bounding box center [984, 612] width 36 height 26
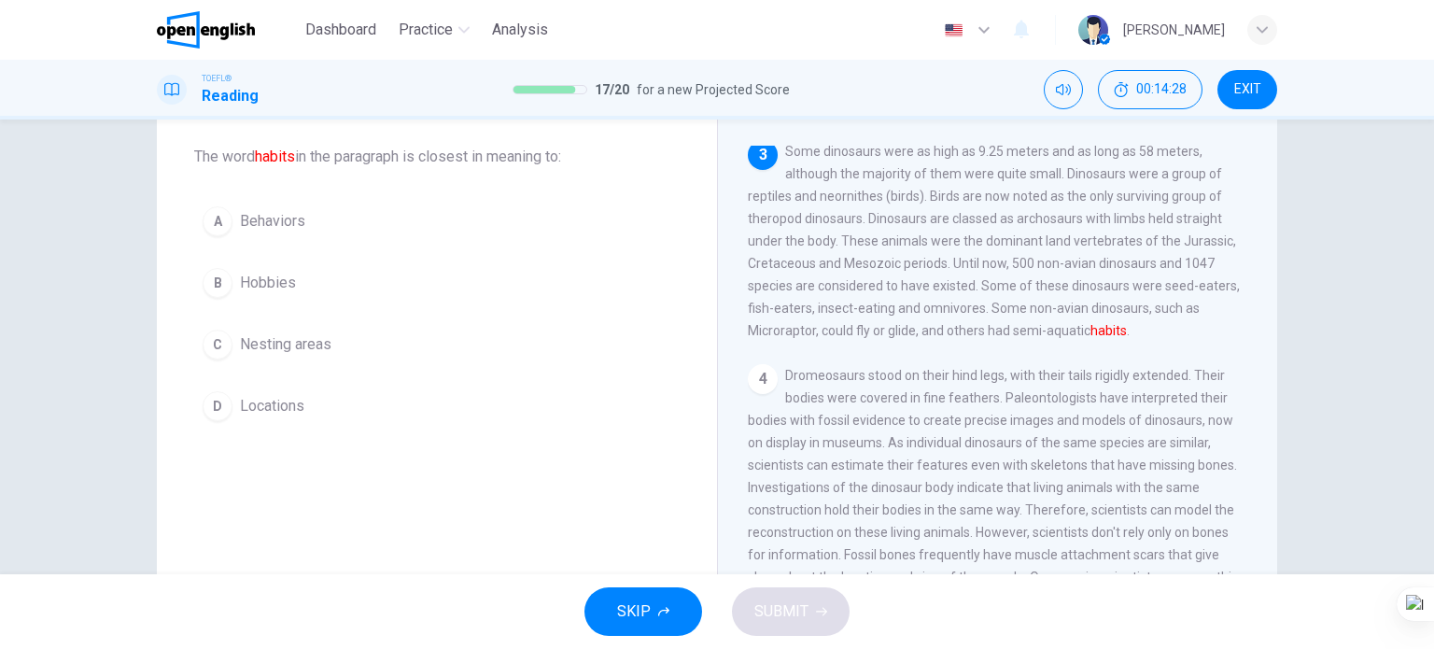
click at [262, 221] on span "Behaviors" at bounding box center [272, 221] width 65 height 22
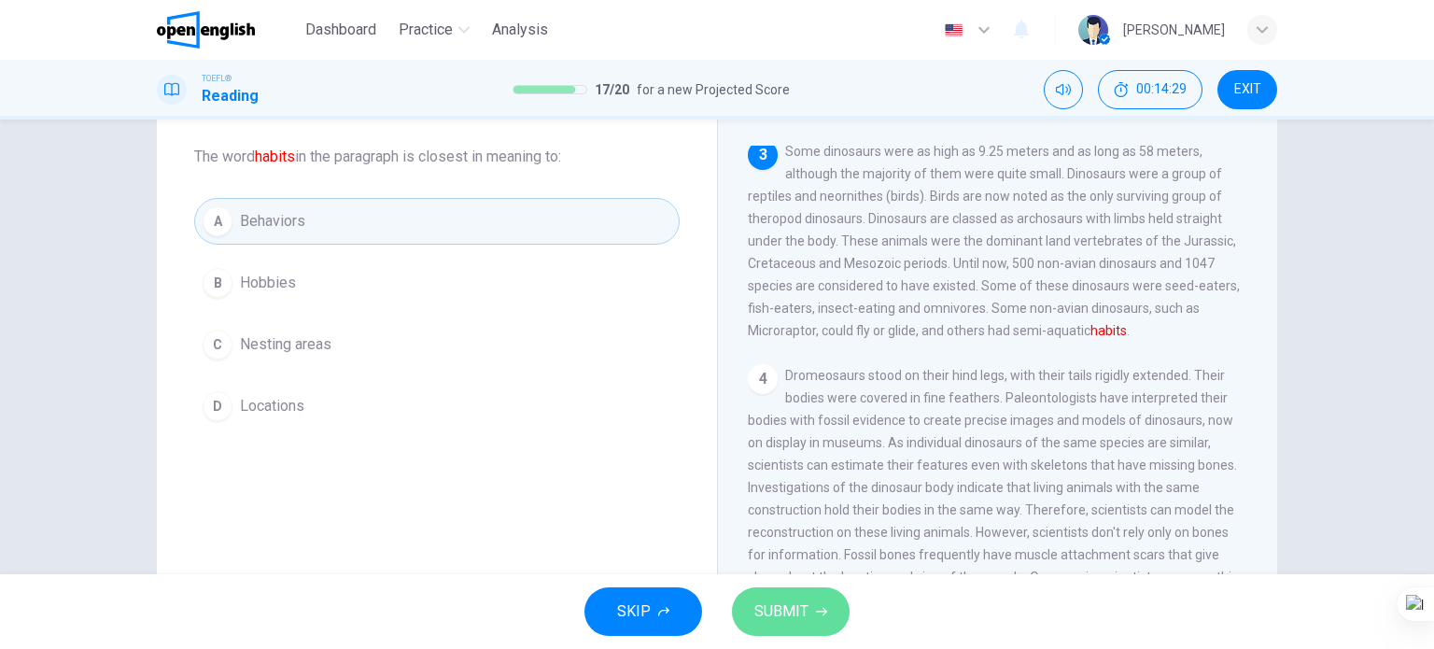
click at [777, 605] on span "SUBMIT" at bounding box center [782, 612] width 54 height 26
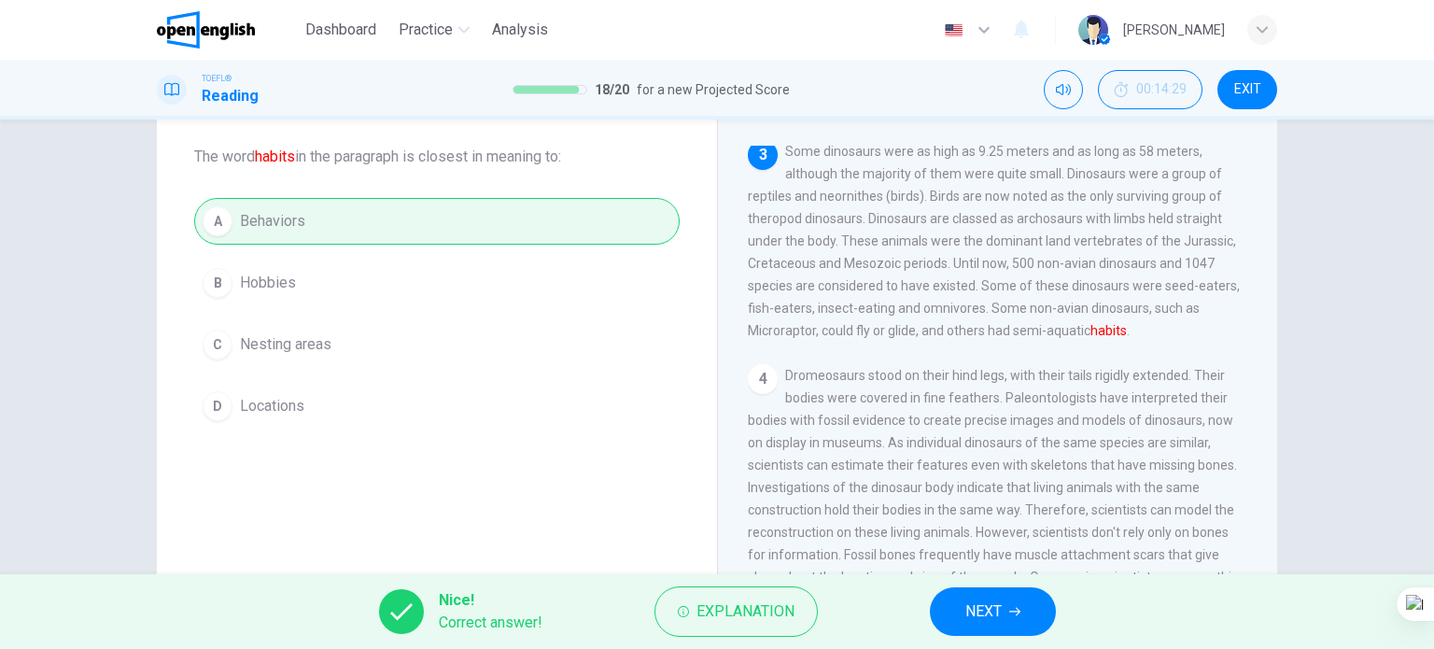
click at [1010, 606] on icon "button" at bounding box center [1015, 611] width 11 height 11
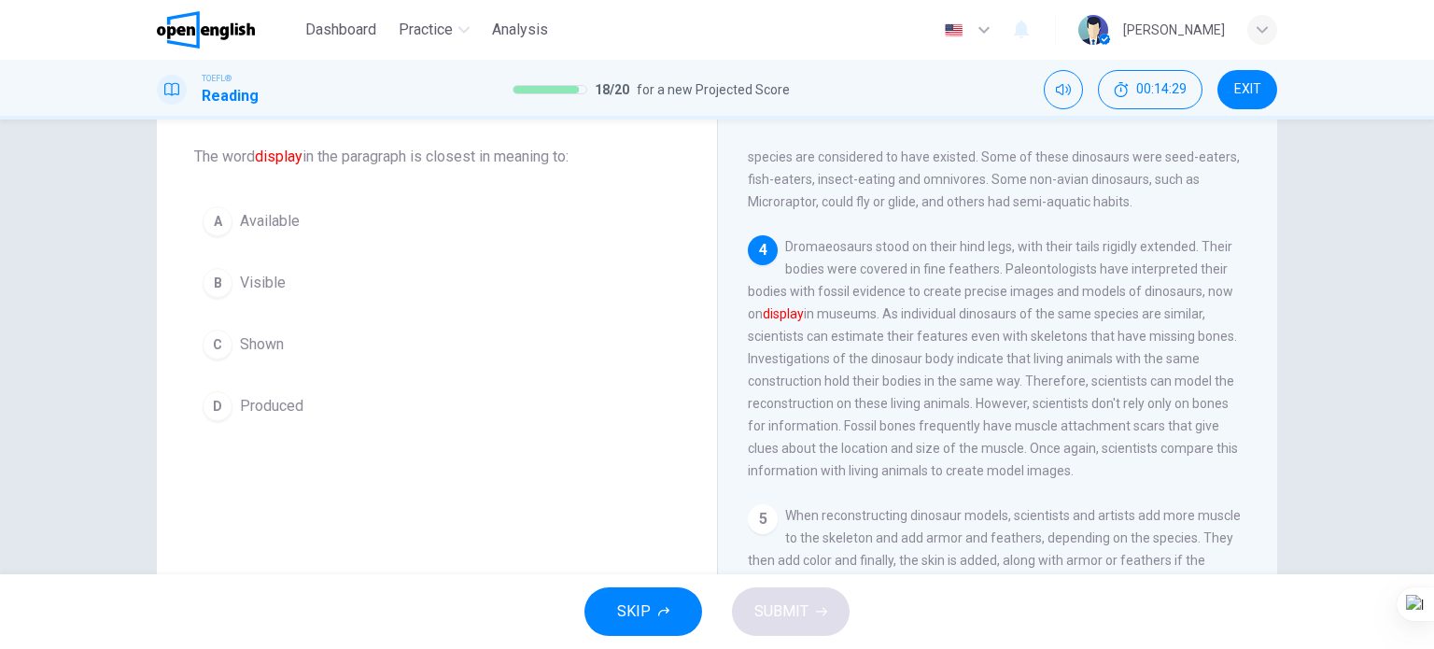
scroll to position [365, 0]
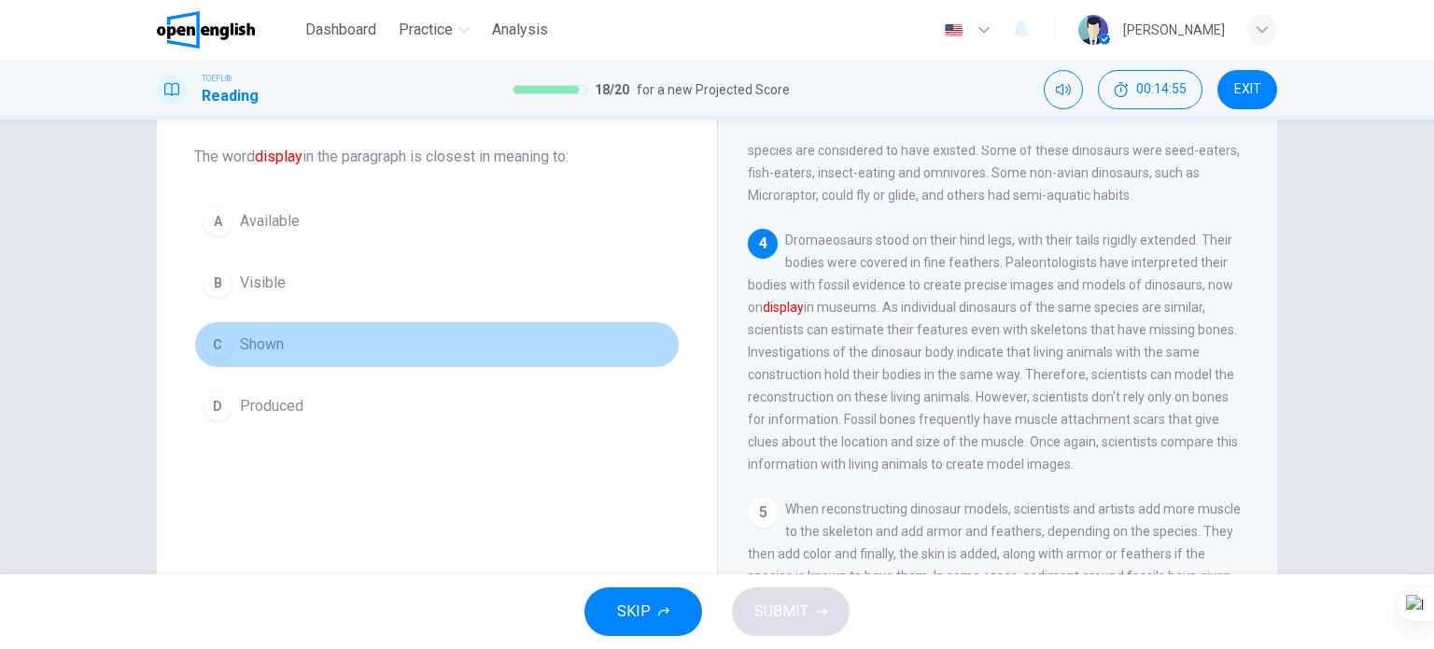
click at [276, 349] on span "Shown" at bounding box center [262, 344] width 44 height 22
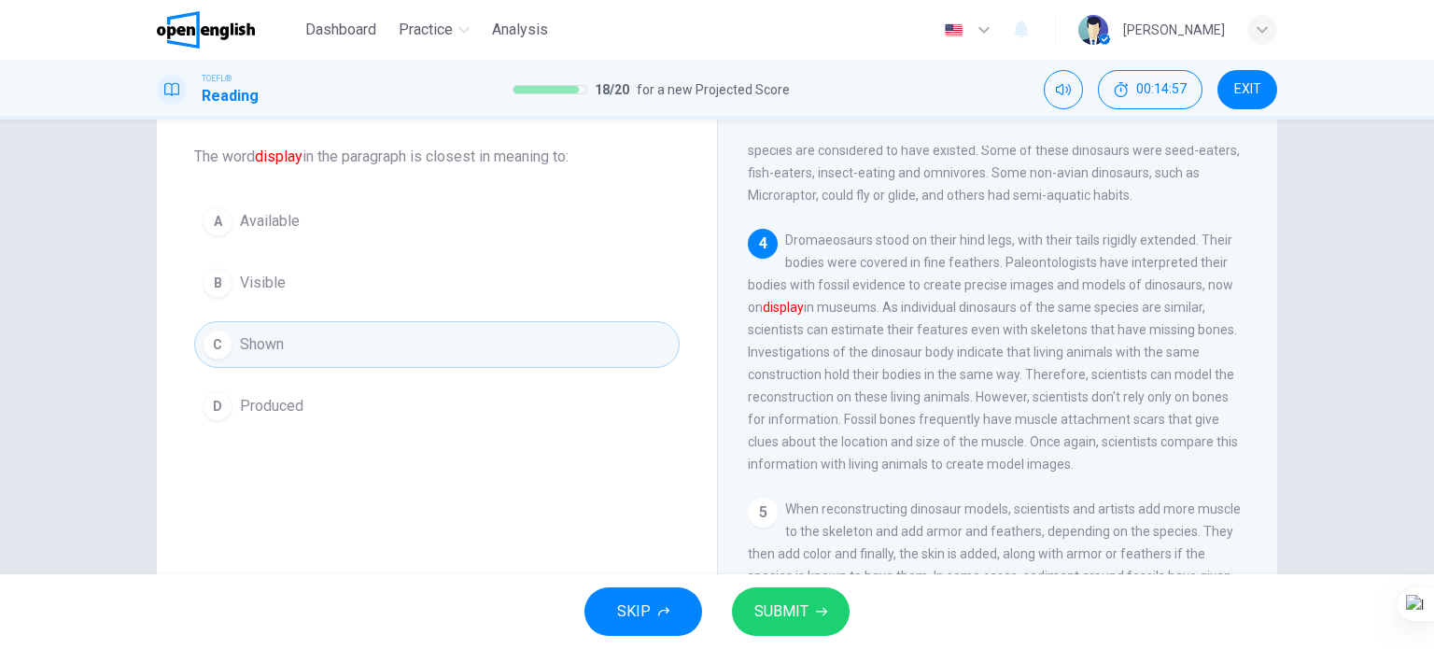
click at [784, 604] on span "SUBMIT" at bounding box center [782, 612] width 54 height 26
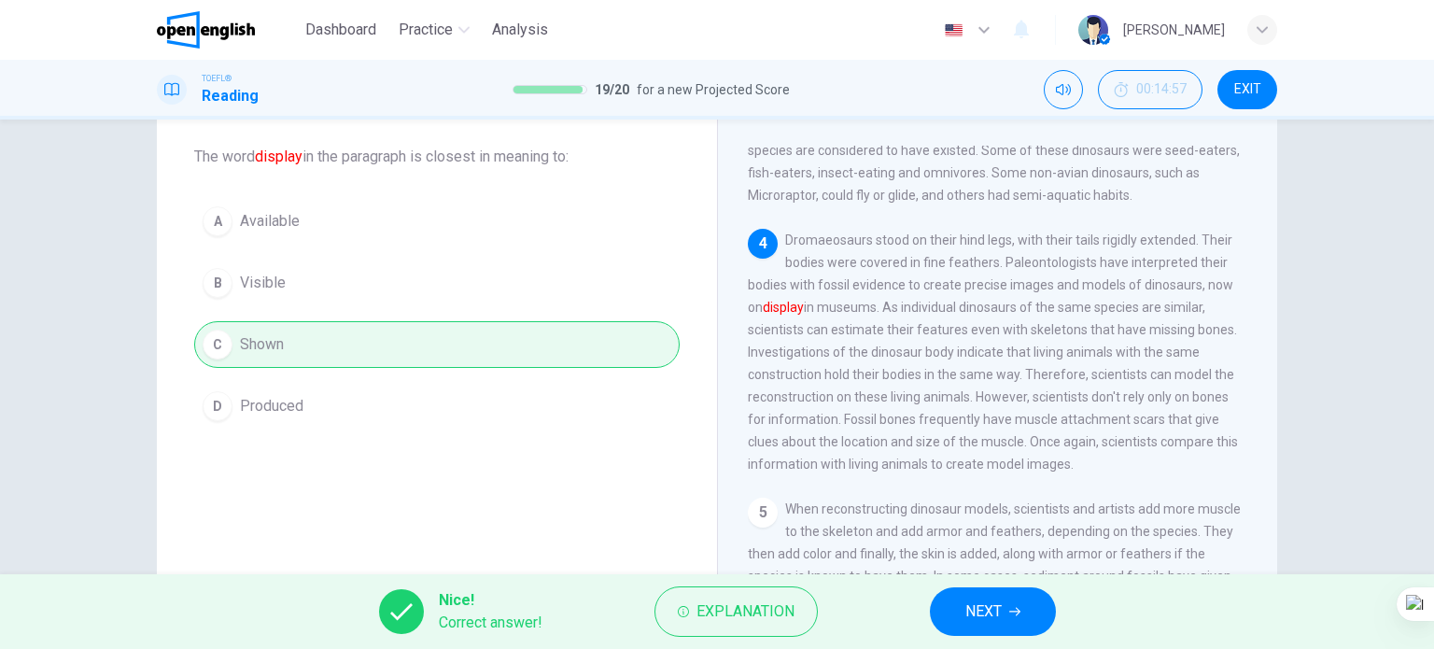
click at [966, 614] on span "NEXT" at bounding box center [984, 612] width 36 height 26
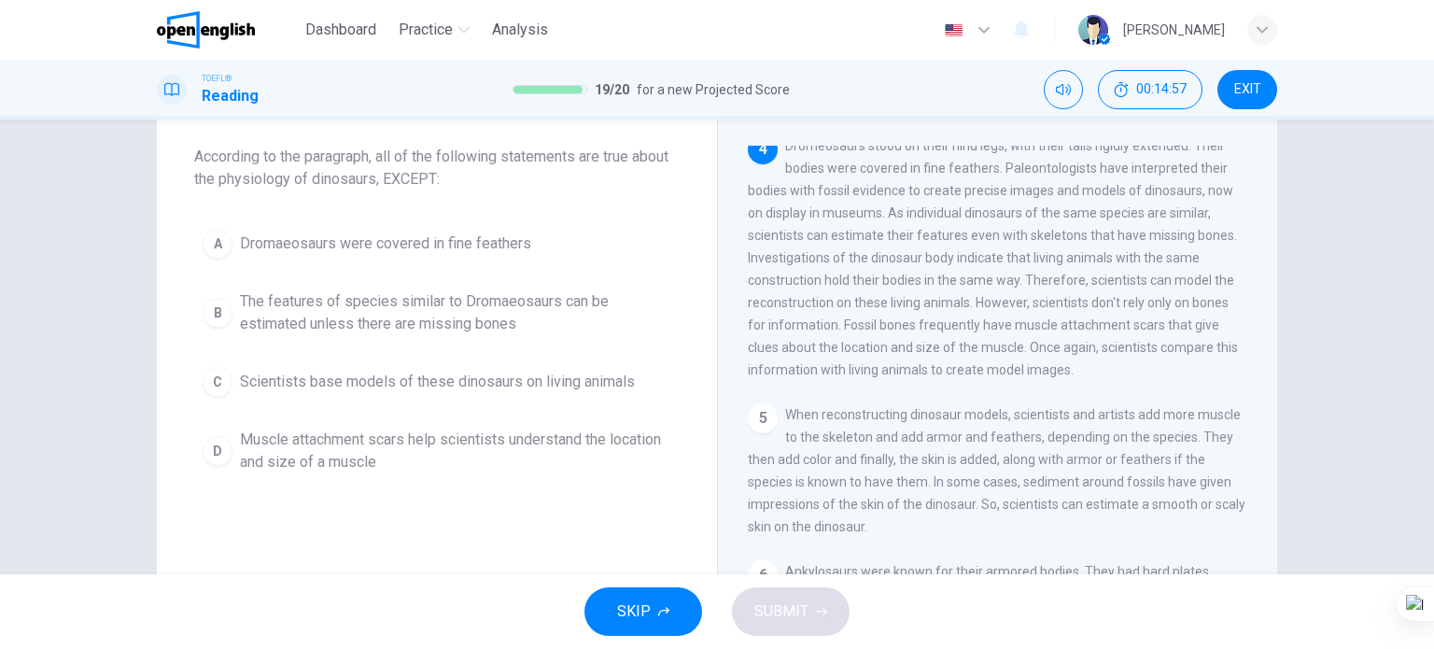
scroll to position [460, 0]
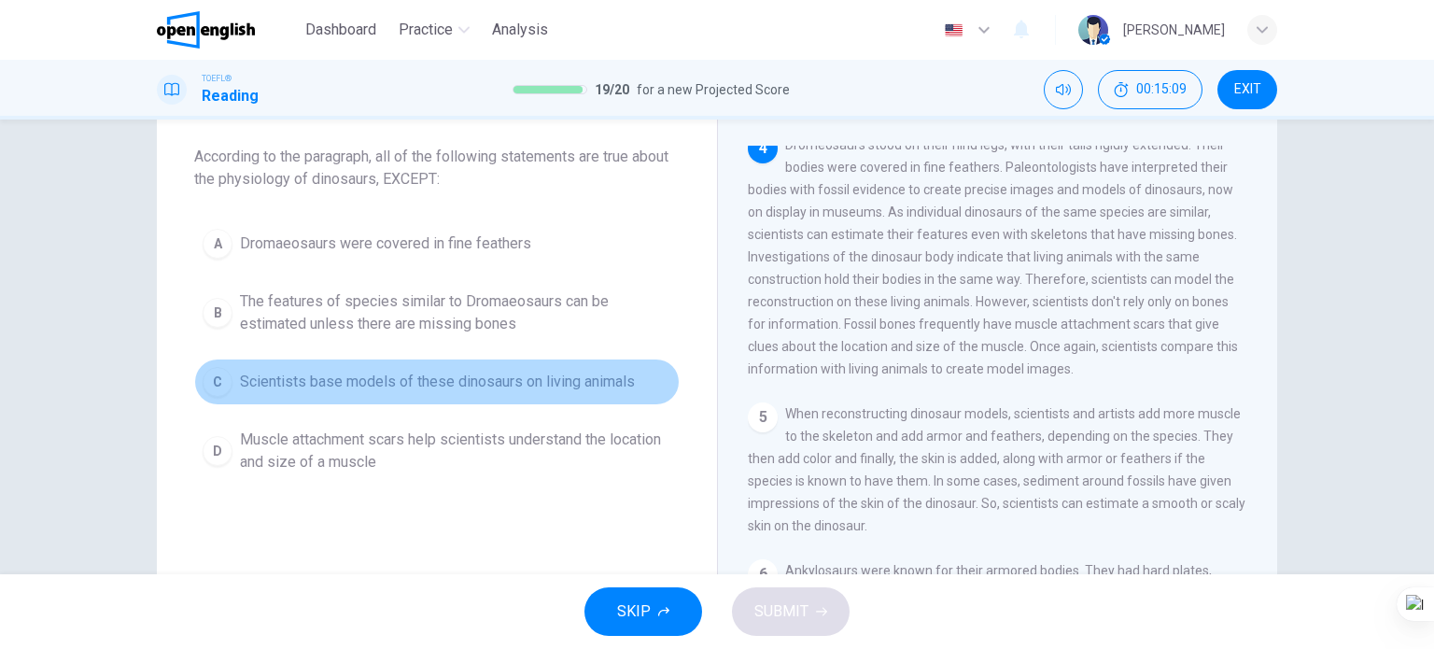
drag, startPoint x: 375, startPoint y: 383, endPoint x: 352, endPoint y: 369, distance: 27.2
click at [354, 369] on button "C Scientists base models of these dinosaurs on living animals" at bounding box center [437, 382] width 486 height 47
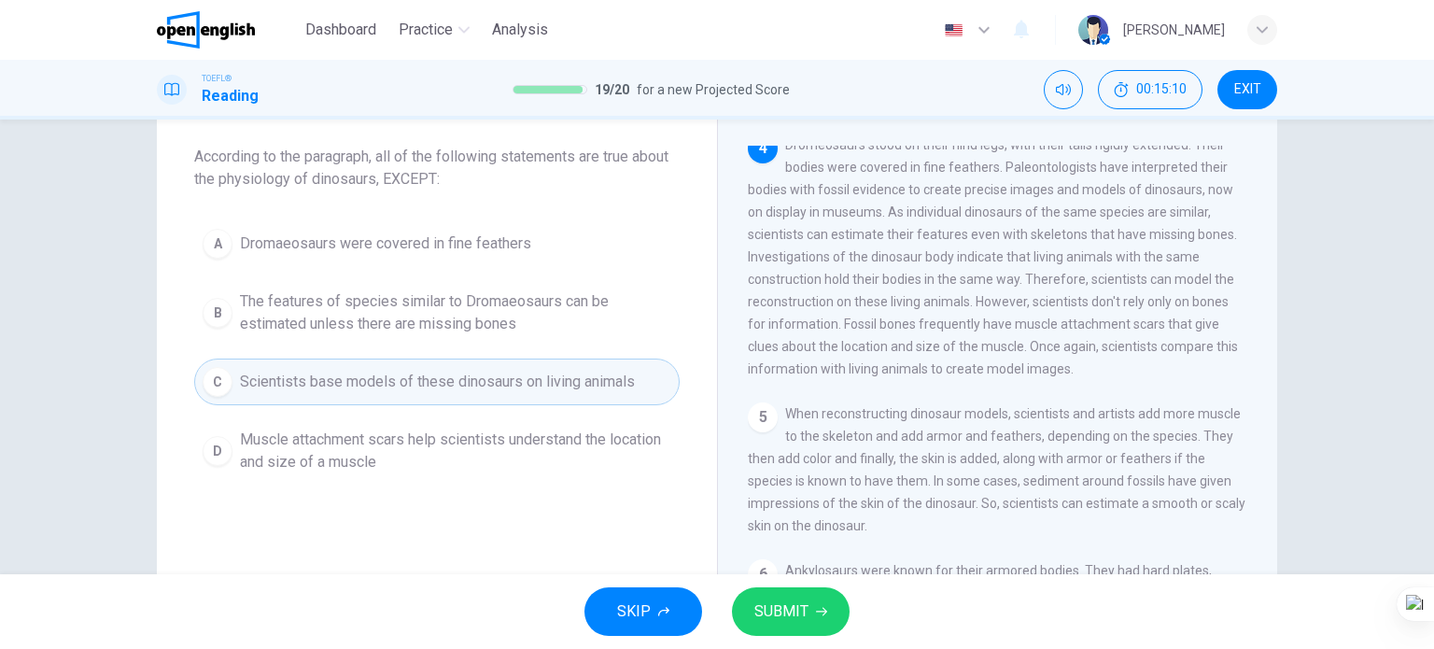
click at [338, 408] on div "A Dromaeosaurs were covered in fine feathers B The features of species similar …" at bounding box center [437, 350] width 486 height 261
click at [351, 387] on span "Scientists base models of these dinosaurs on living animals" at bounding box center [437, 382] width 395 height 22
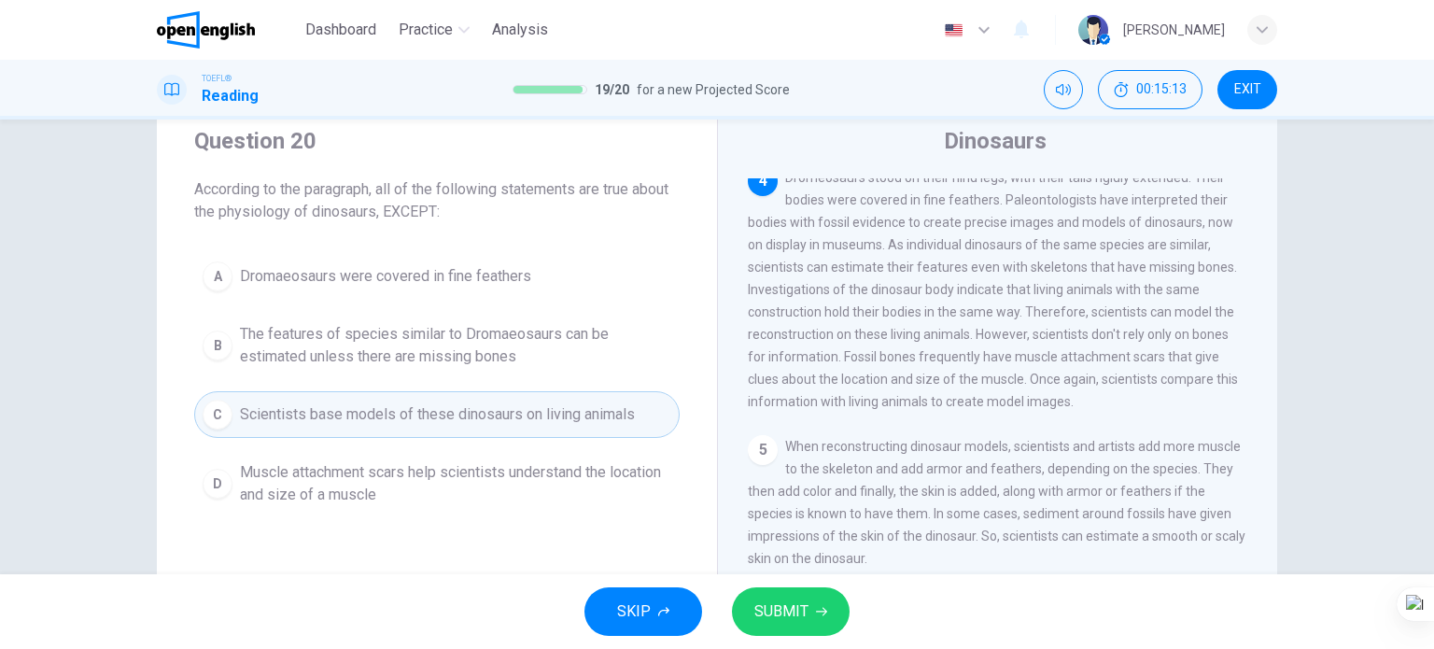
scroll to position [93, 0]
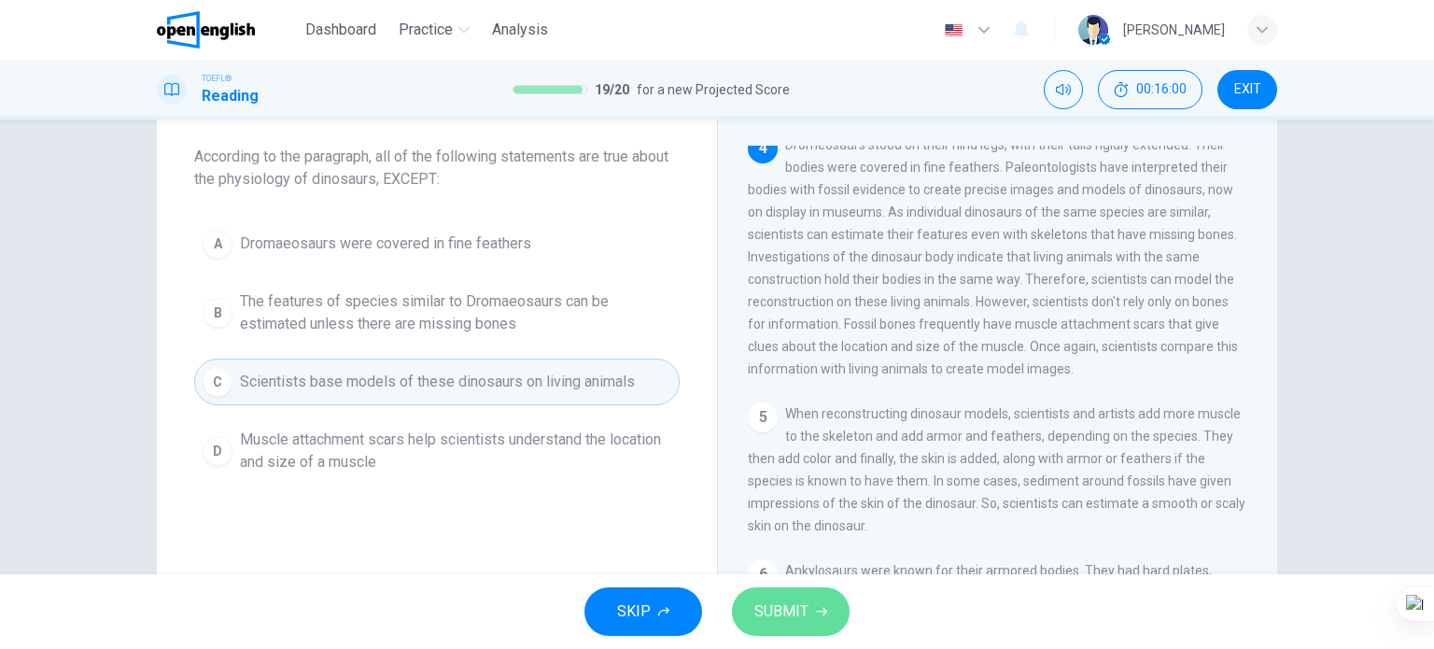
click at [759, 594] on button "SUBMIT" at bounding box center [791, 611] width 118 height 49
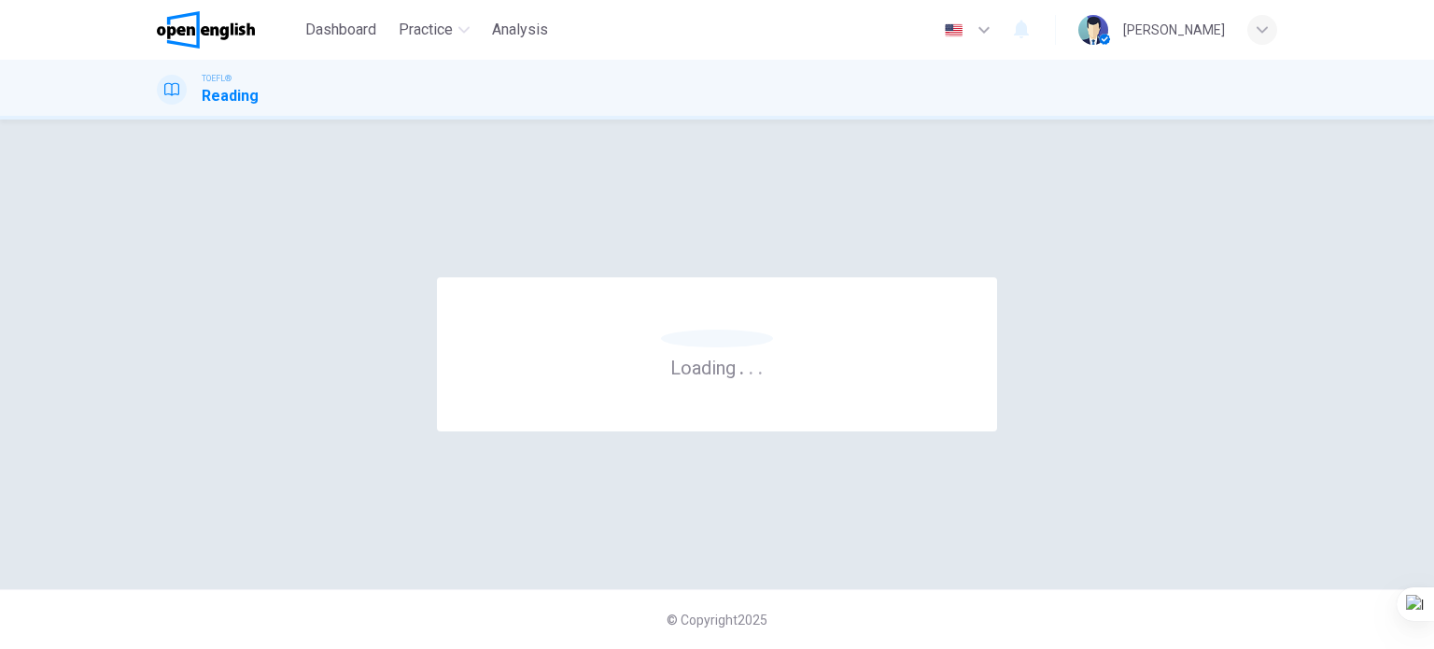
scroll to position [0, 0]
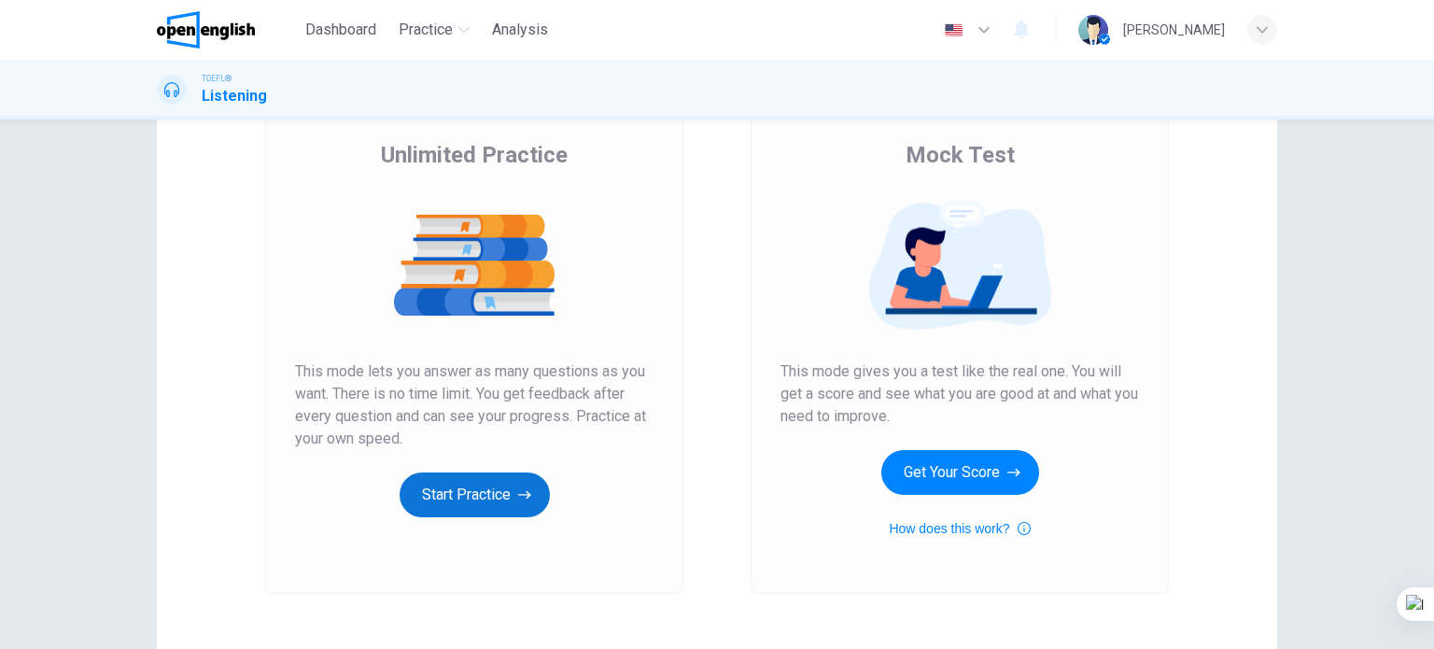
scroll to position [187, 0]
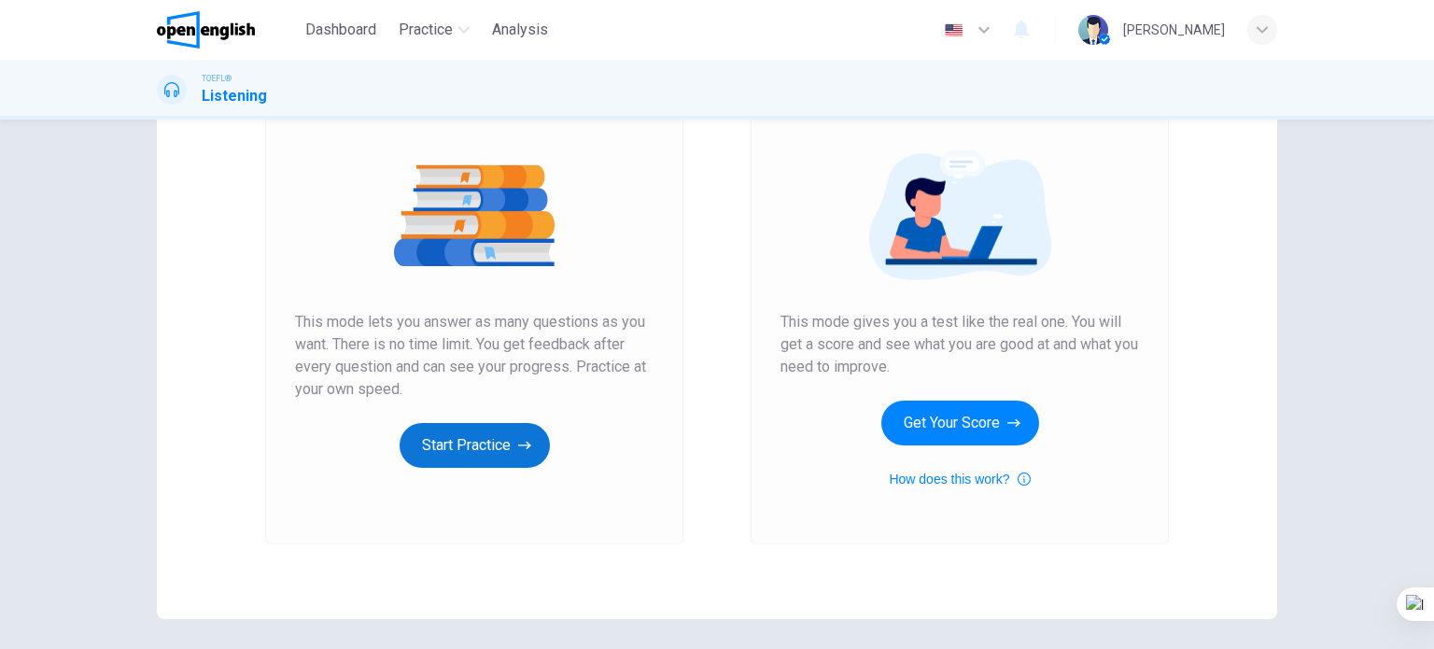
click at [501, 451] on button "Start Practice" at bounding box center [475, 445] width 150 height 45
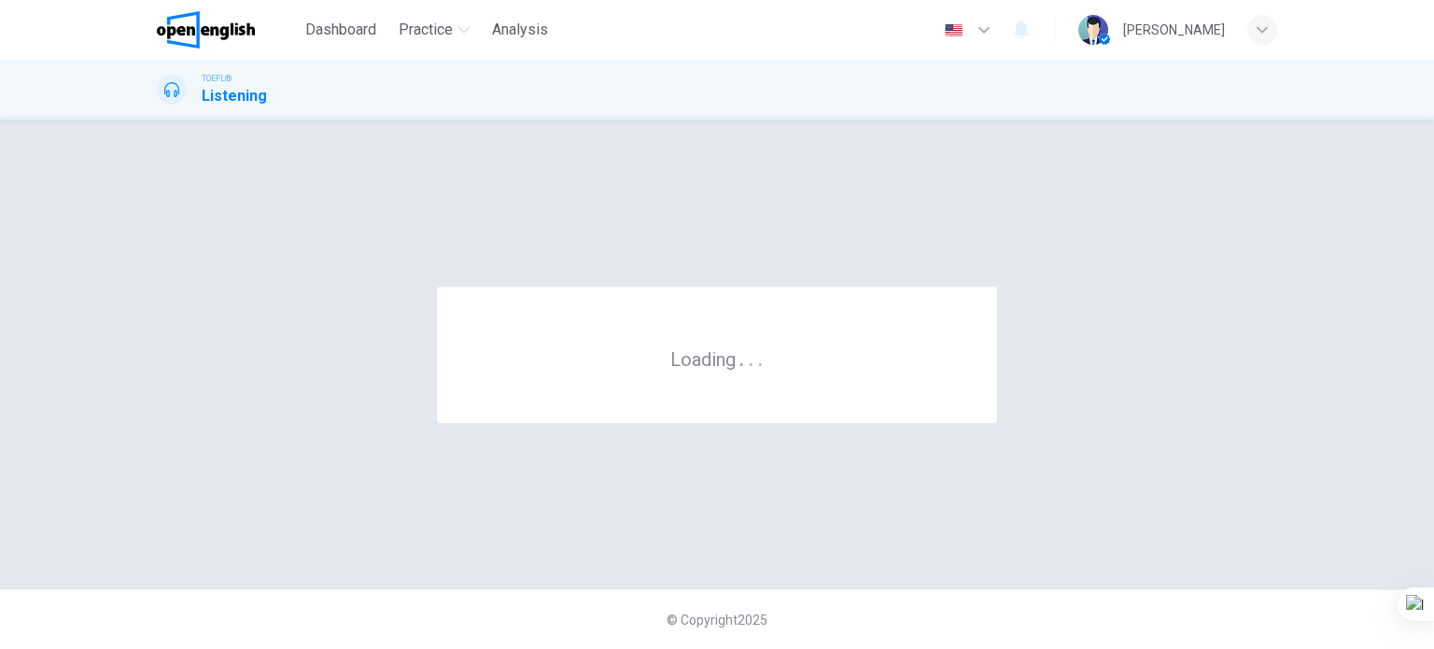
scroll to position [0, 0]
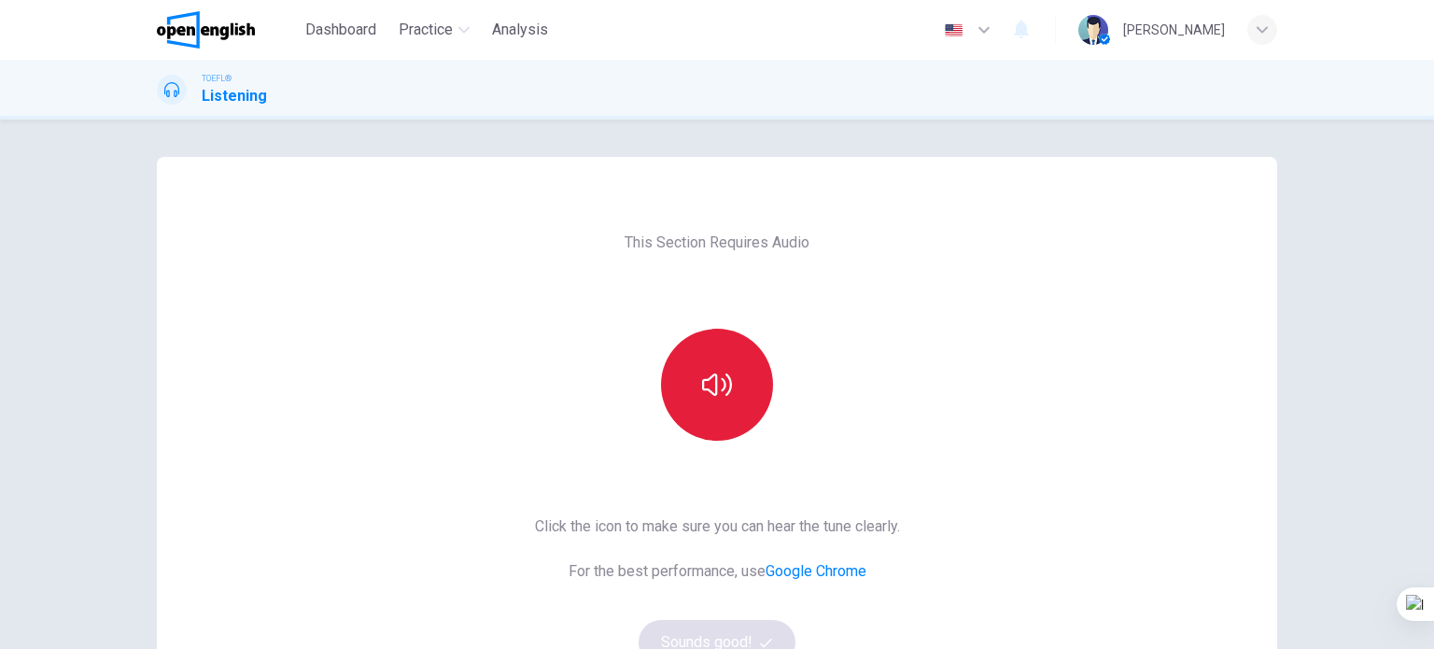
click at [689, 415] on button "button" at bounding box center [717, 385] width 112 height 112
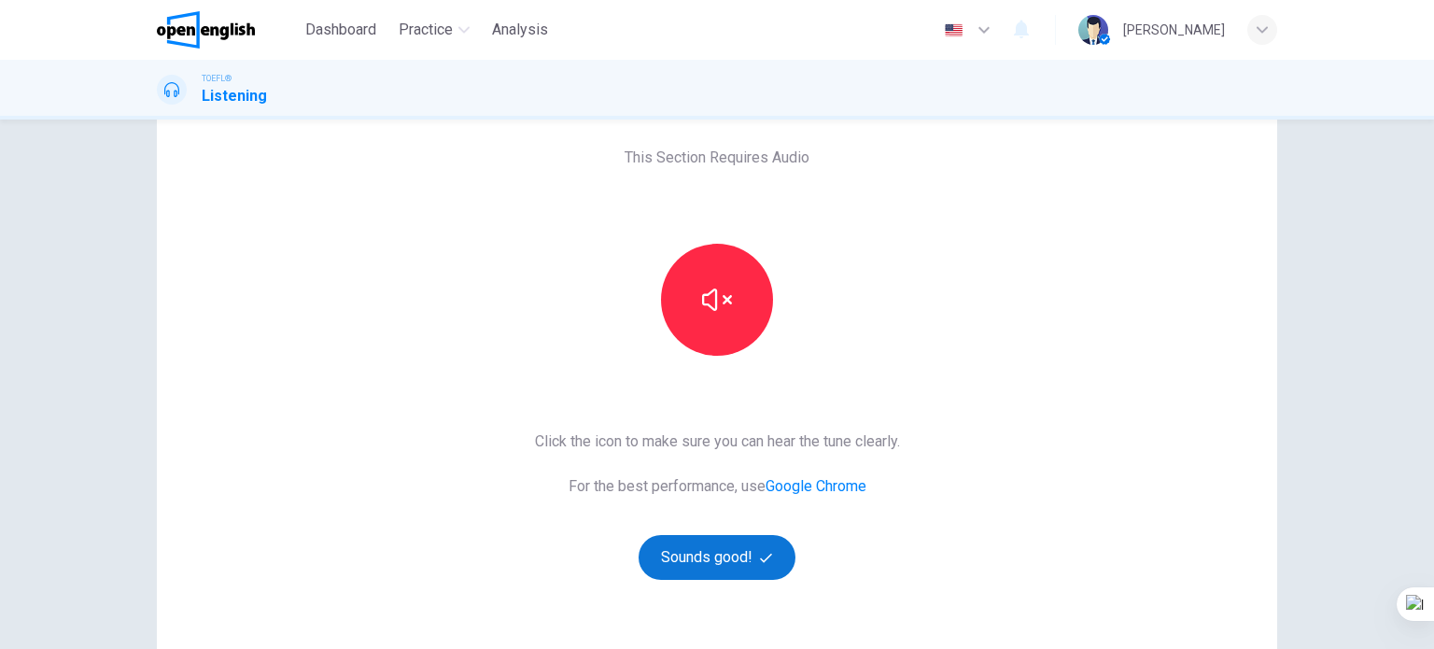
scroll to position [187, 0]
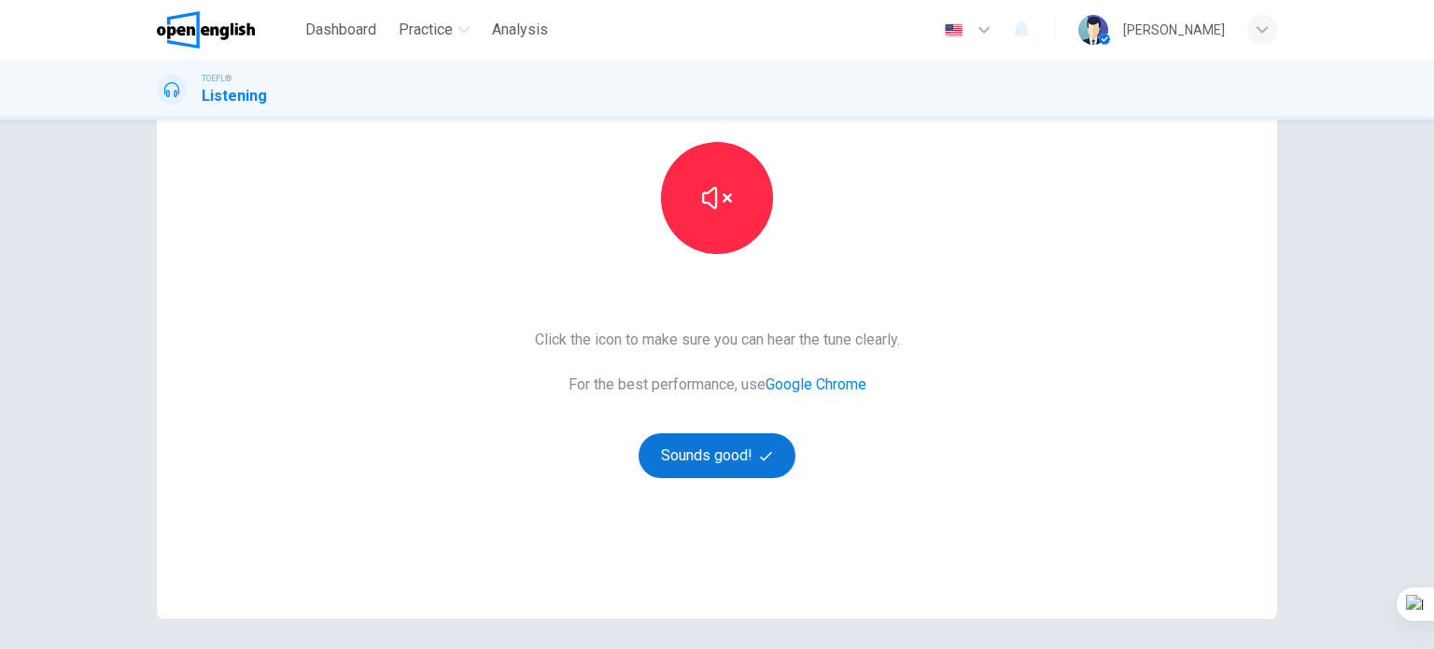
click at [715, 465] on button "Sounds good!" at bounding box center [717, 455] width 157 height 45
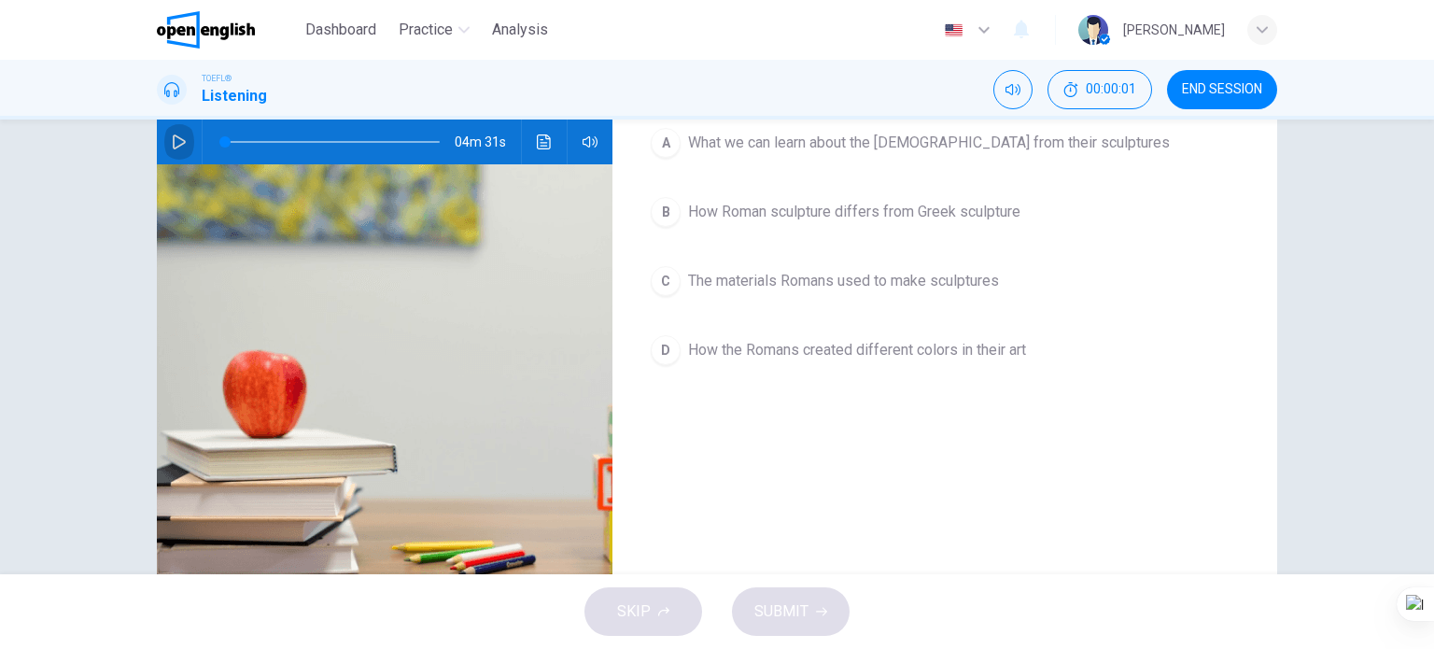
click at [172, 148] on icon "button" at bounding box center [179, 141] width 15 height 15
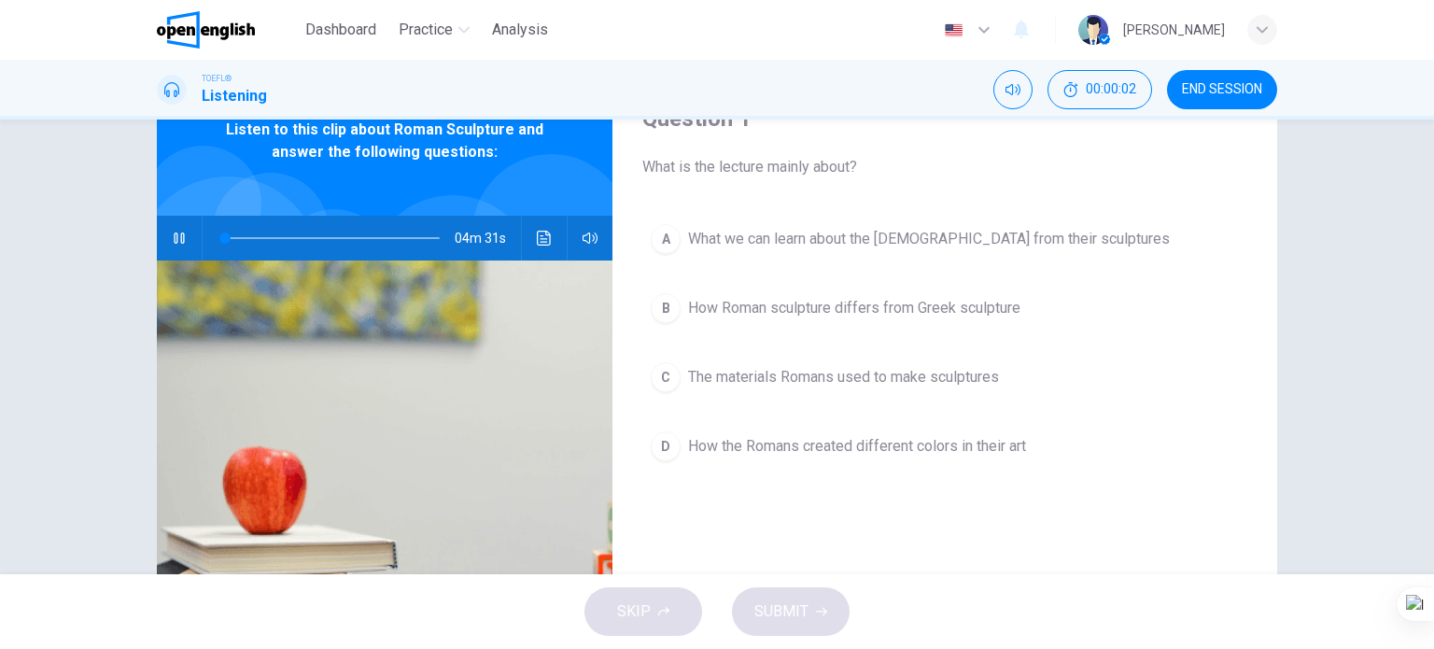
scroll to position [0, 0]
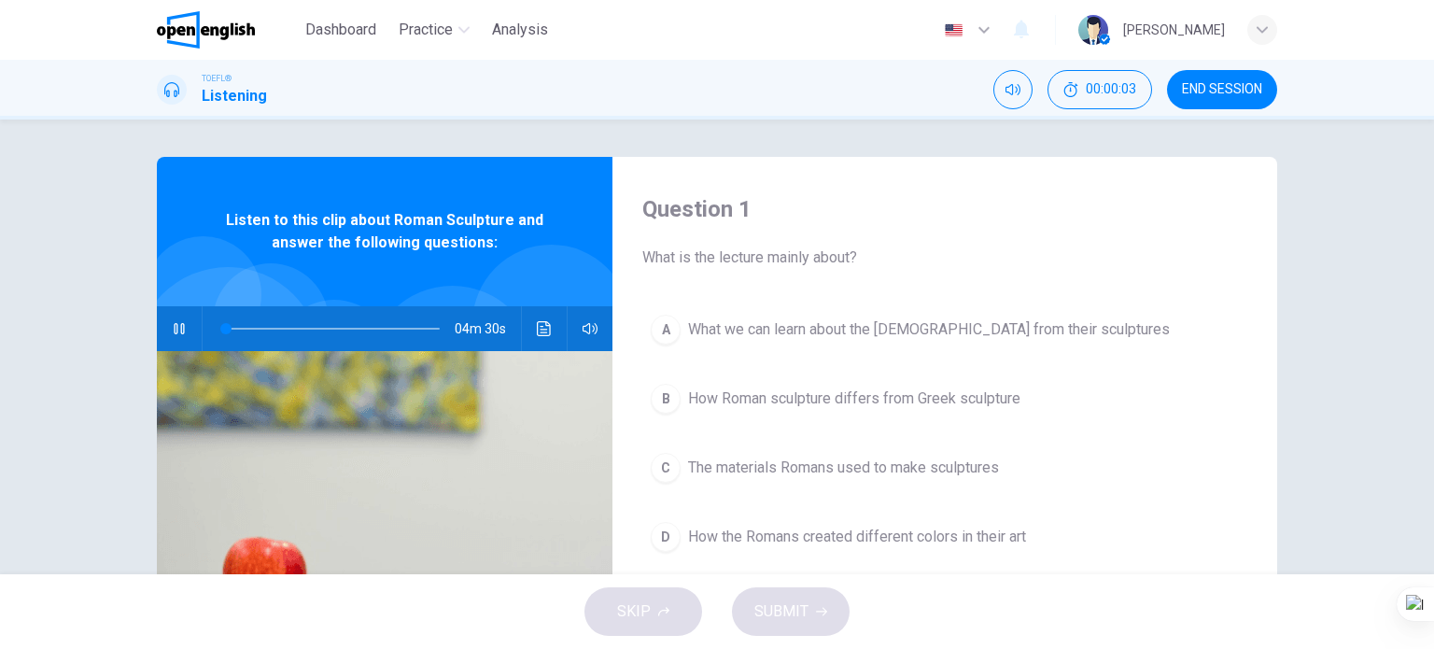
type input "*"
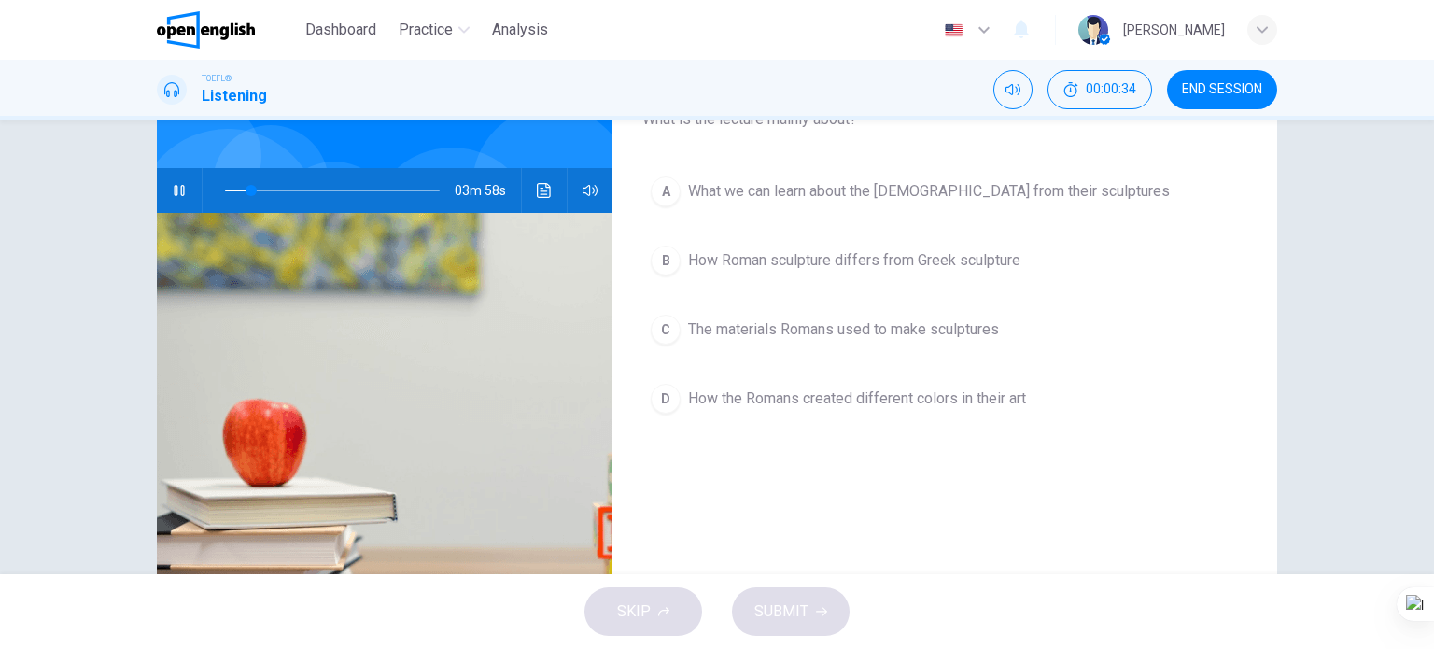
scroll to position [93, 0]
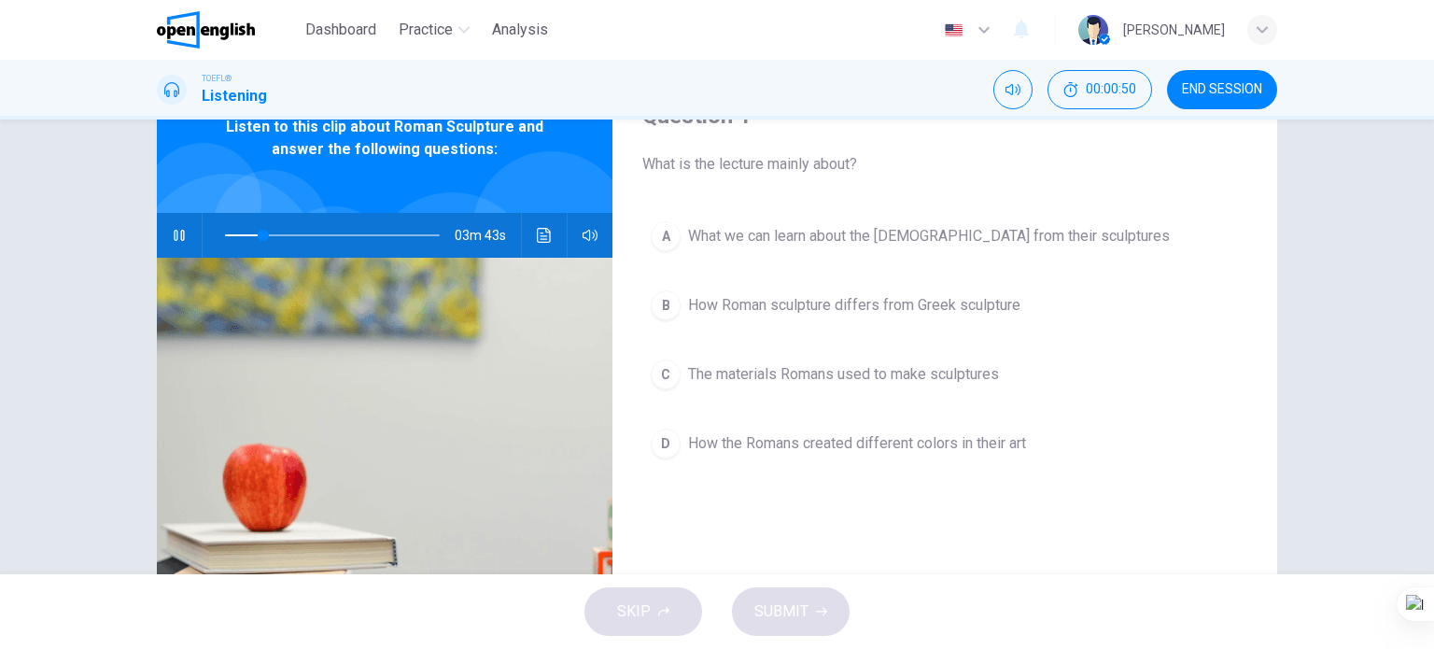
click at [820, 231] on span "What we can learn about the Romans from their sculptures" at bounding box center [929, 236] width 482 height 22
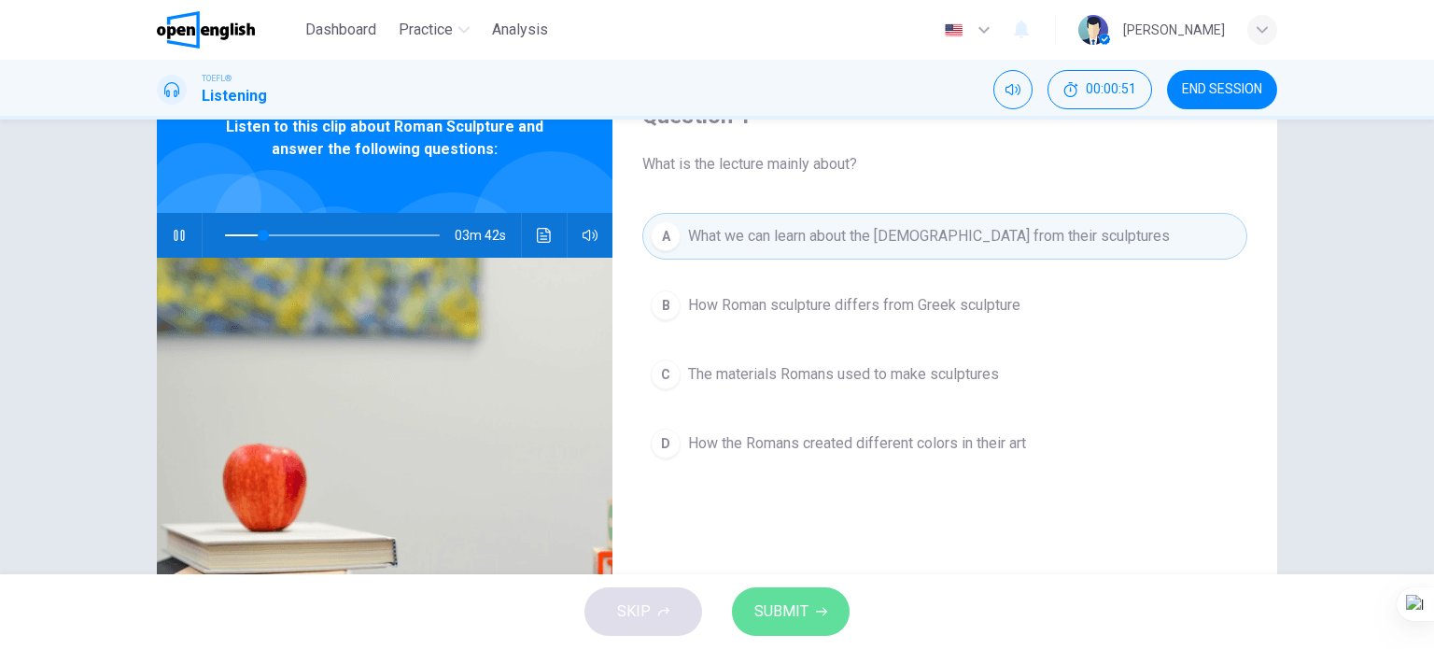
click at [765, 611] on span "SUBMIT" at bounding box center [782, 612] width 54 height 26
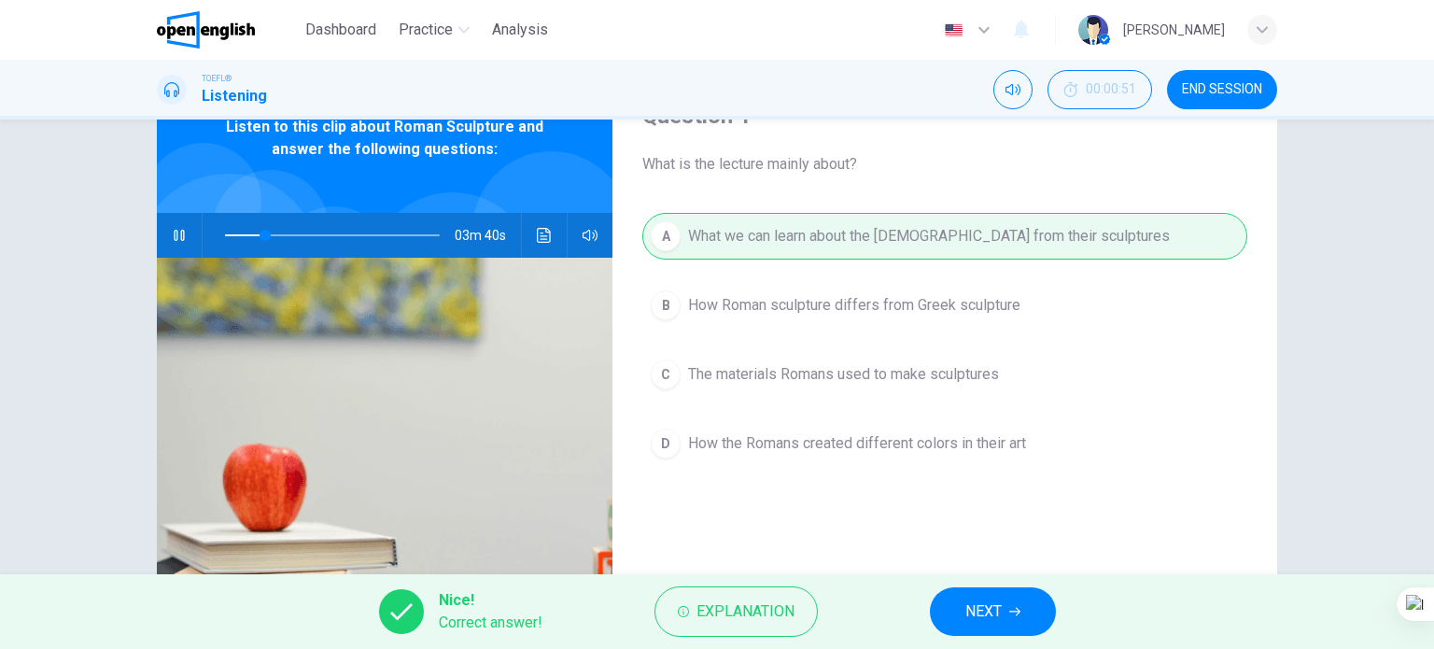
click at [999, 614] on span "NEXT" at bounding box center [984, 612] width 36 height 26
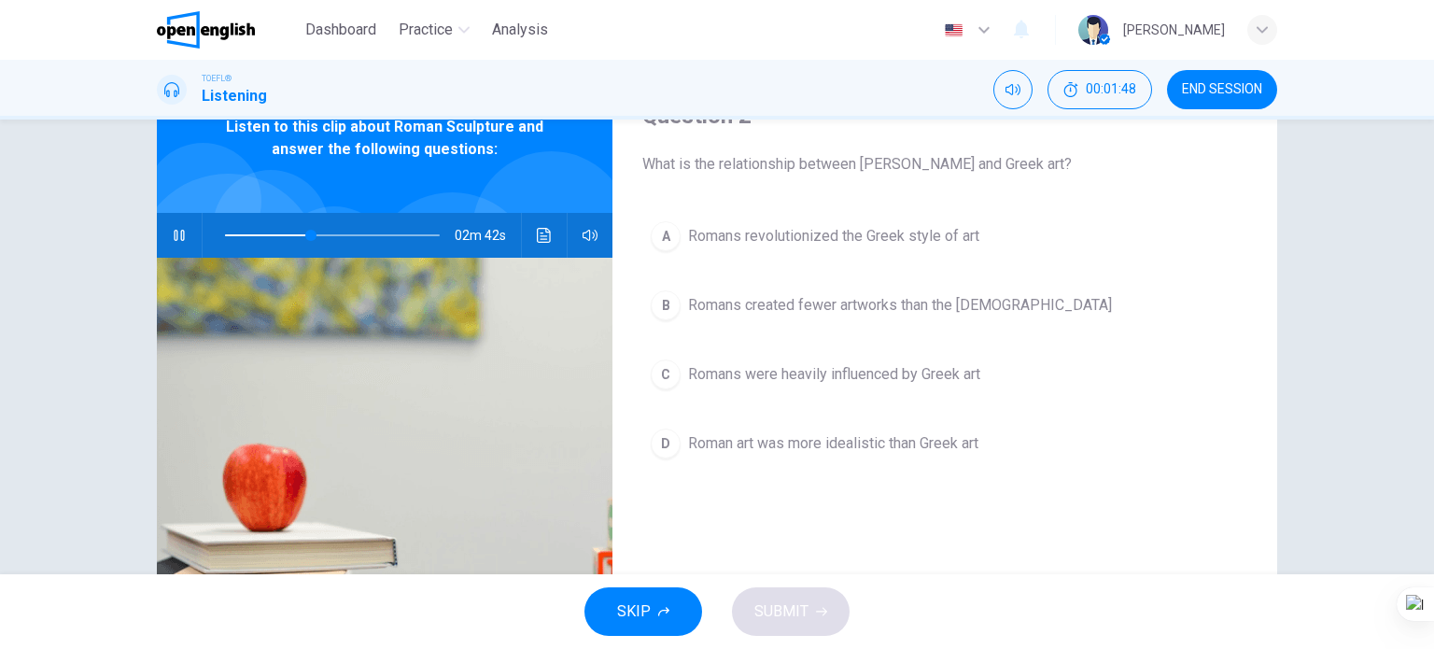
click at [174, 233] on icon "button" at bounding box center [179, 235] width 10 height 11
click at [548, 224] on button "Click to see the audio transcription" at bounding box center [545, 235] width 30 height 45
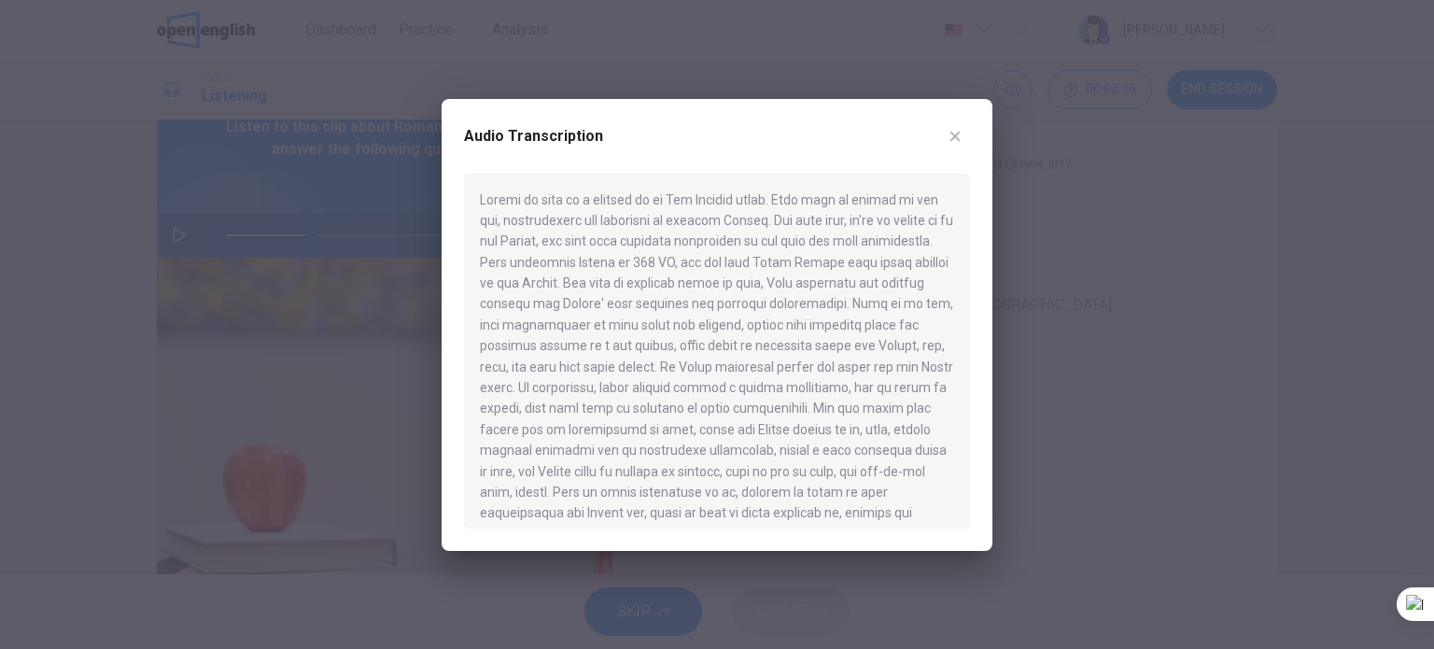
click at [960, 137] on icon "button" at bounding box center [955, 136] width 15 height 15
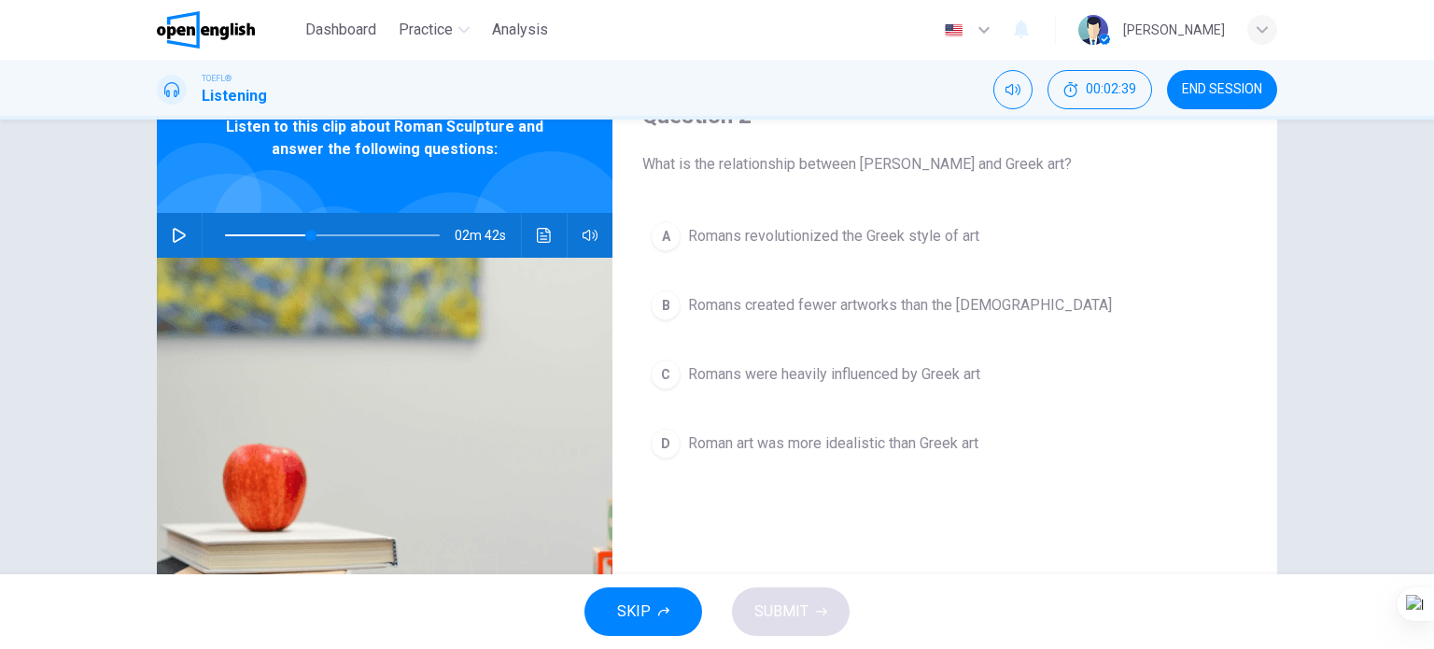
click at [164, 238] on button "button" at bounding box center [179, 235] width 30 height 45
click at [852, 368] on span "Romans were heavily influenced by Greek art" at bounding box center [834, 374] width 292 height 22
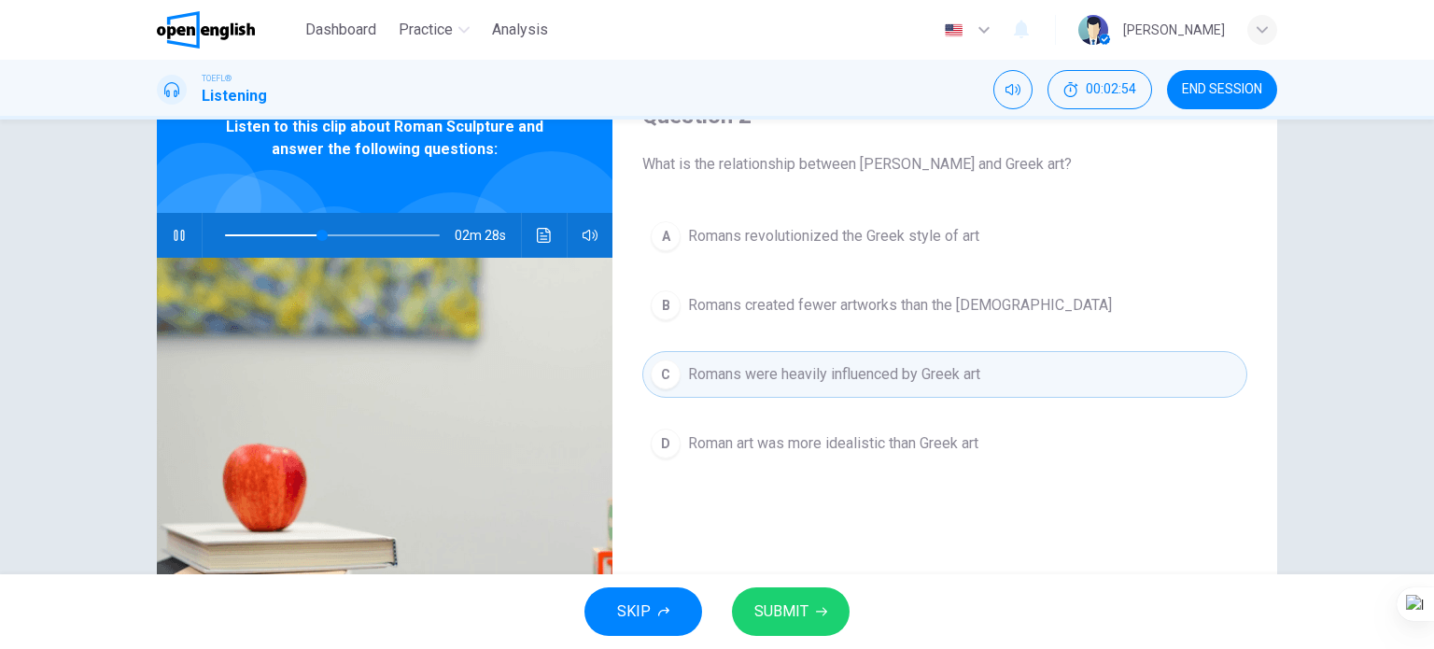
click at [805, 608] on span "SUBMIT" at bounding box center [782, 612] width 54 height 26
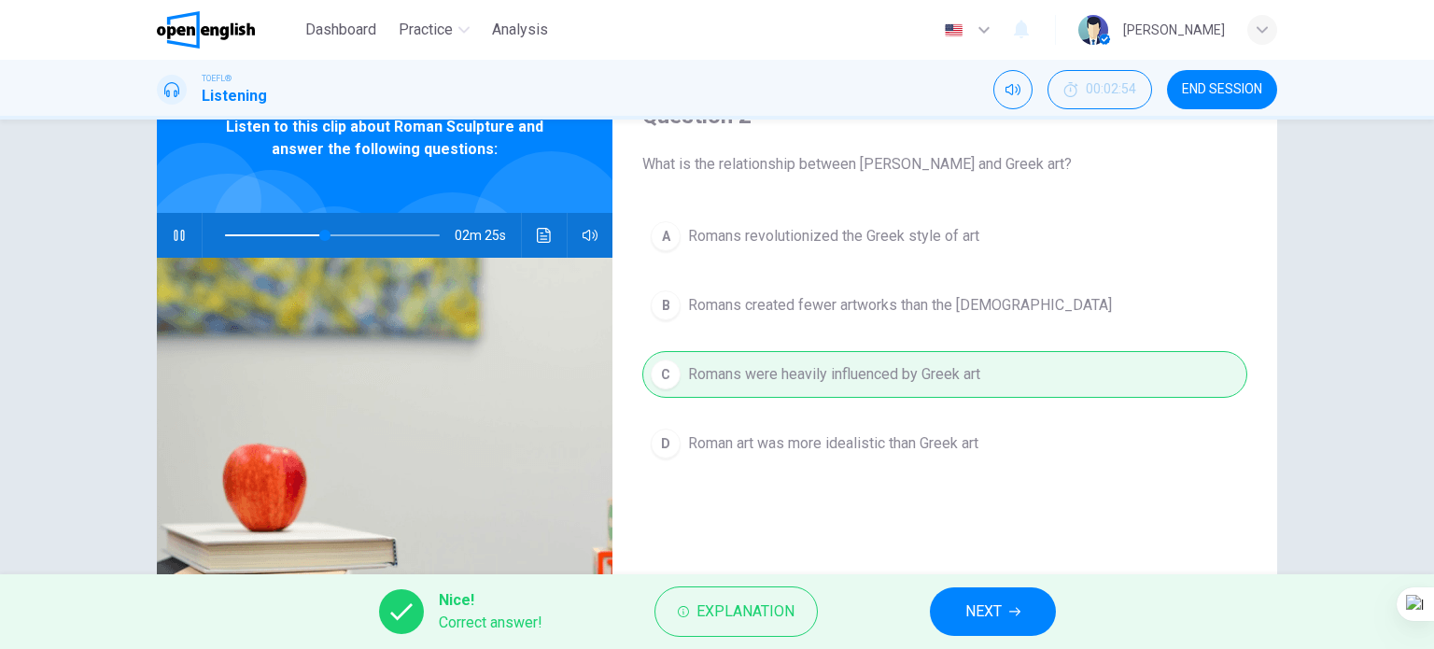
click at [1020, 619] on button "NEXT" at bounding box center [993, 611] width 126 height 49
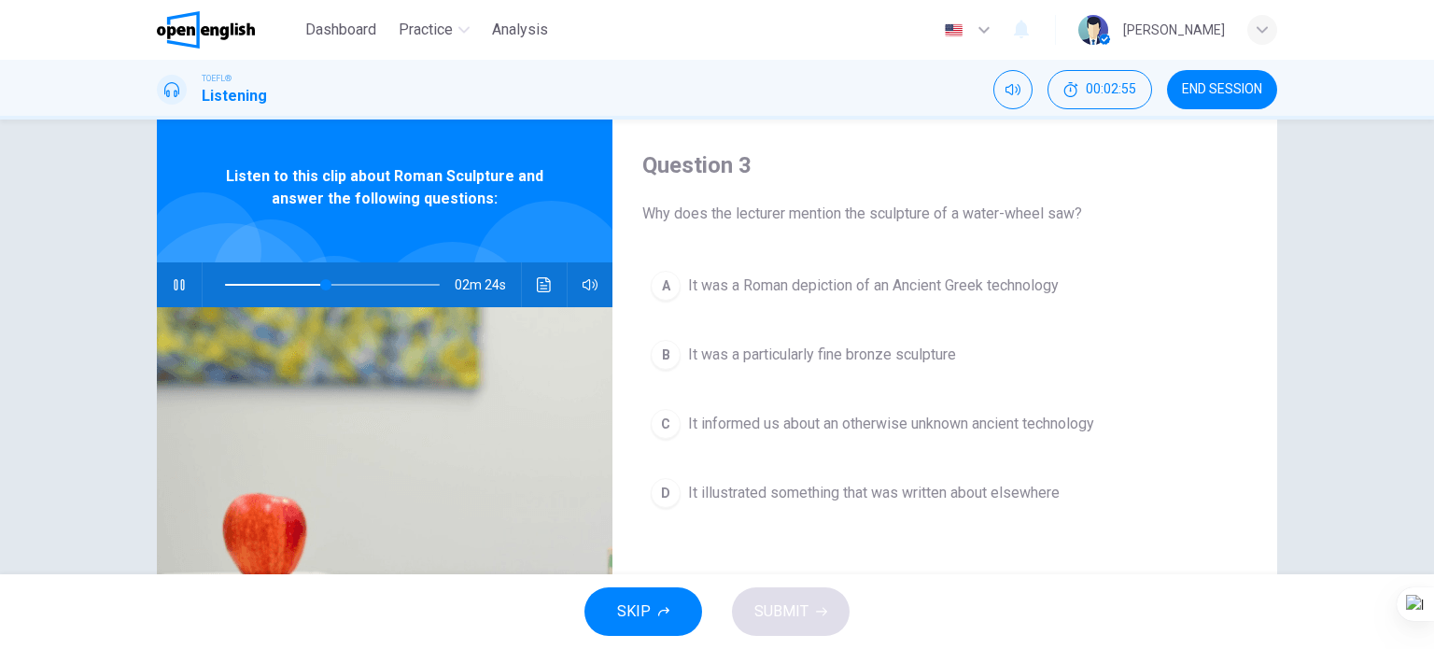
scroll to position [0, 0]
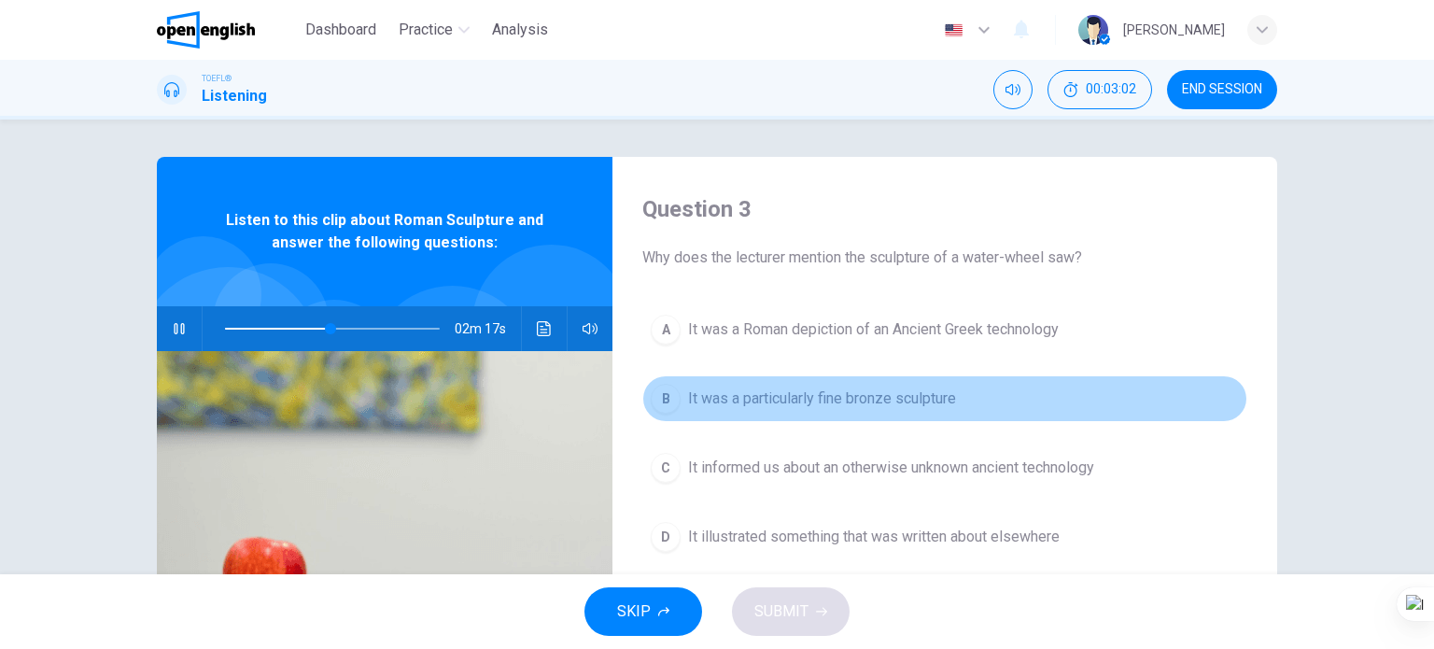
click at [826, 405] on span "It was a particularly fine bronze sculpture" at bounding box center [822, 399] width 268 height 22
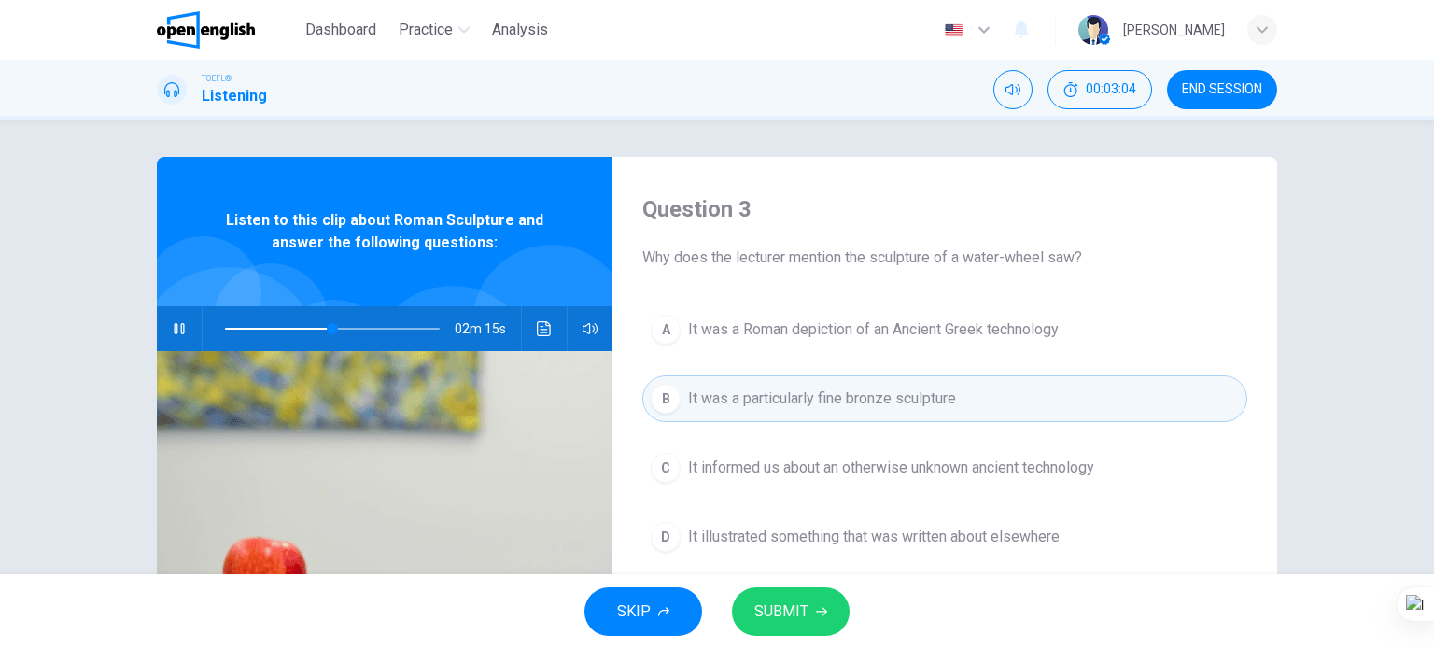
click at [784, 607] on span "SUBMIT" at bounding box center [782, 612] width 54 height 26
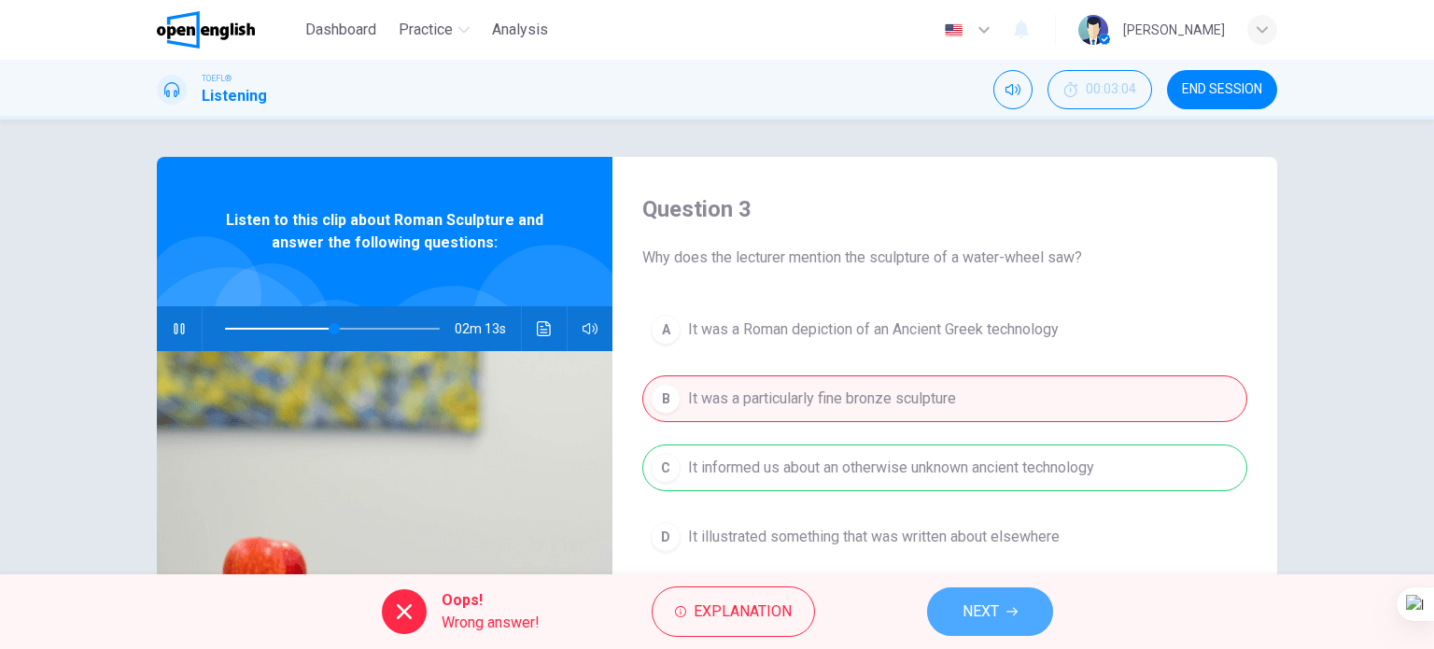
click at [972, 619] on span "NEXT" at bounding box center [981, 612] width 36 height 26
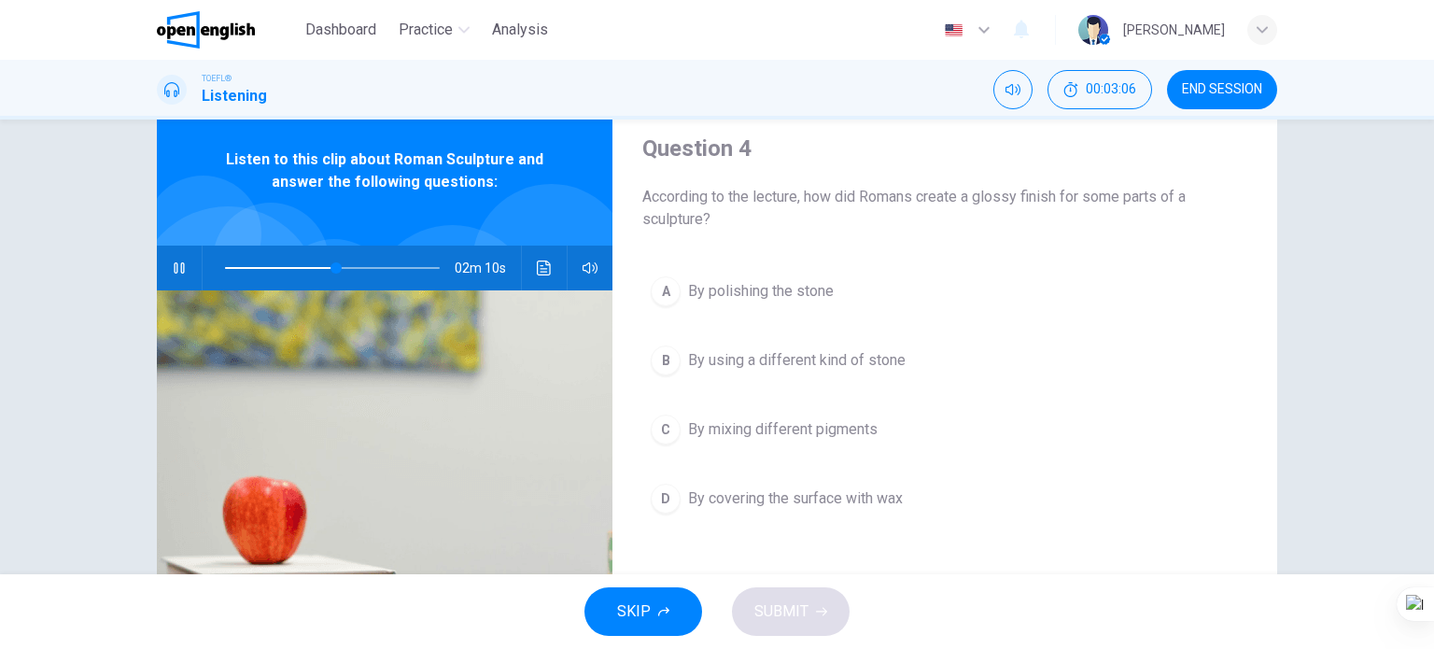
scroll to position [93, 0]
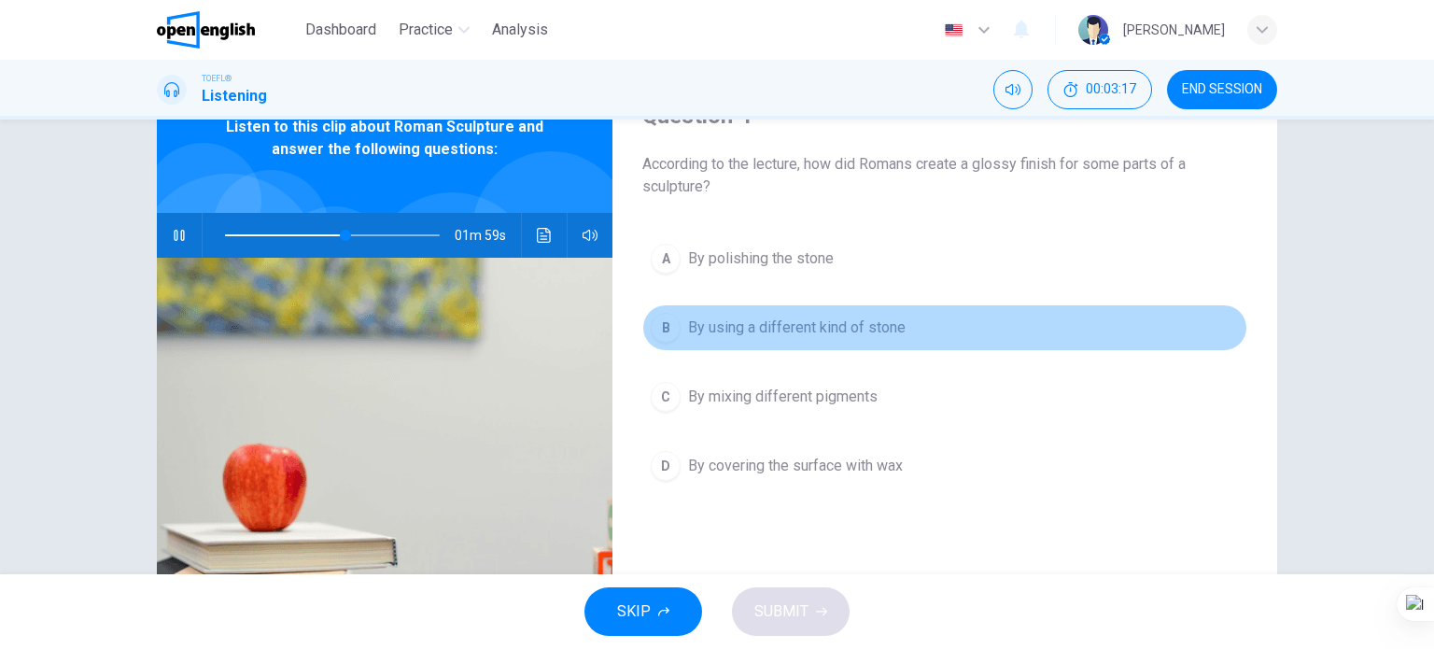
click at [803, 331] on span "By using a different kind of stone" at bounding box center [797, 328] width 218 height 22
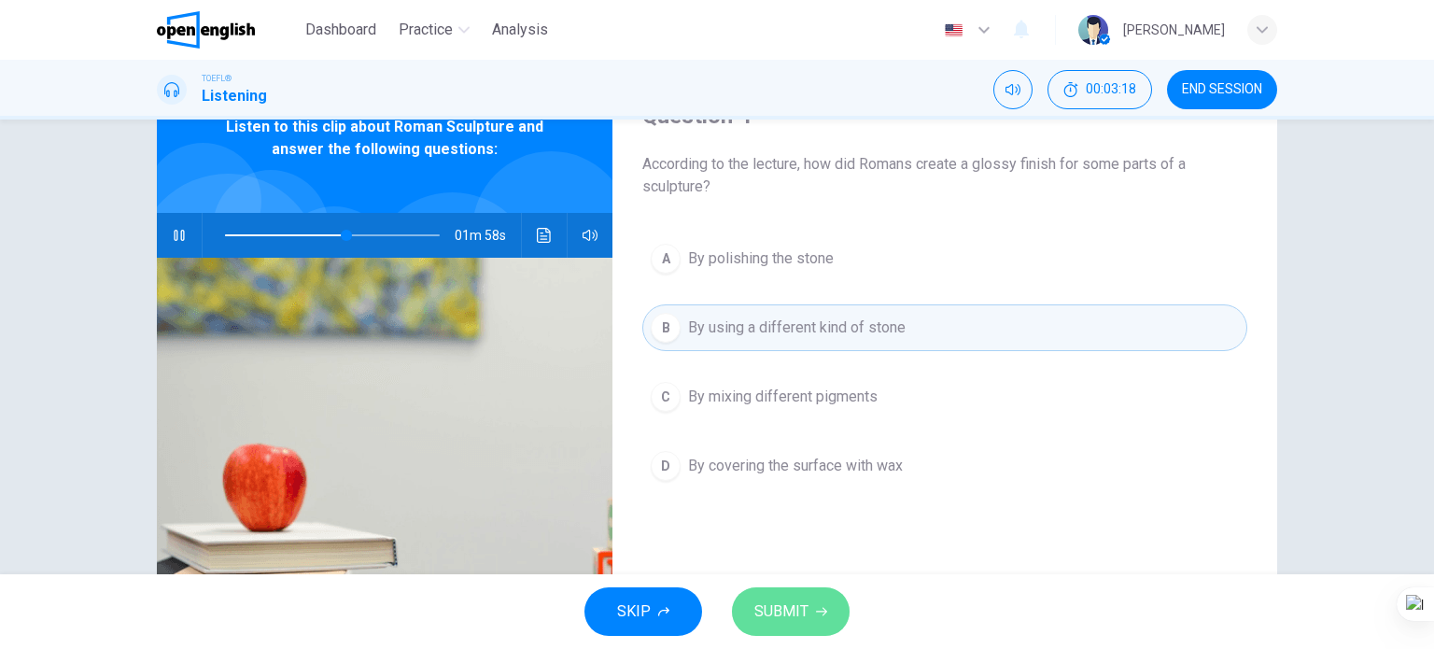
click at [788, 615] on span "SUBMIT" at bounding box center [782, 612] width 54 height 26
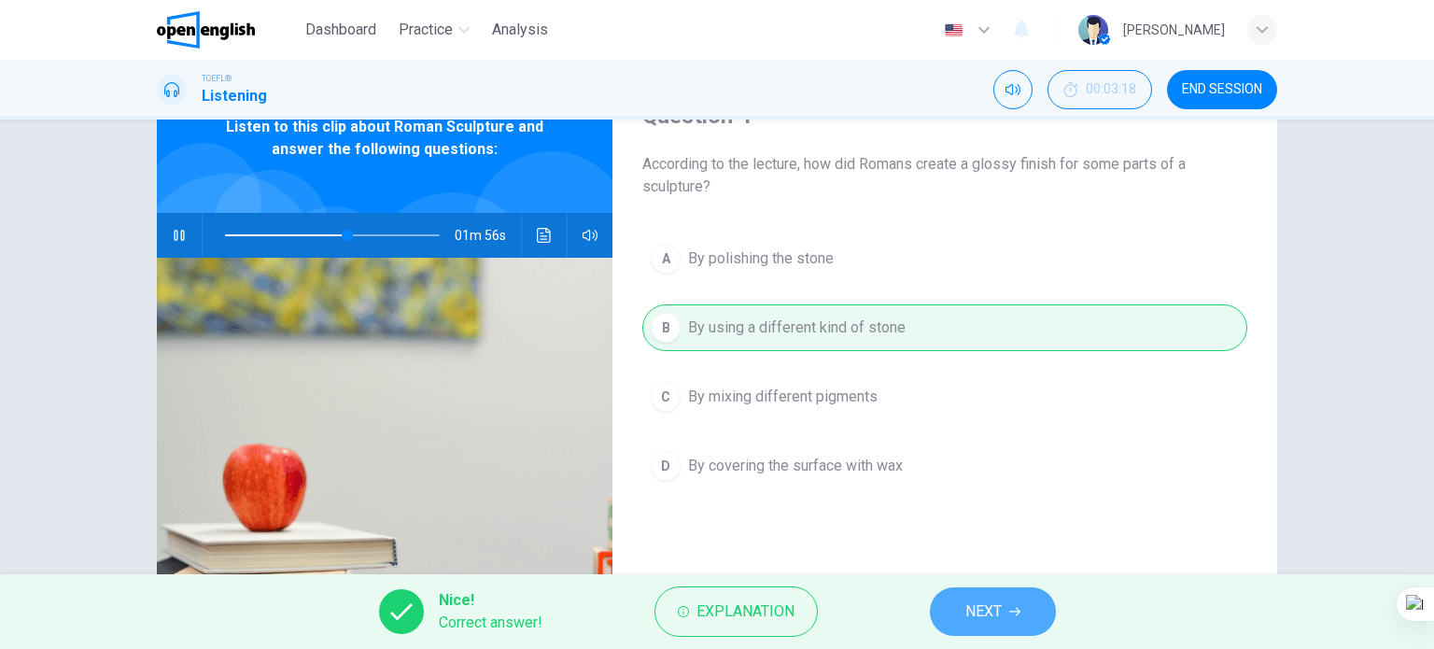
click at [984, 617] on span "NEXT" at bounding box center [984, 612] width 36 height 26
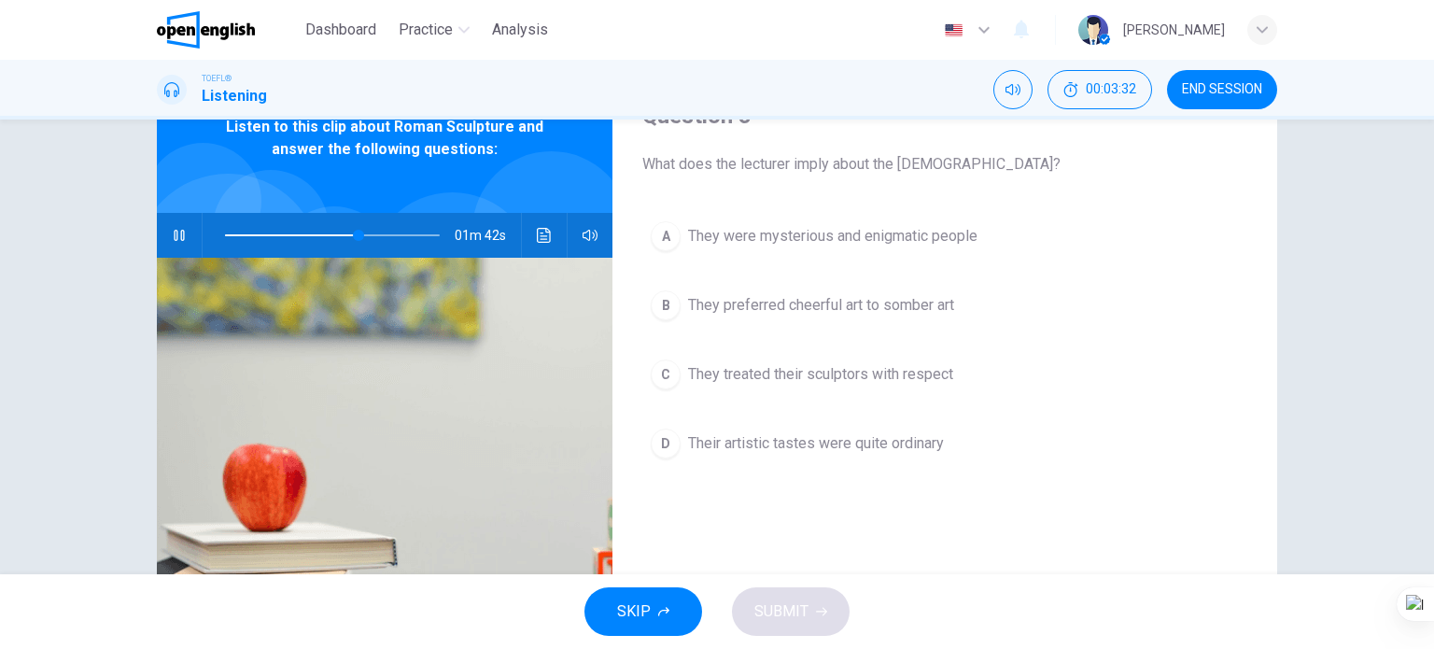
click at [842, 370] on span "They treated their sculptors with respect" at bounding box center [820, 374] width 265 height 22
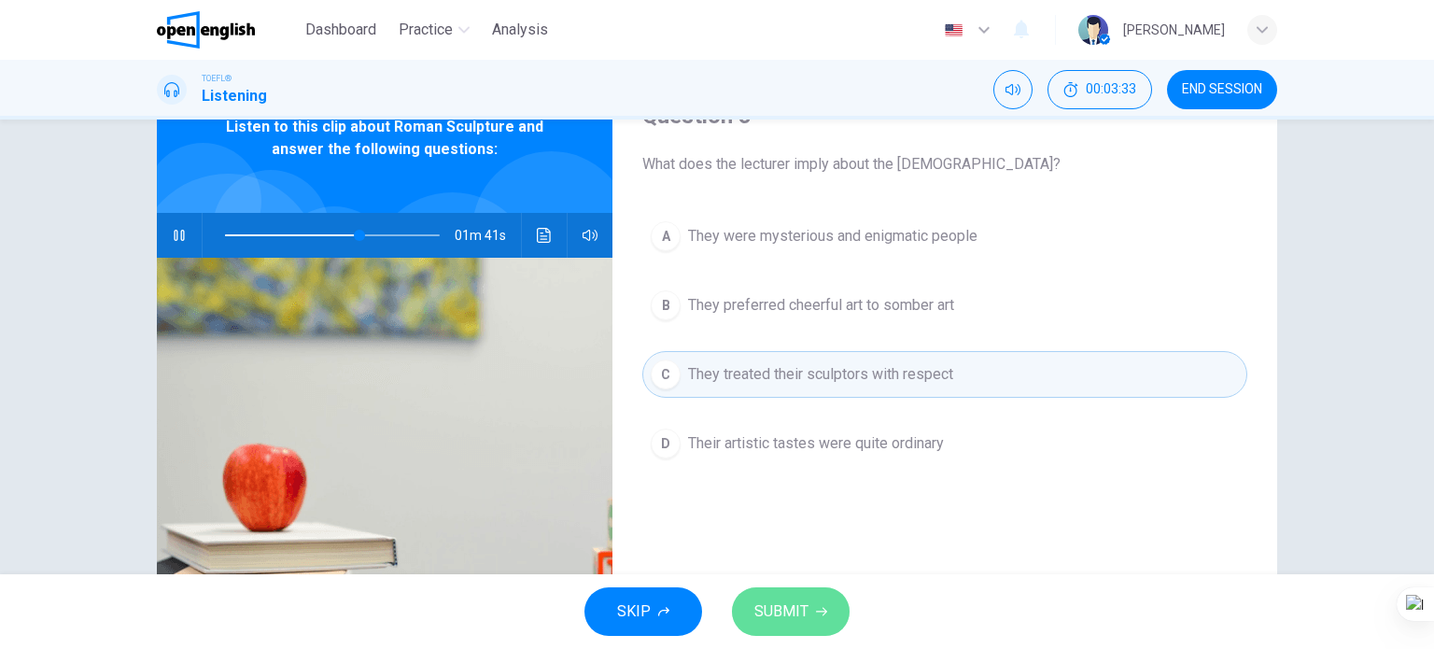
click at [797, 600] on span "SUBMIT" at bounding box center [782, 612] width 54 height 26
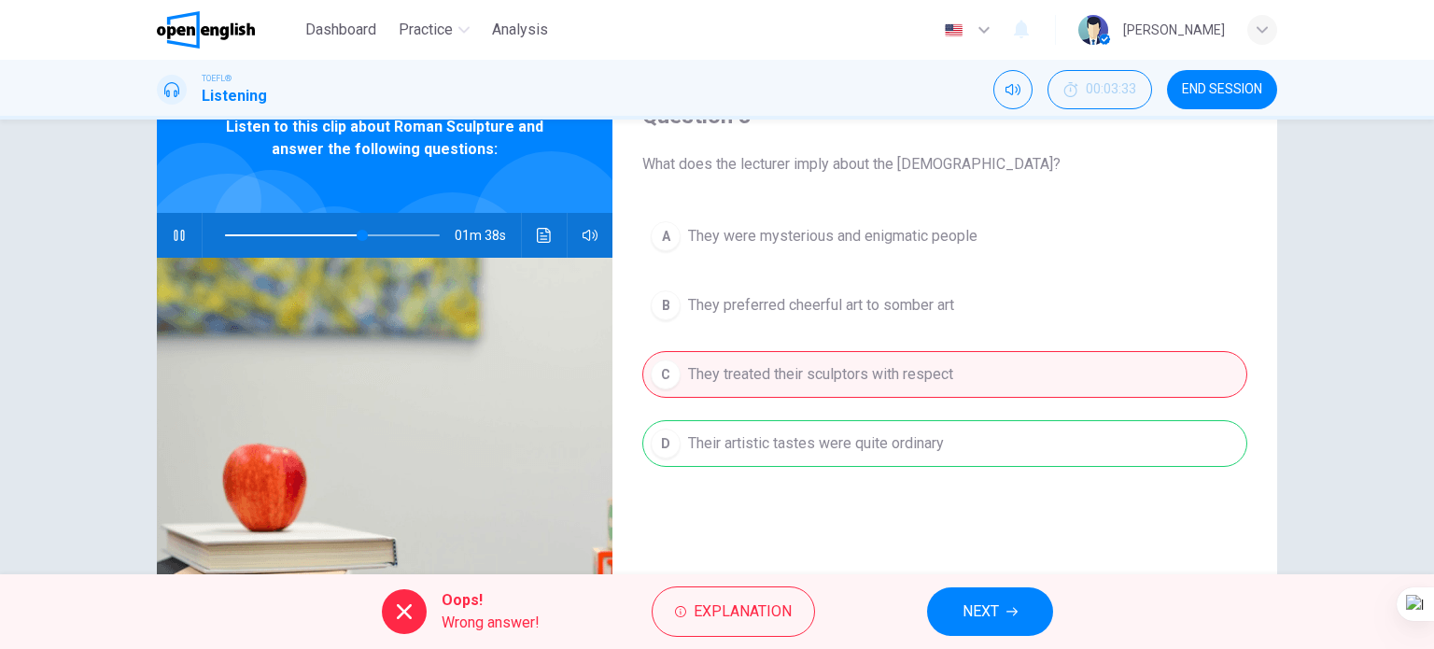
click at [958, 616] on button "NEXT" at bounding box center [990, 611] width 126 height 49
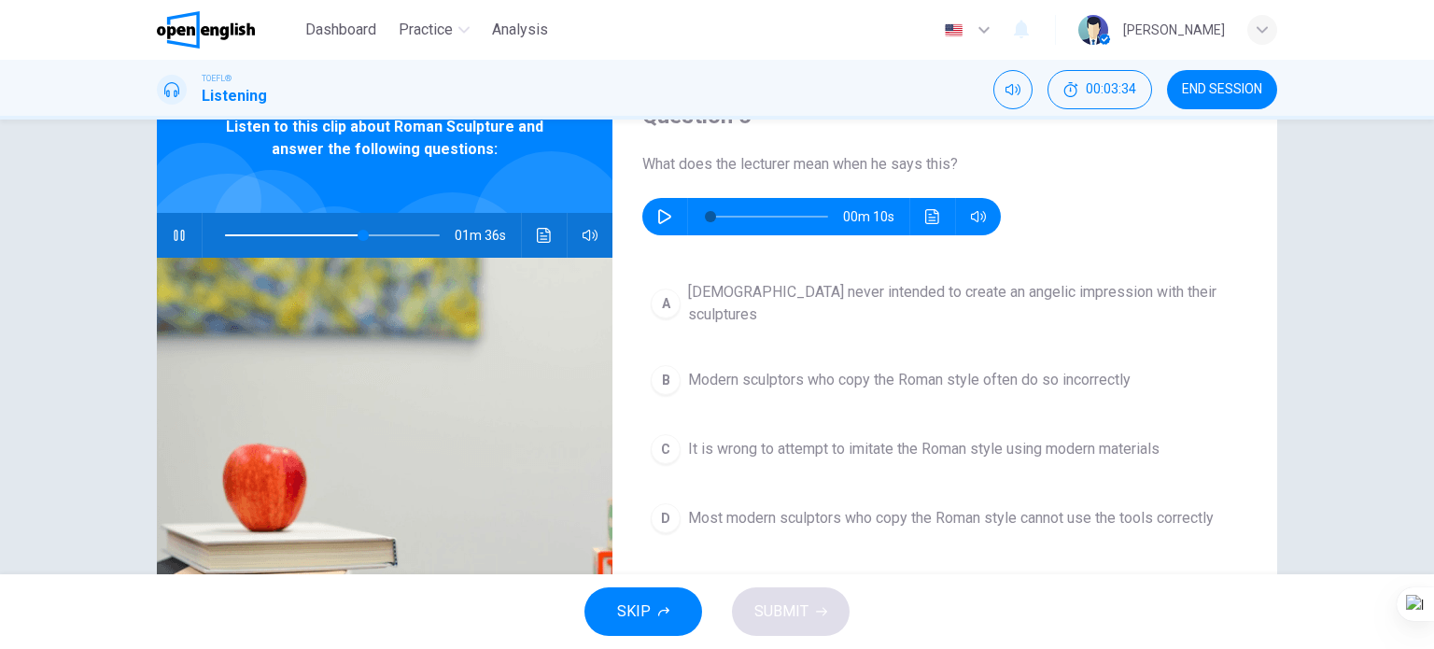
click at [175, 231] on icon "button" at bounding box center [179, 235] width 15 height 15
type input "**"
click at [663, 217] on icon "button" at bounding box center [664, 216] width 15 height 15
type input "*"
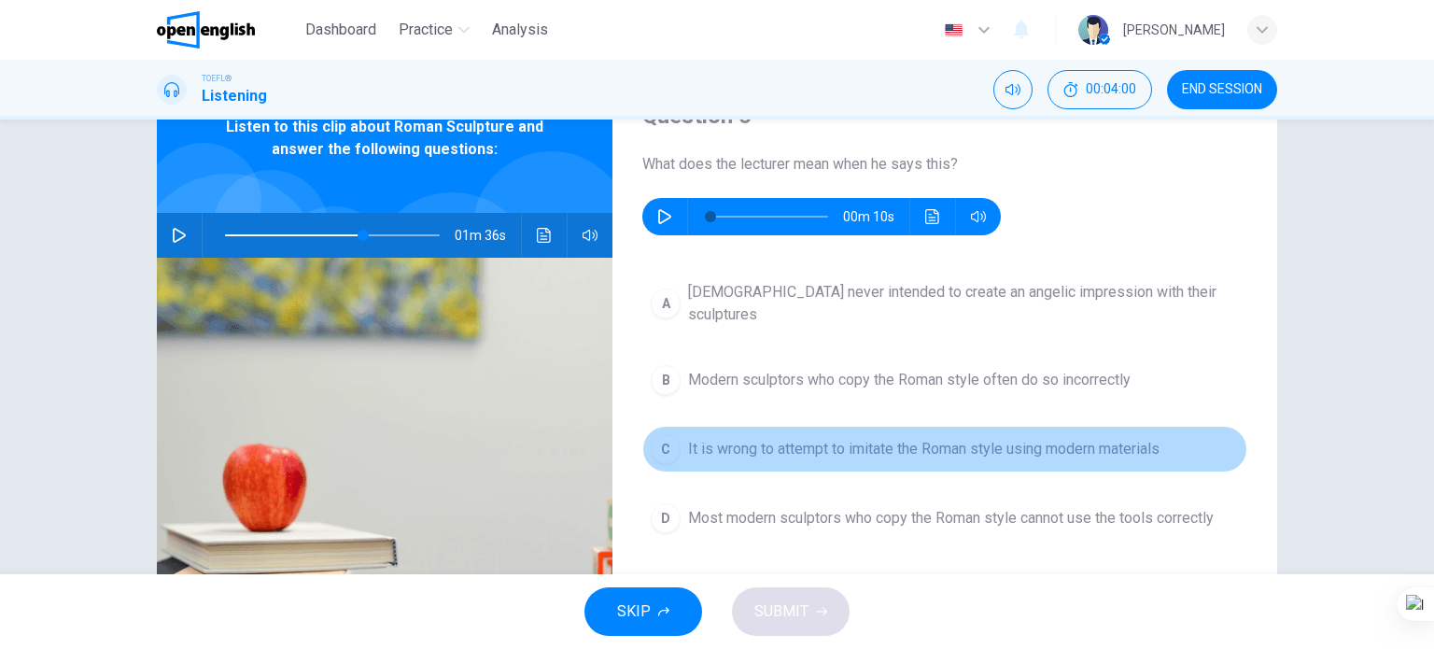
click at [872, 438] on span "It is wrong to attempt to imitate the Roman style using modern materials" at bounding box center [924, 449] width 472 height 22
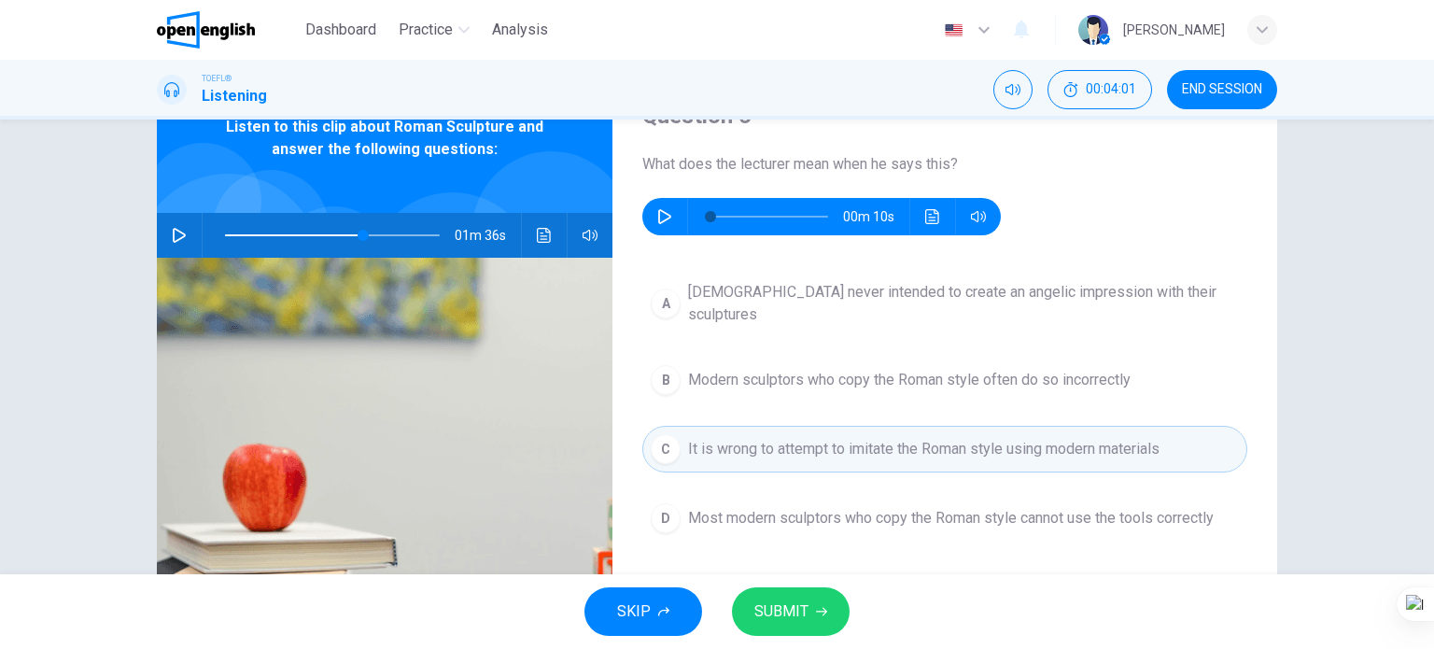
click at [782, 609] on span "SUBMIT" at bounding box center [782, 612] width 54 height 26
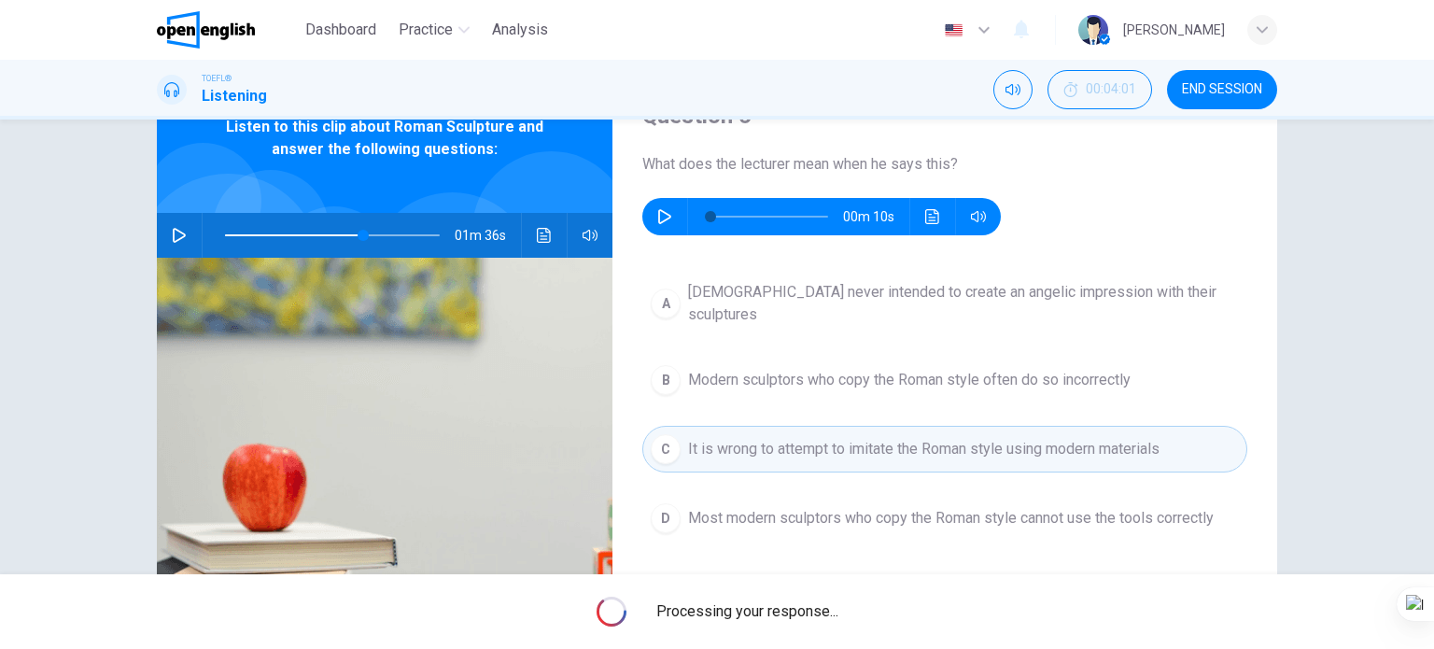
type input "**"
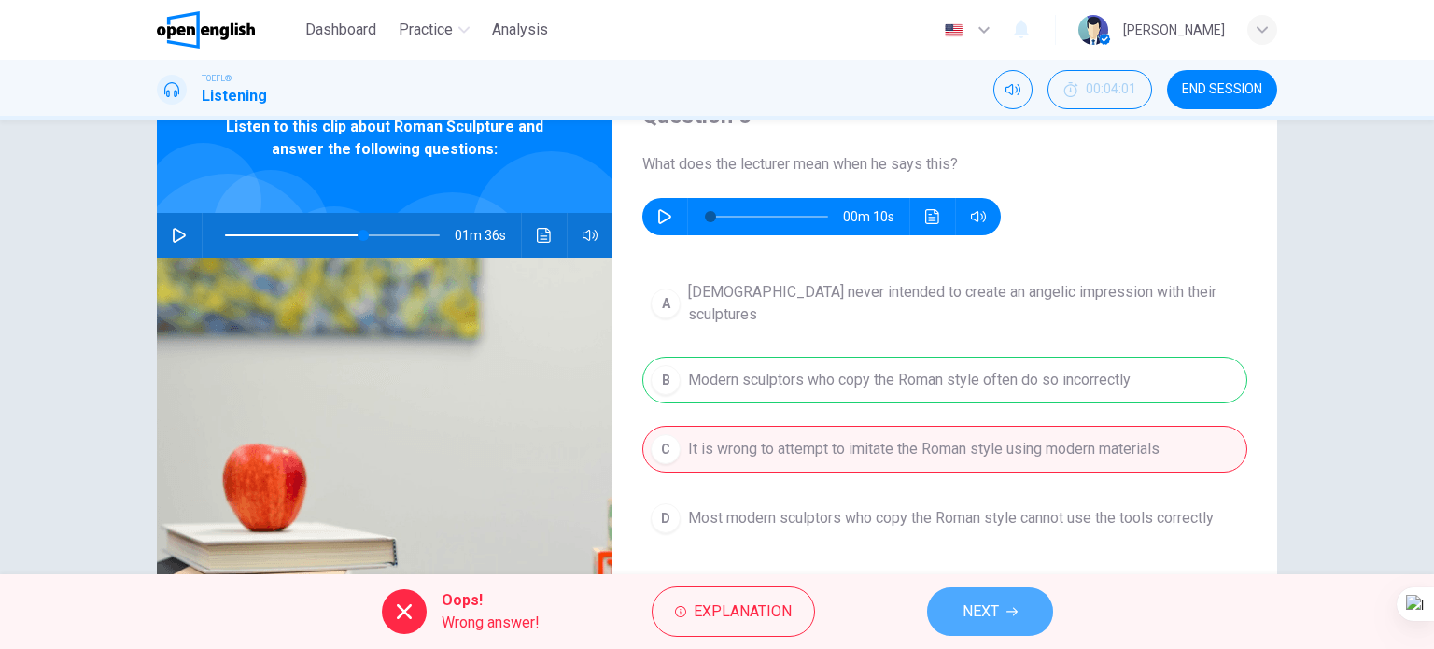
click at [981, 613] on span "NEXT" at bounding box center [981, 612] width 36 height 26
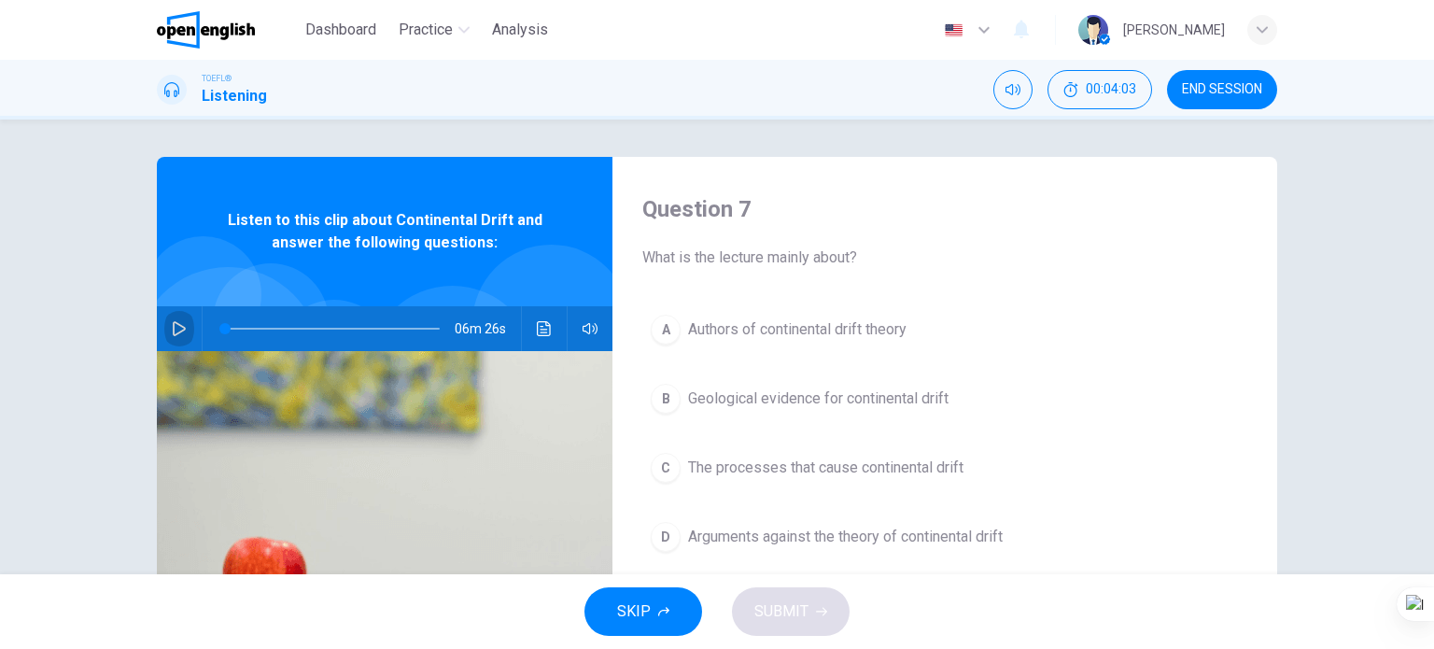
click at [176, 328] on icon "button" at bounding box center [179, 328] width 15 height 15
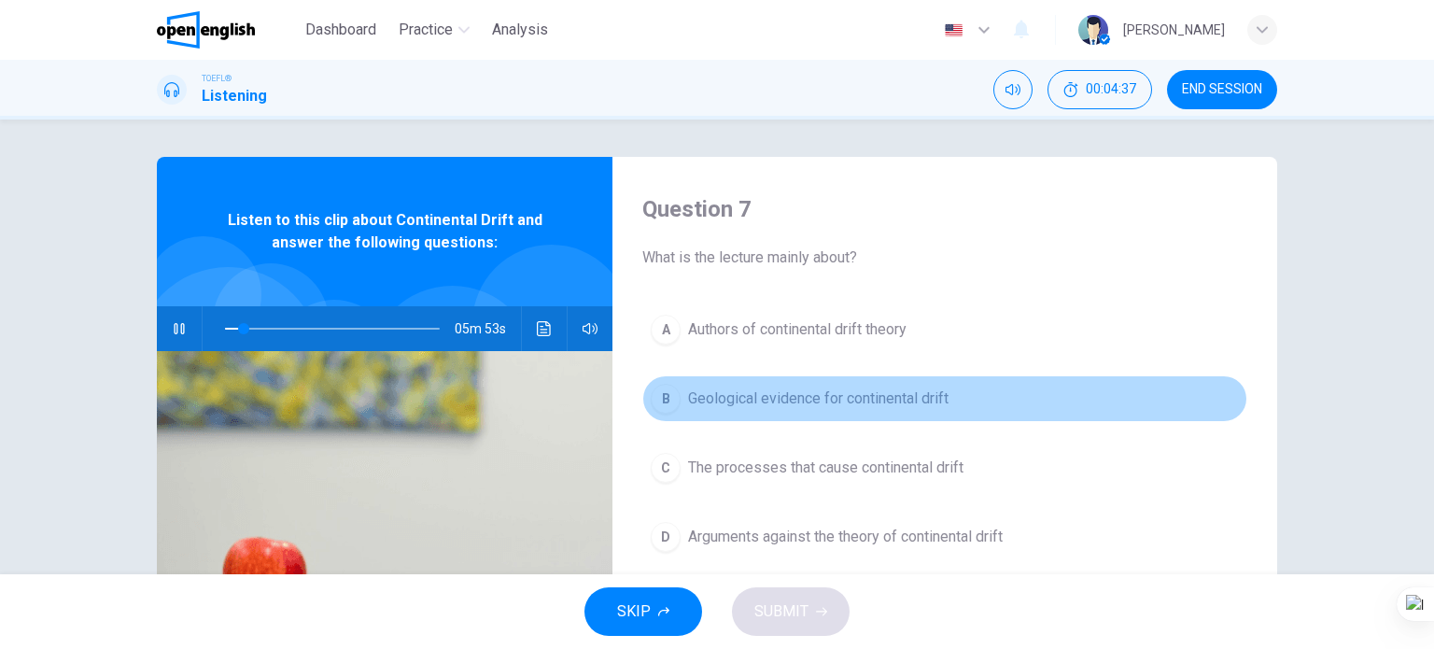
click at [844, 404] on span "Geological evidence for continental drift" at bounding box center [818, 399] width 261 height 22
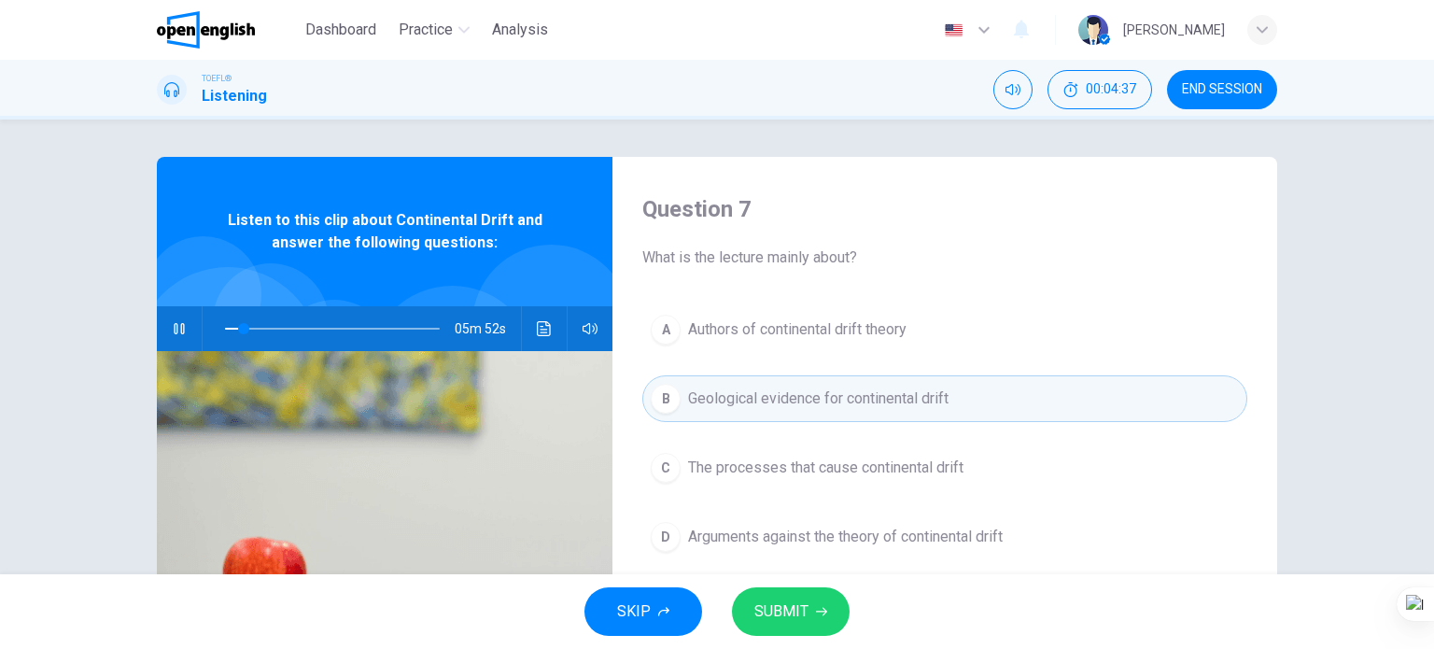
click at [787, 614] on span "SUBMIT" at bounding box center [782, 612] width 54 height 26
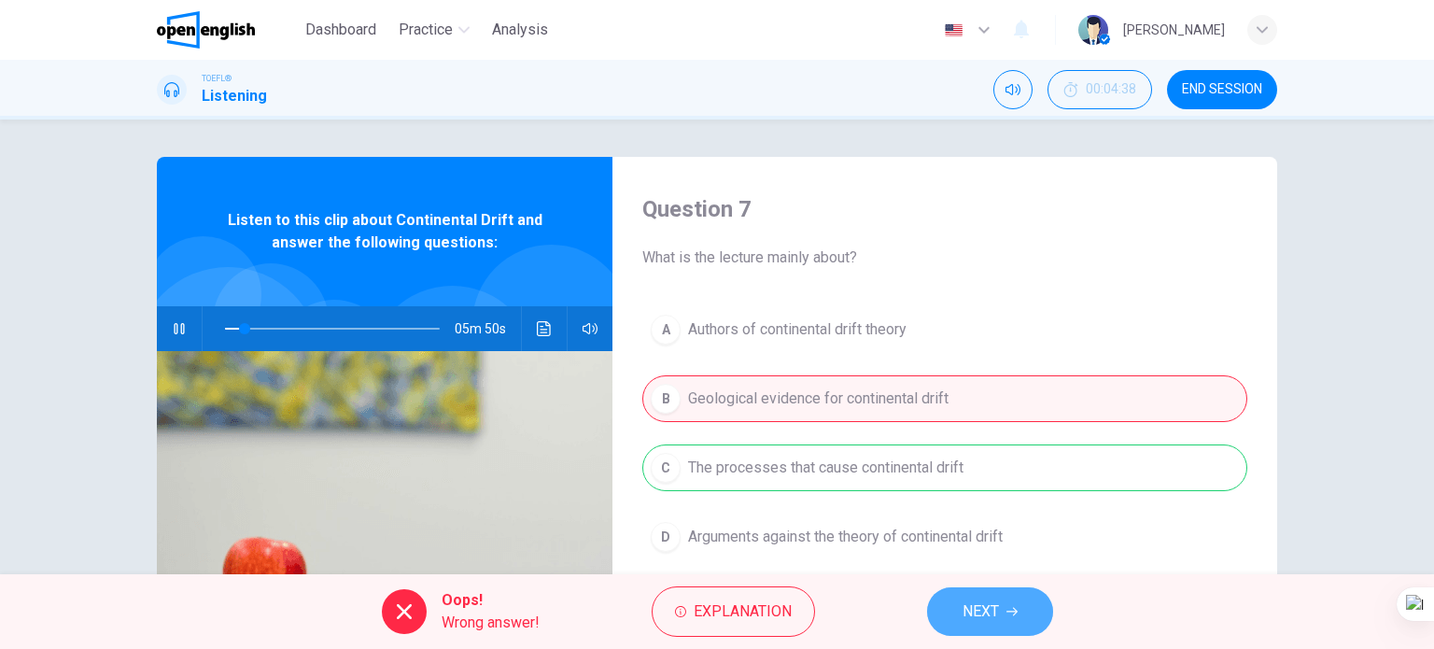
click at [984, 623] on span "NEXT" at bounding box center [981, 612] width 36 height 26
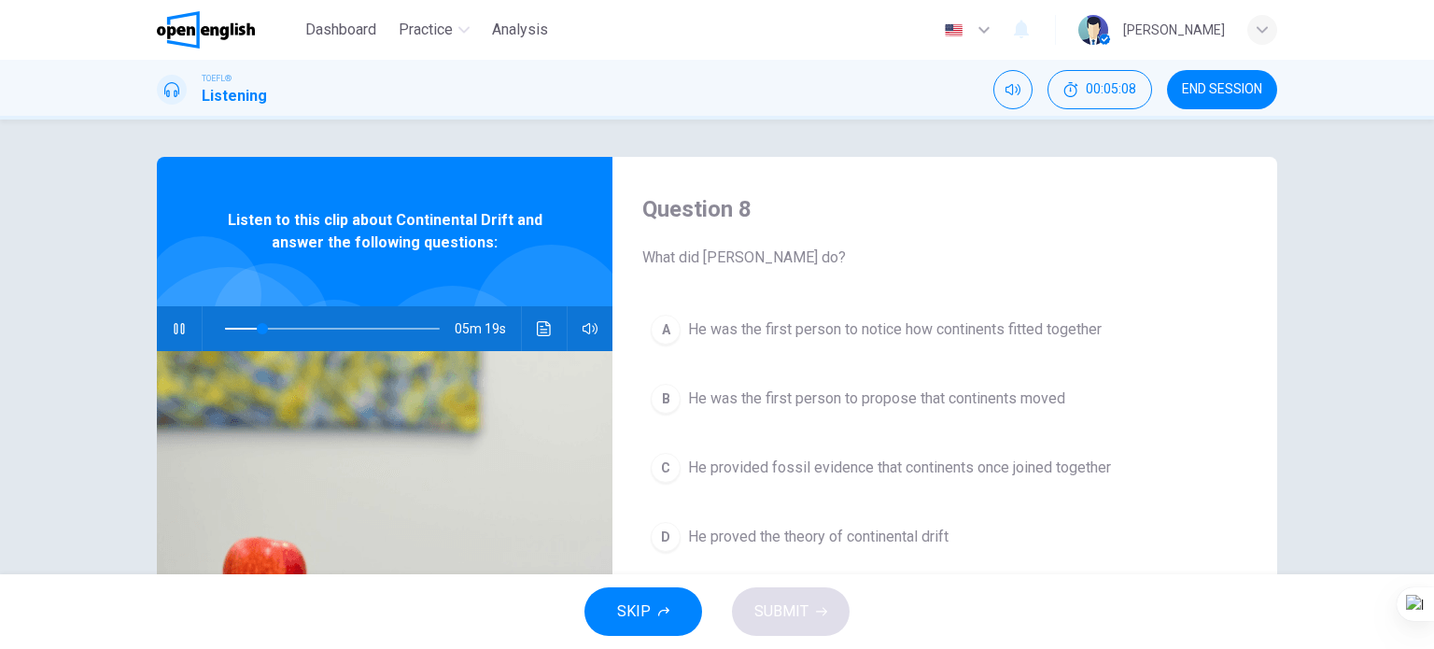
click at [742, 402] on span "He was the first person to propose that continents moved" at bounding box center [876, 399] width 377 height 22
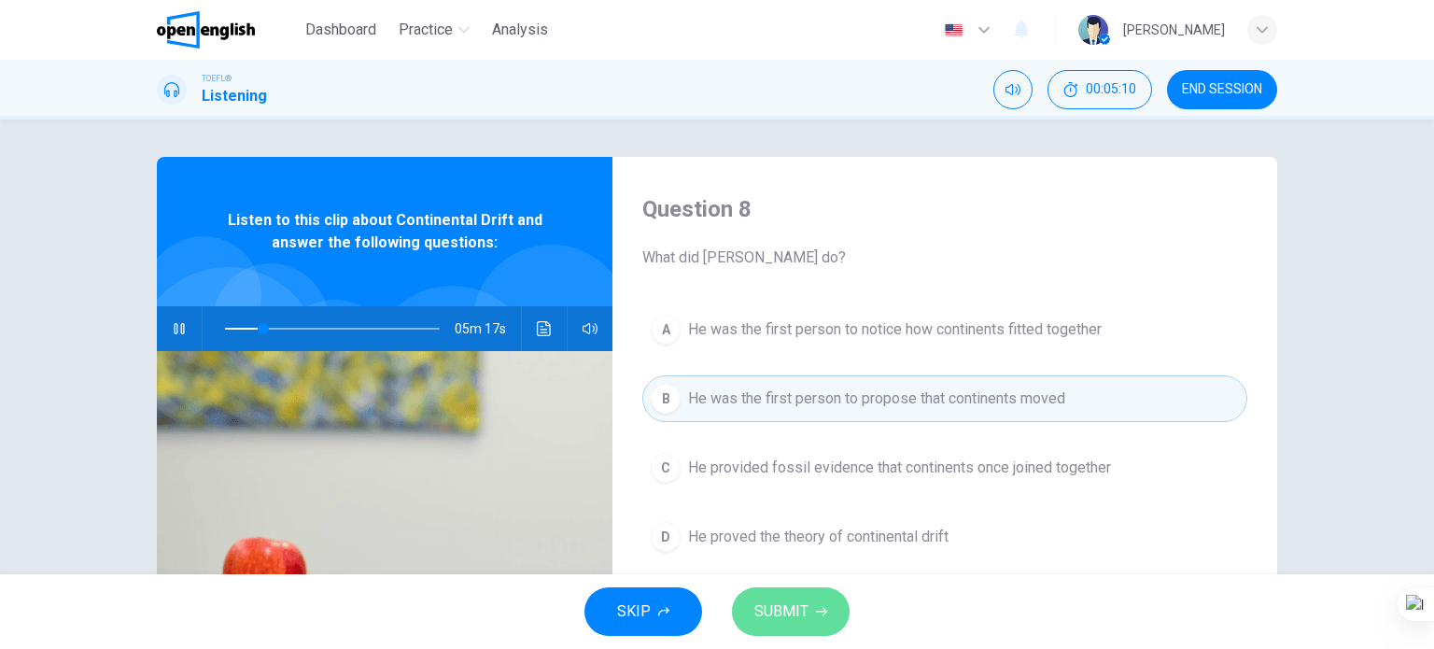
click at [797, 603] on span "SUBMIT" at bounding box center [782, 612] width 54 height 26
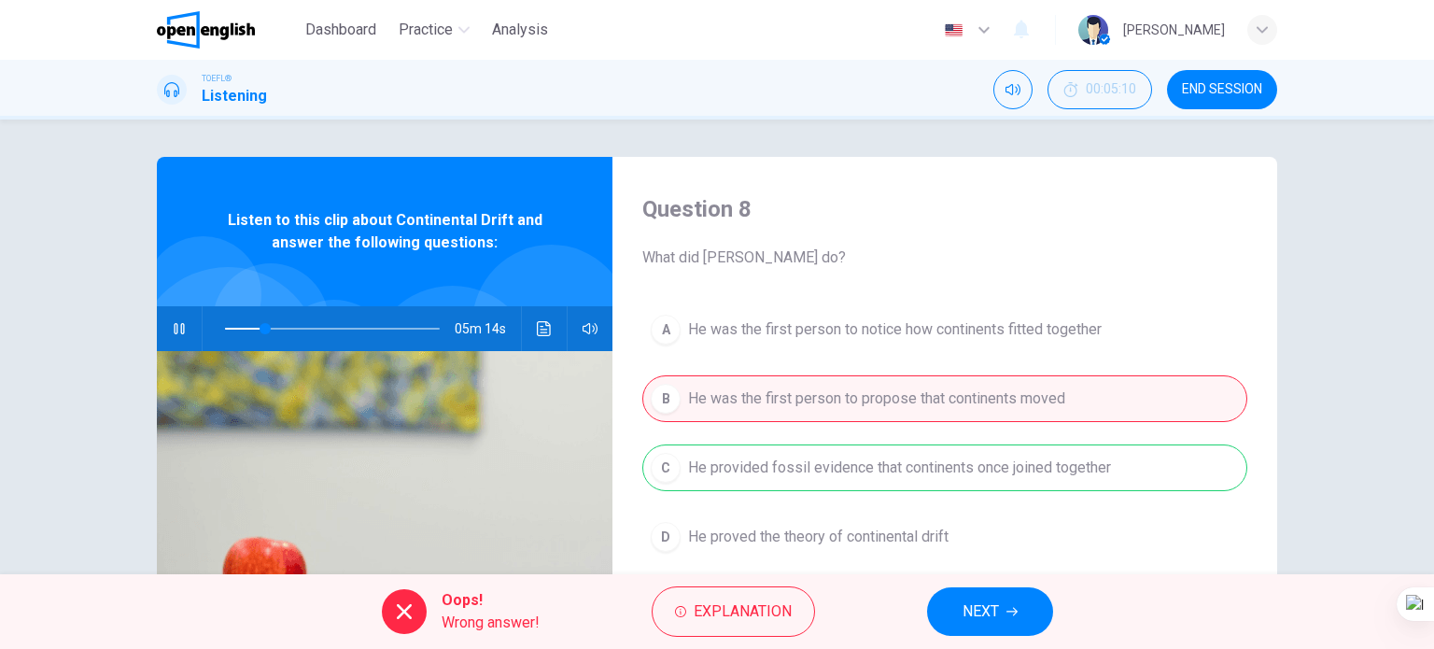
click at [998, 616] on span "NEXT" at bounding box center [981, 612] width 36 height 26
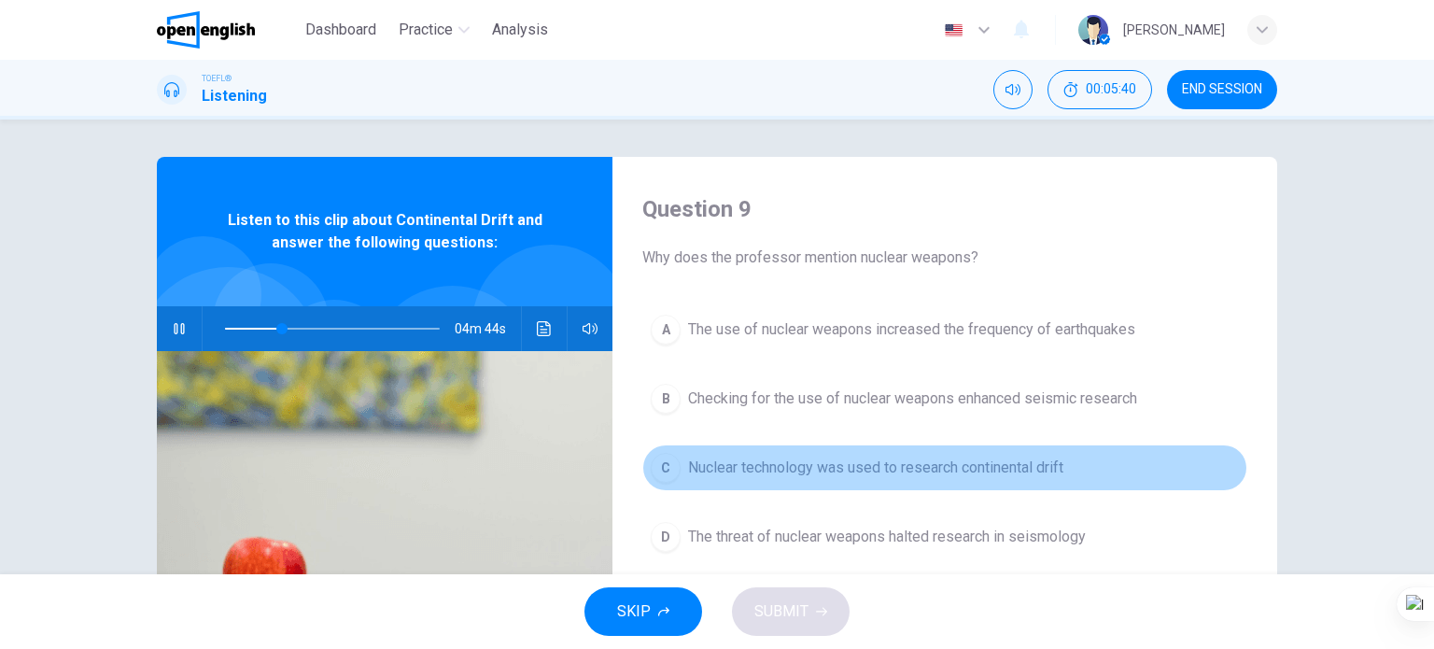
click at [802, 468] on span "Nuclear technology was used to research continental drift" at bounding box center [875, 468] width 375 height 22
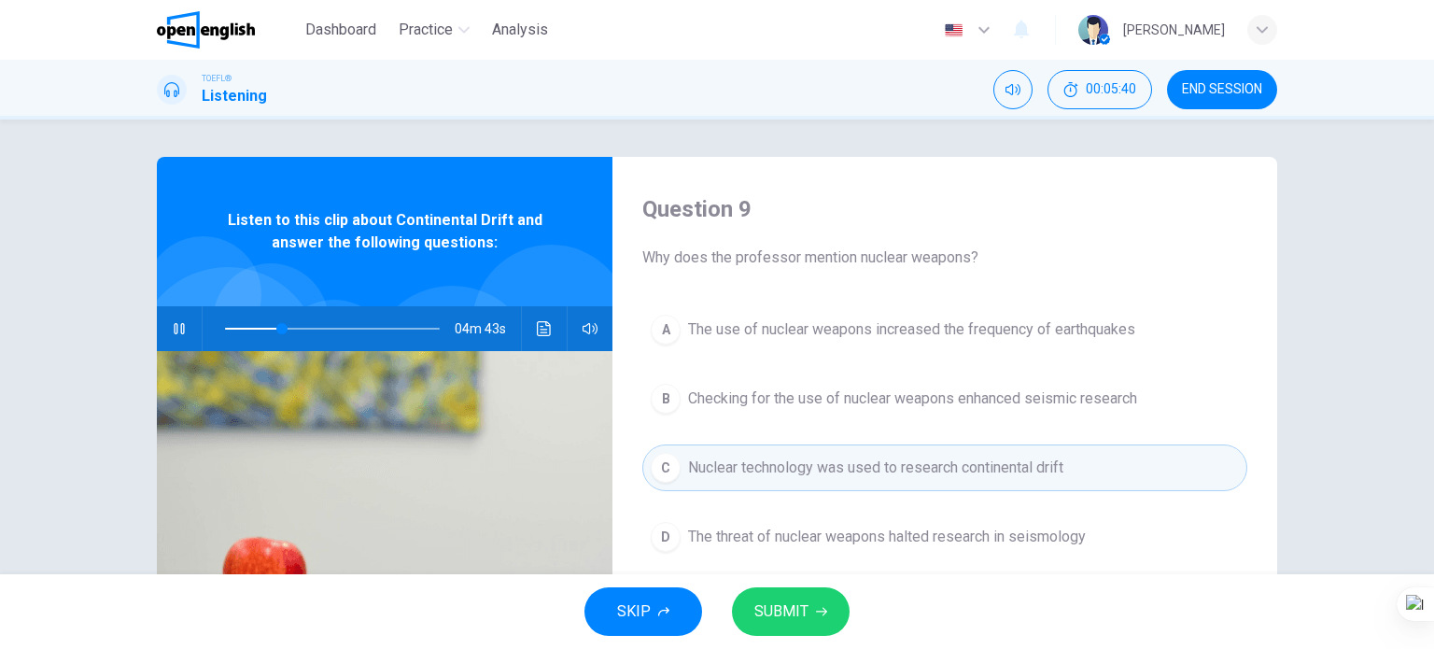
click at [758, 607] on span "SUBMIT" at bounding box center [782, 612] width 54 height 26
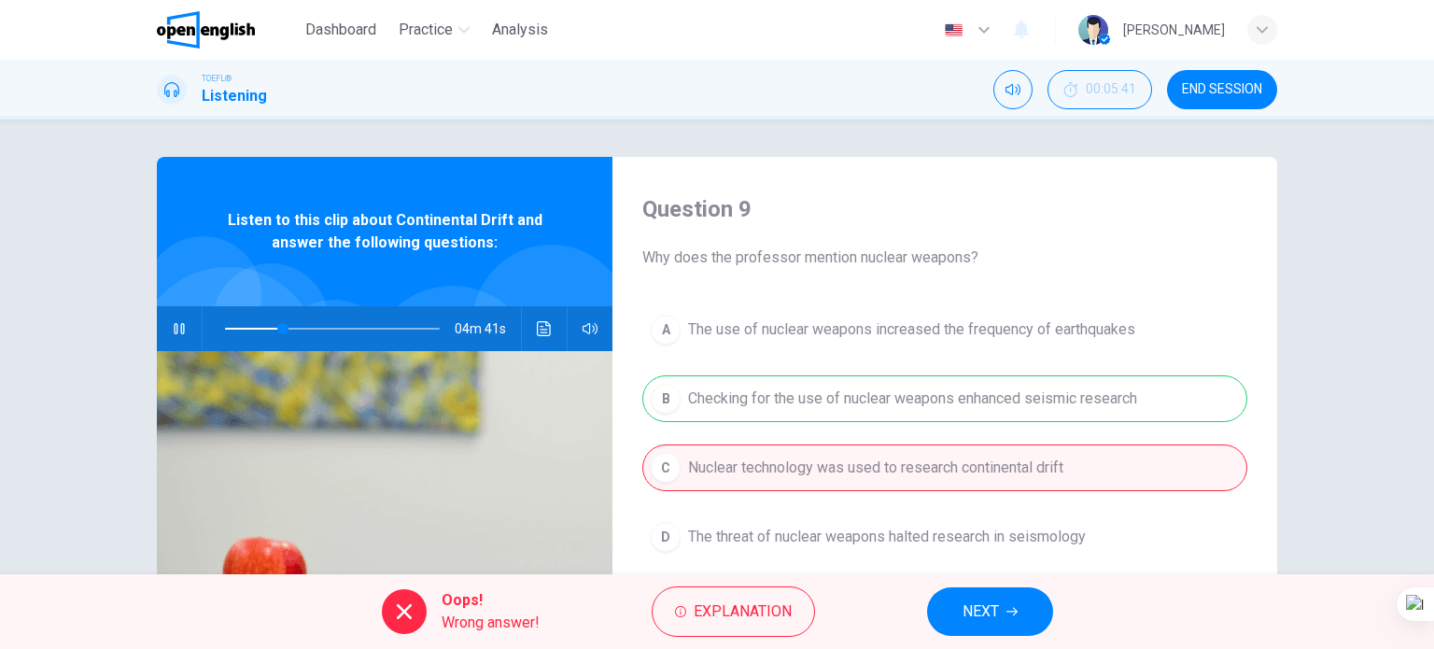
click at [967, 607] on span "NEXT" at bounding box center [981, 612] width 36 height 26
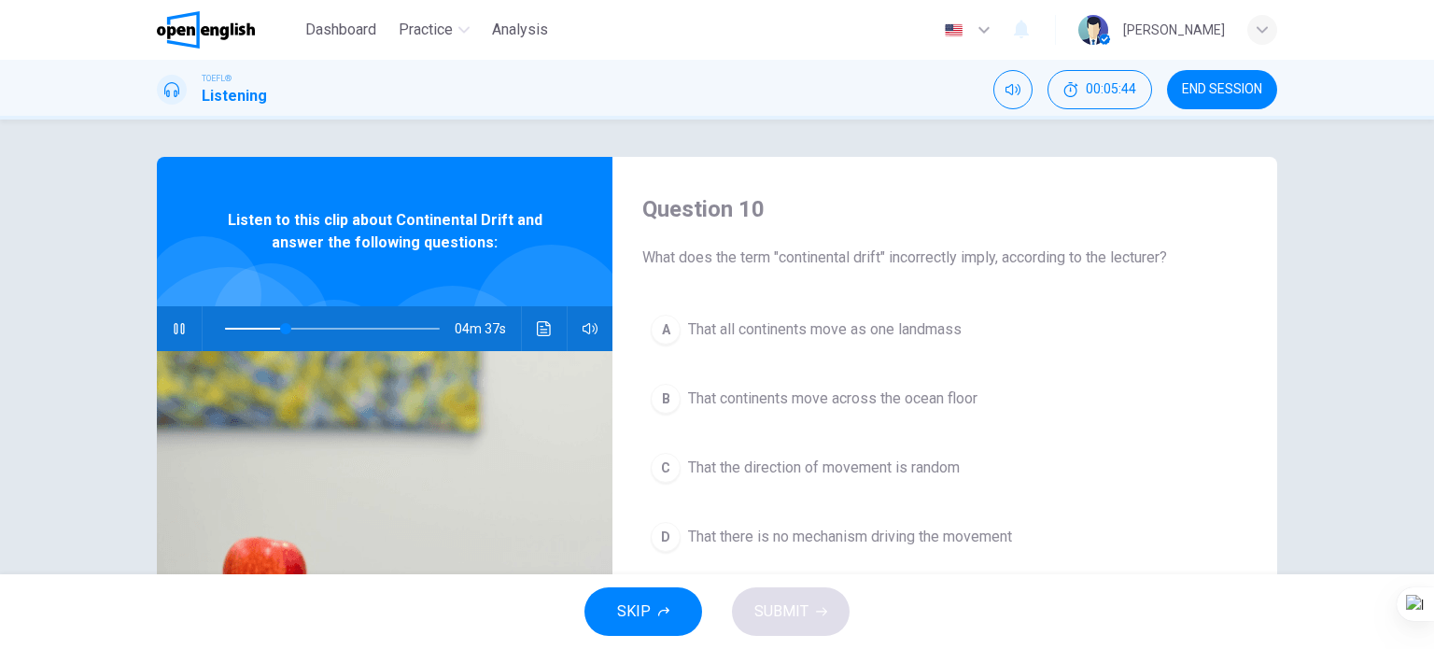
click at [844, 396] on span "That continents move across the ocean floor" at bounding box center [832, 399] width 289 height 22
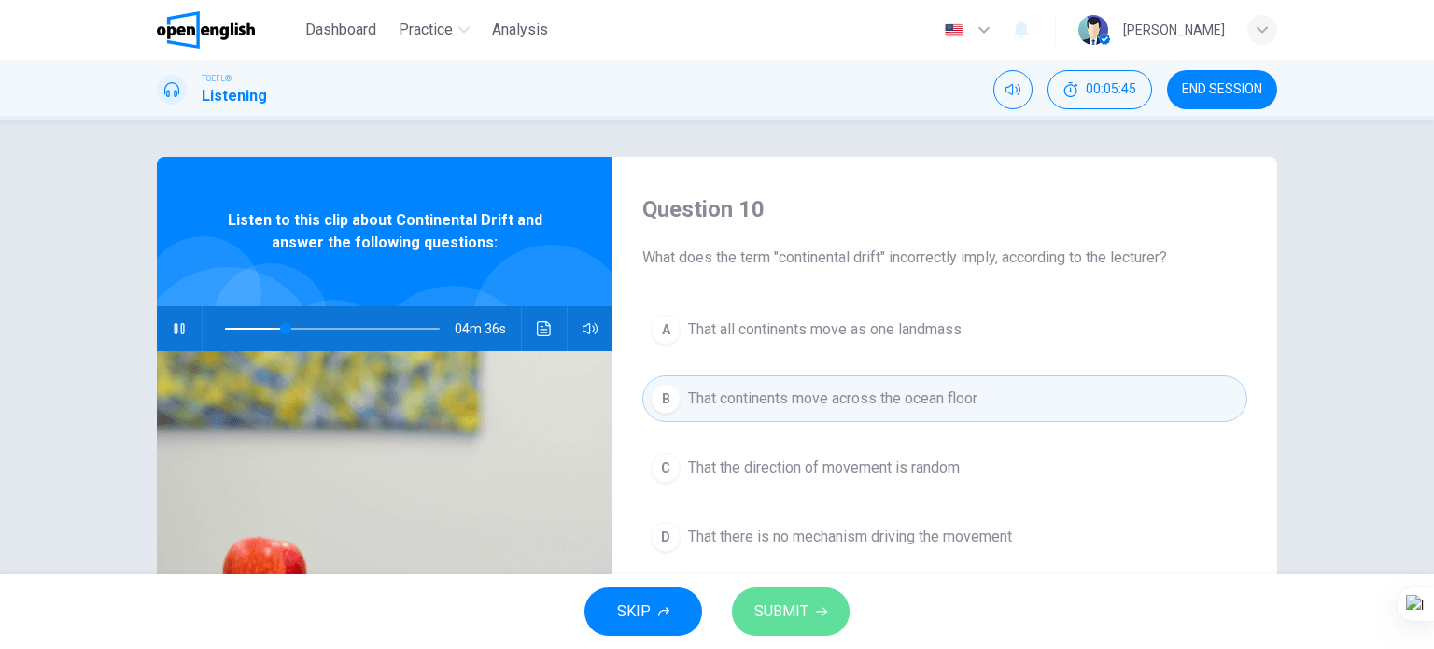
click at [785, 595] on button "SUBMIT" at bounding box center [791, 611] width 118 height 49
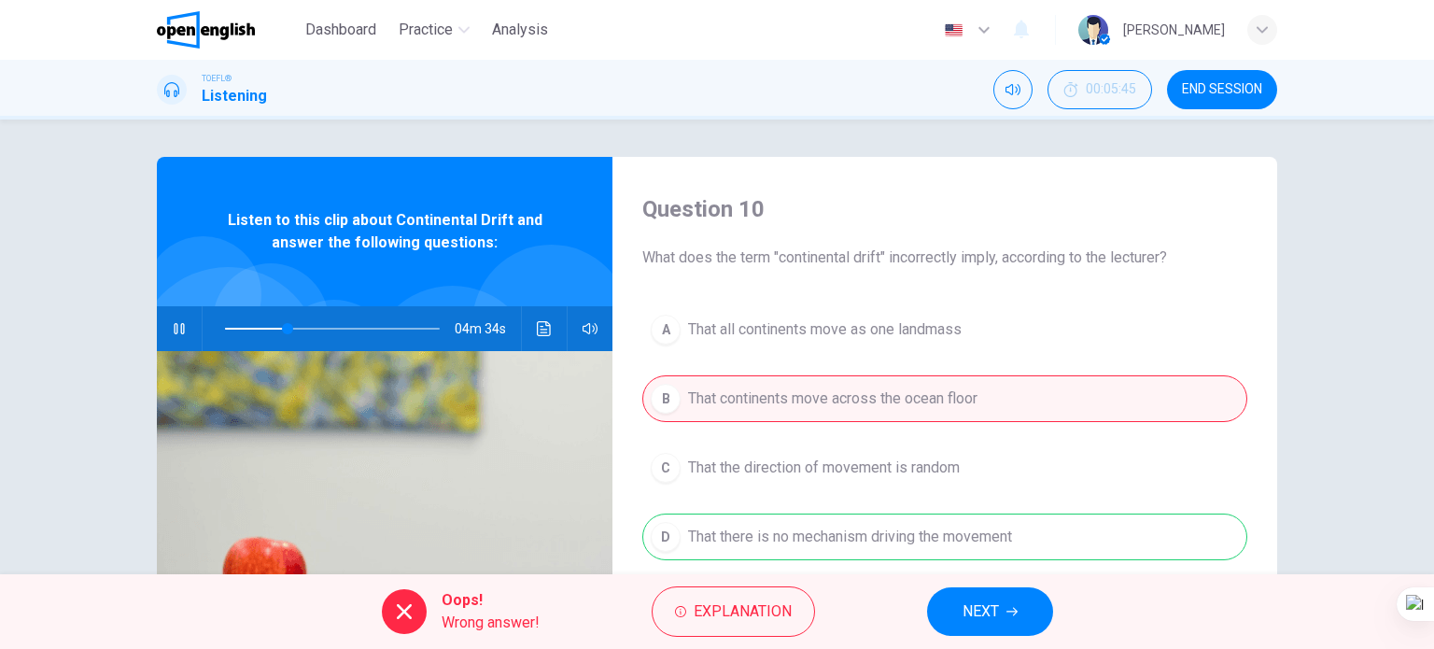
drag, startPoint x: 944, startPoint y: 623, endPoint x: 958, endPoint y: 610, distance: 19.2
click at [952, 615] on button "NEXT" at bounding box center [990, 611] width 126 height 49
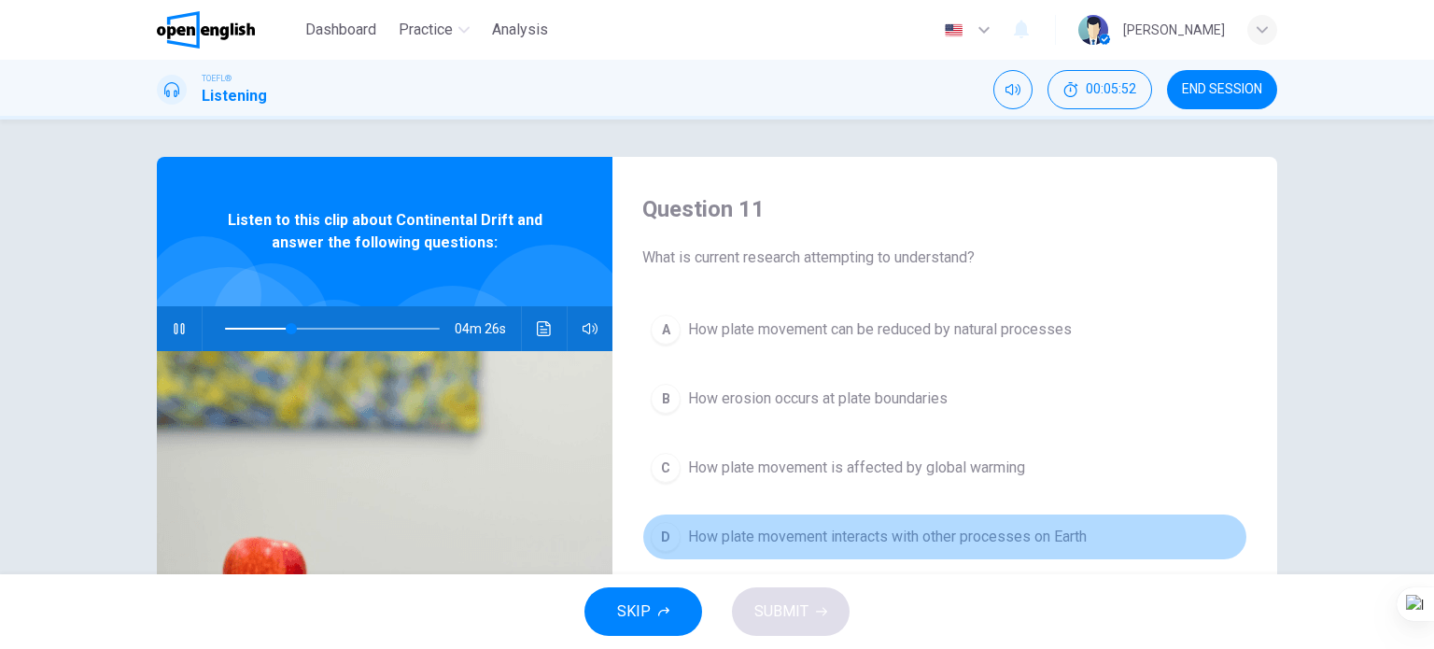
click at [852, 537] on span "How plate movement interacts with other processes on Earth" at bounding box center [887, 537] width 399 height 22
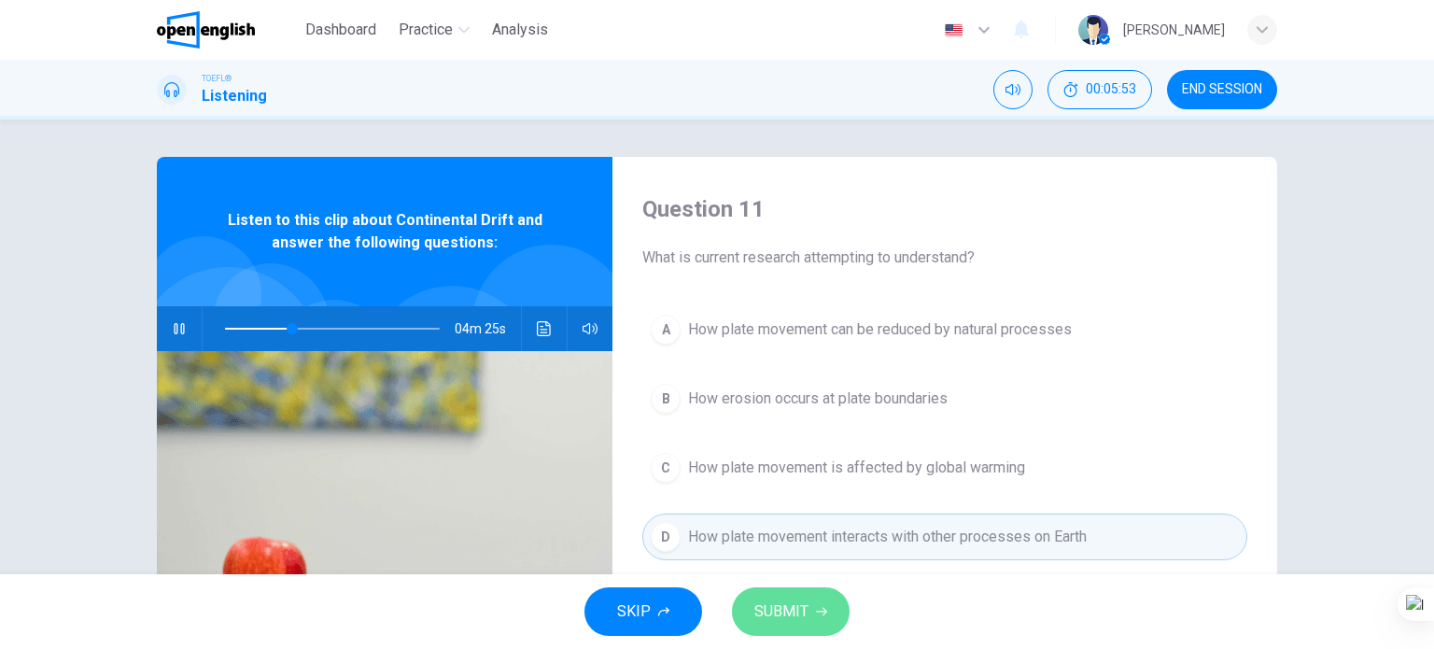
click at [810, 609] on button "SUBMIT" at bounding box center [791, 611] width 118 height 49
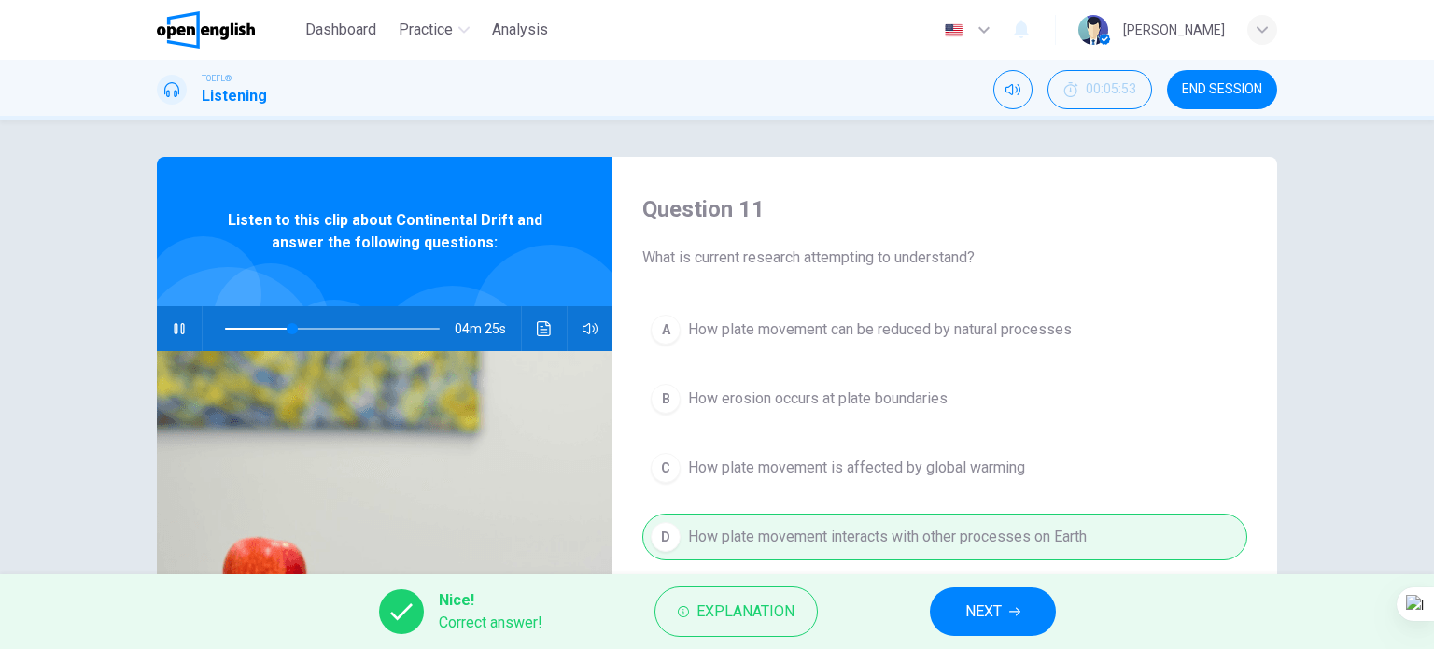
type input "**"
click at [1019, 617] on button "NEXT" at bounding box center [993, 611] width 126 height 49
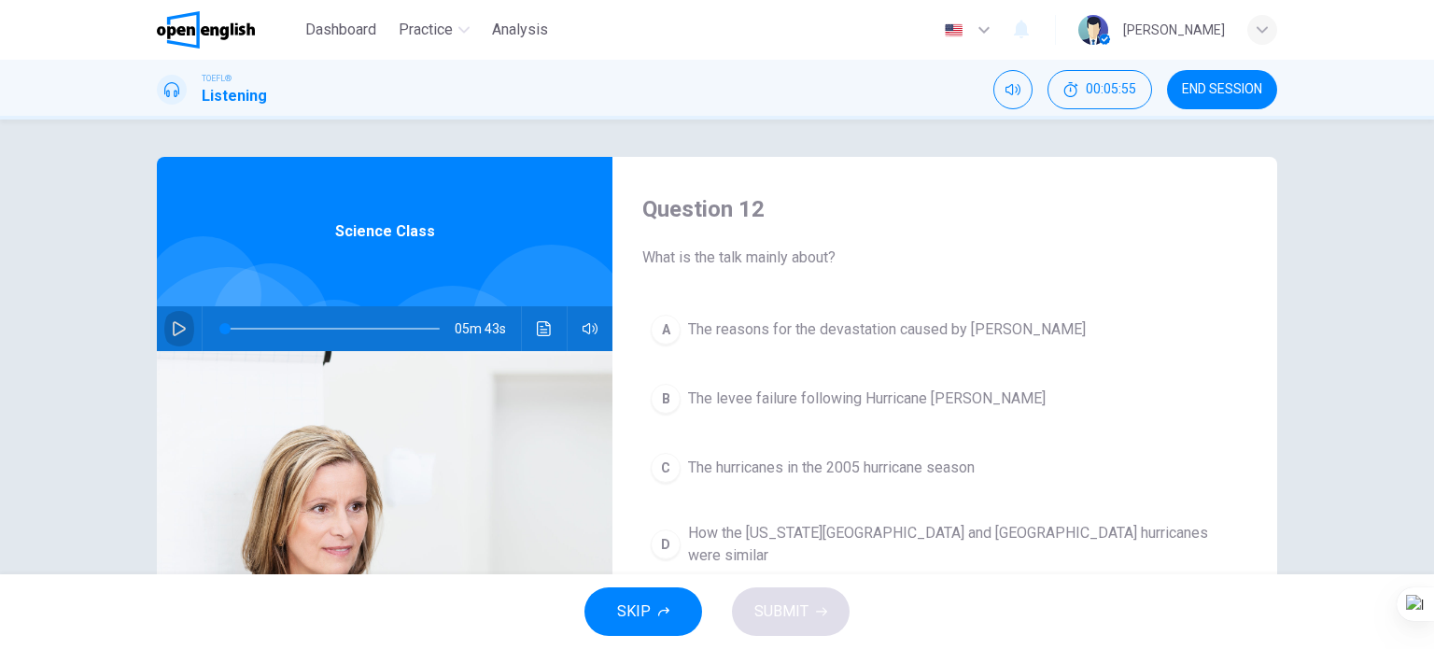
click at [177, 325] on icon "button" at bounding box center [179, 328] width 13 height 15
type input "*"
click at [1244, 100] on button "END SESSION" at bounding box center [1222, 89] width 110 height 39
